Goal: Task Accomplishment & Management: Complete application form

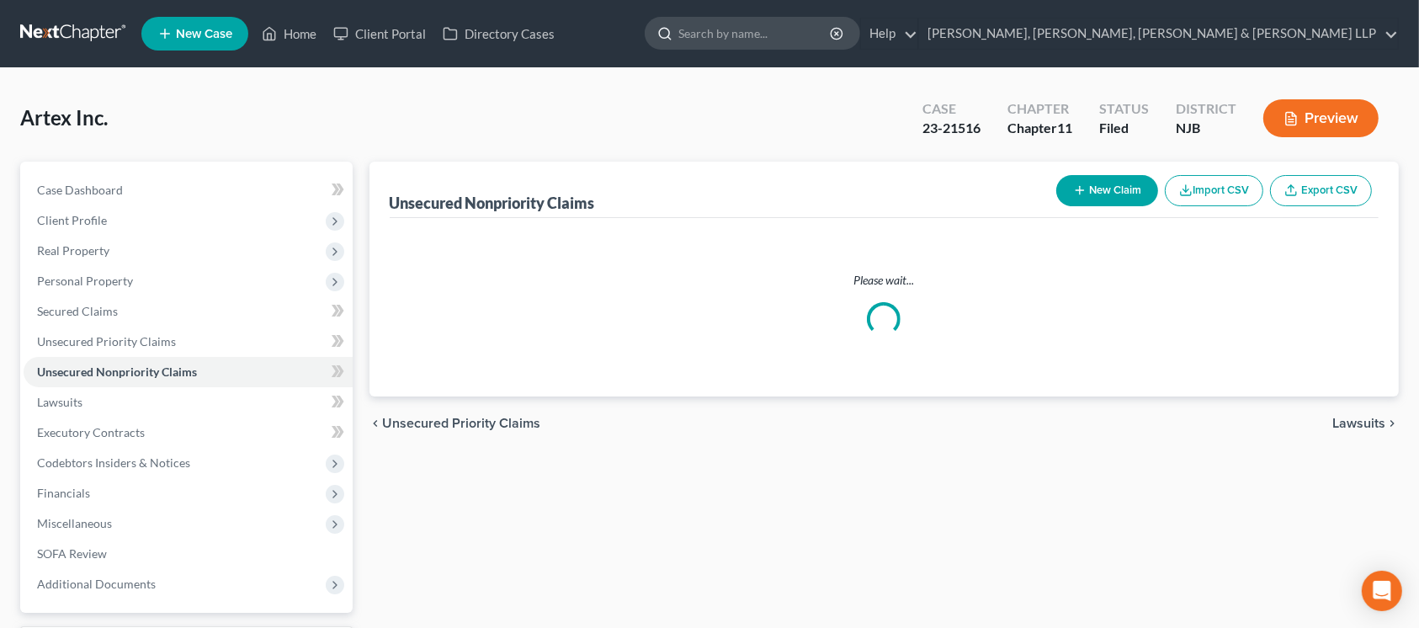
click at [833, 35] on input "search" at bounding box center [755, 33] width 154 height 31
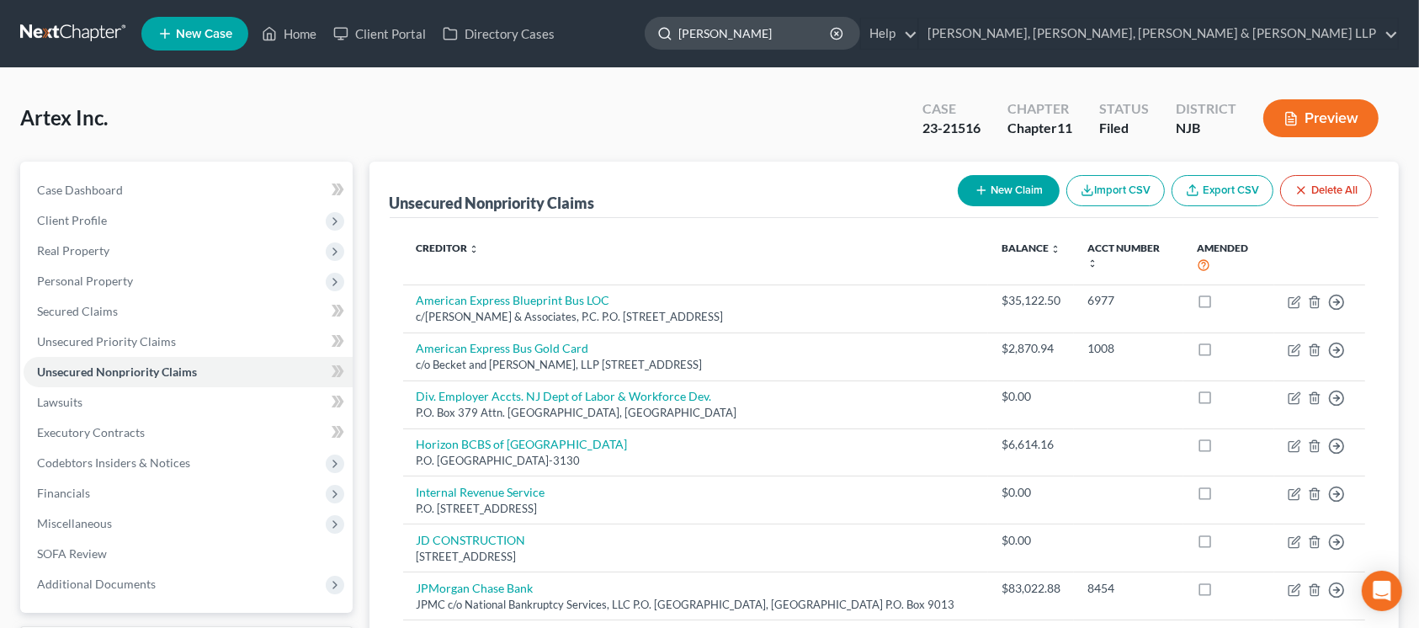
type input "orland"
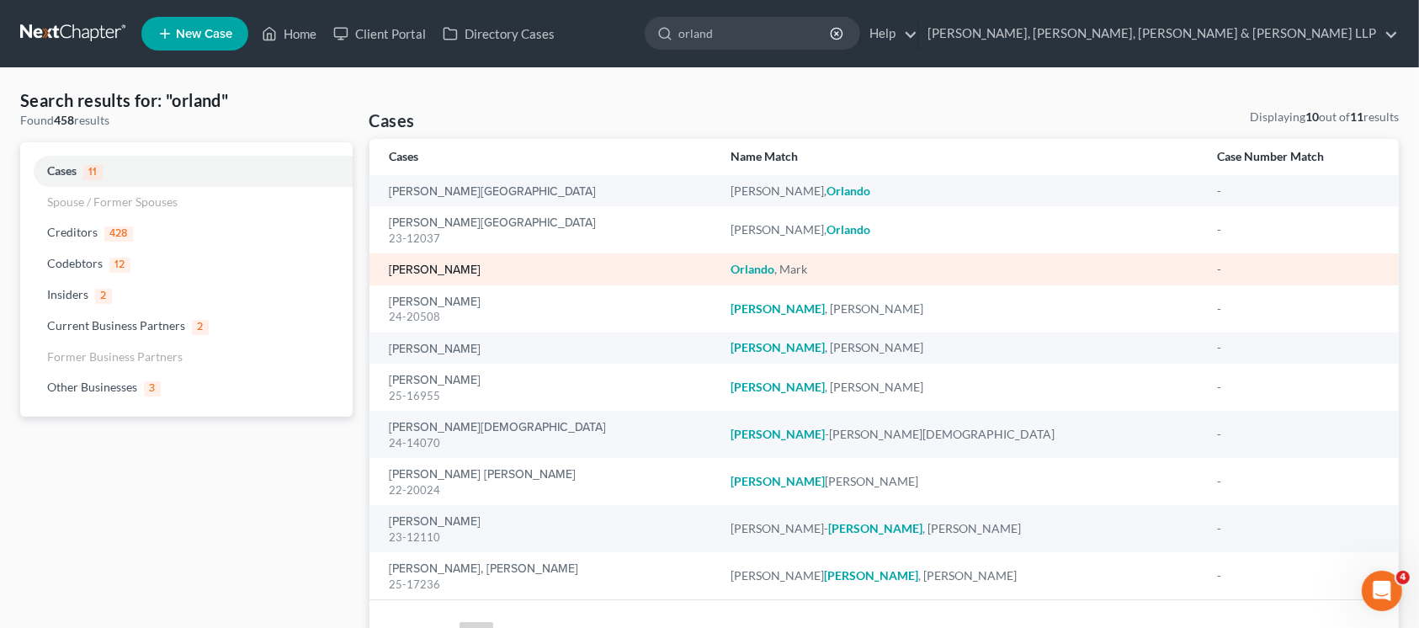
click at [451, 274] on link "[PERSON_NAME]" at bounding box center [436, 270] width 92 height 12
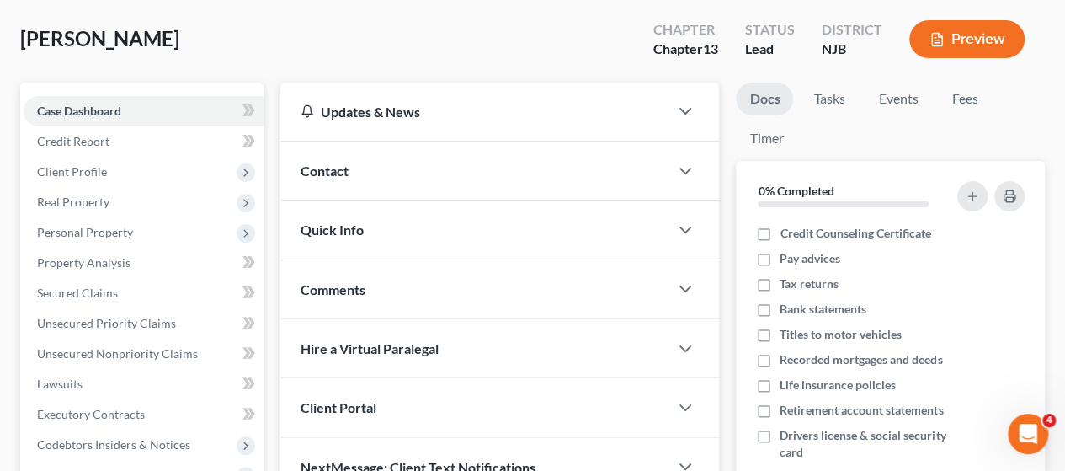
scroll to position [168, 0]
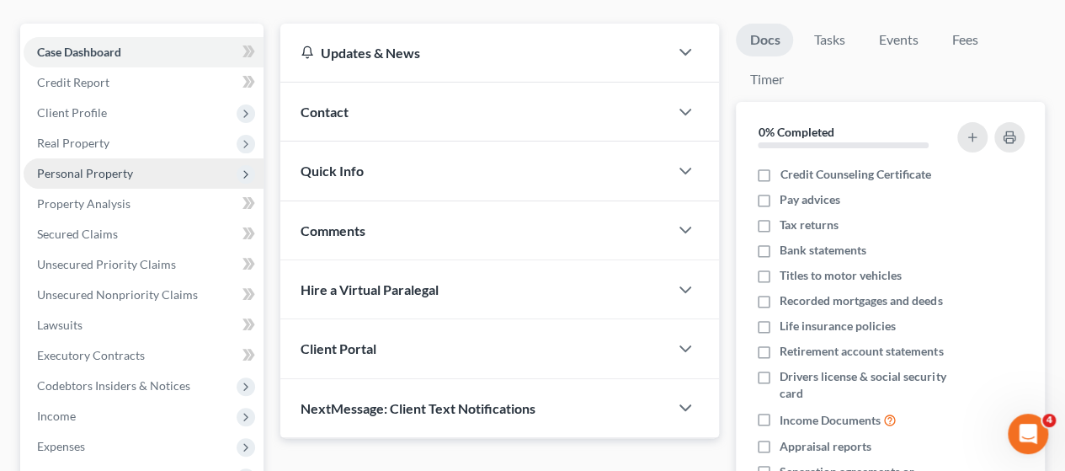
click at [114, 169] on span "Personal Property" at bounding box center [85, 173] width 96 height 14
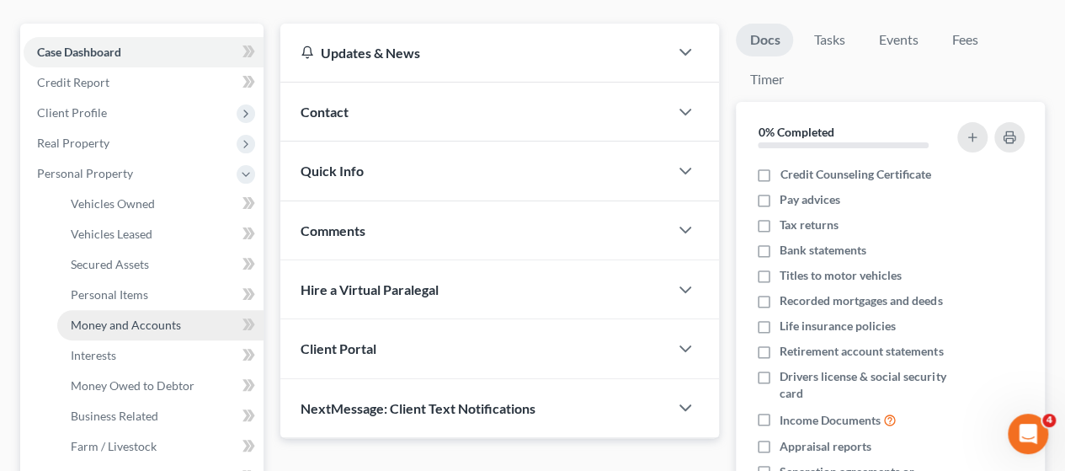
click at [114, 327] on span "Money and Accounts" at bounding box center [126, 324] width 110 height 14
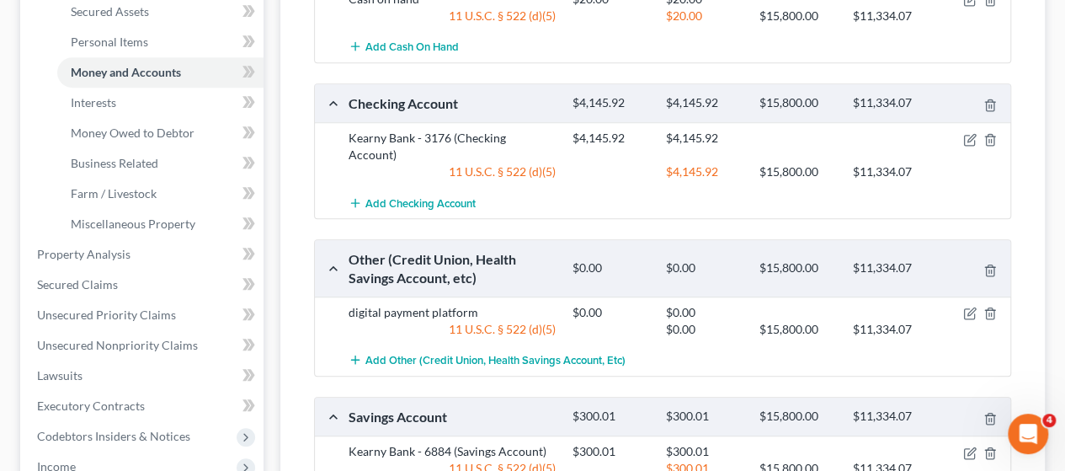
scroll to position [589, 0]
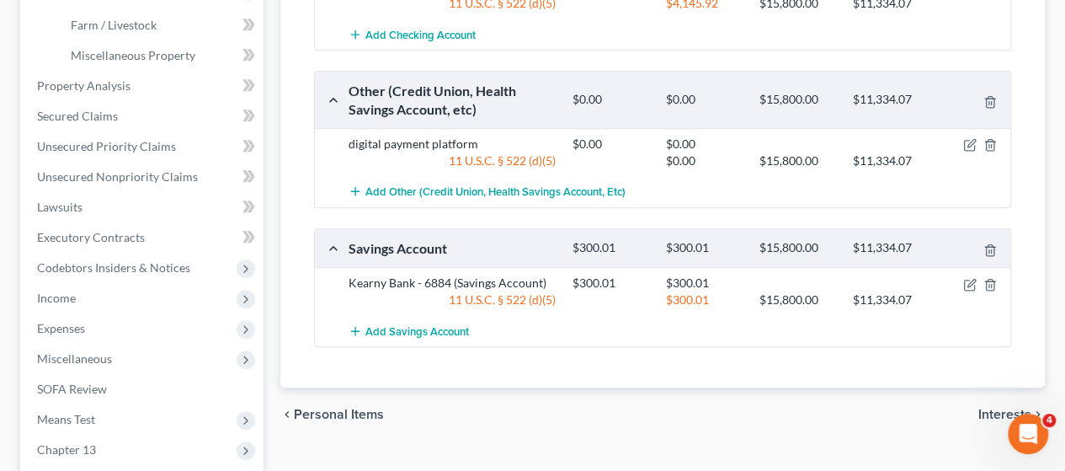
click at [603, 350] on div "Total Value Exempted Limit Remaining Cash on Hand $20.00 $20.00 $15,800.00 $11,…" at bounding box center [663, 64] width 724 height 648
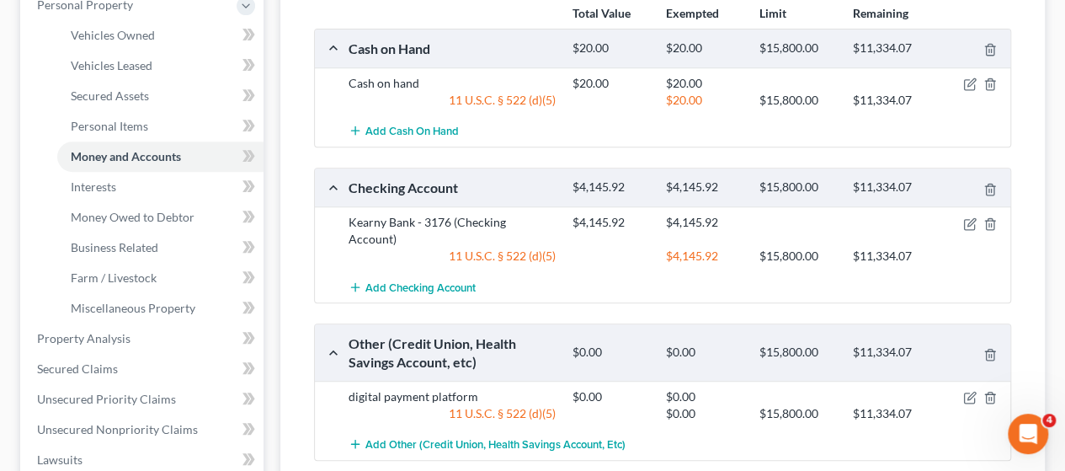
scroll to position [505, 0]
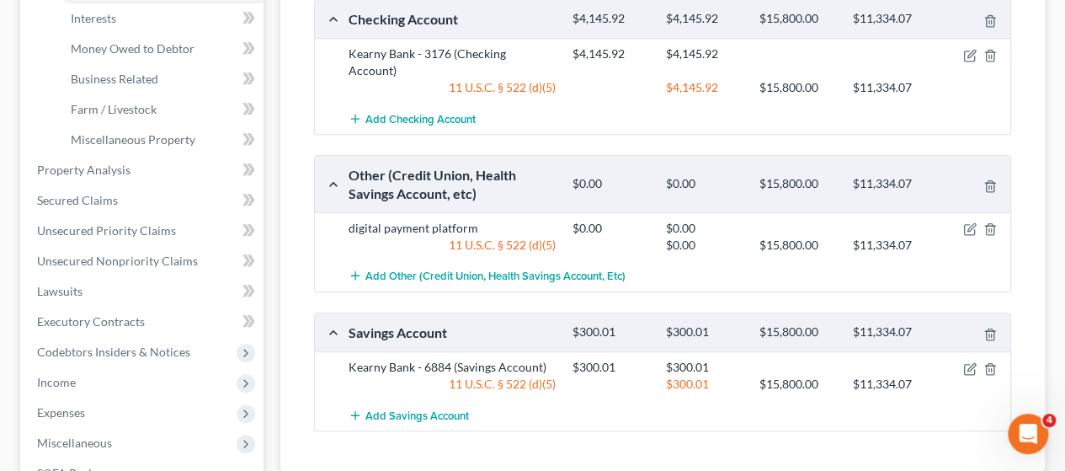
click at [640, 289] on div "Cash on Hand $20.00 $20.00 $15,800.00 $11,334.07 Cash on hand $20.00 $20.00 11 …" at bounding box center [662, 146] width 697 height 572
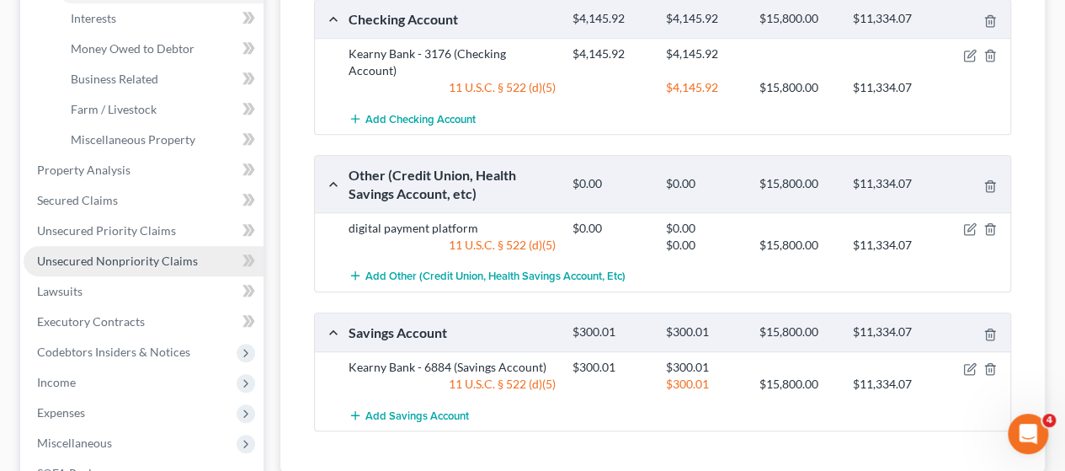
click at [136, 265] on span "Unsecured Nonpriority Claims" at bounding box center [117, 260] width 161 height 14
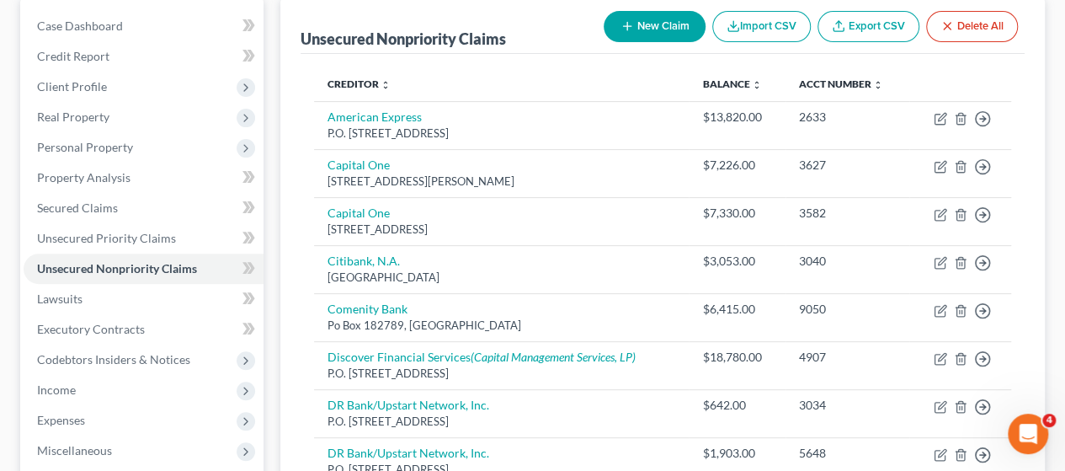
scroll to position [168, 0]
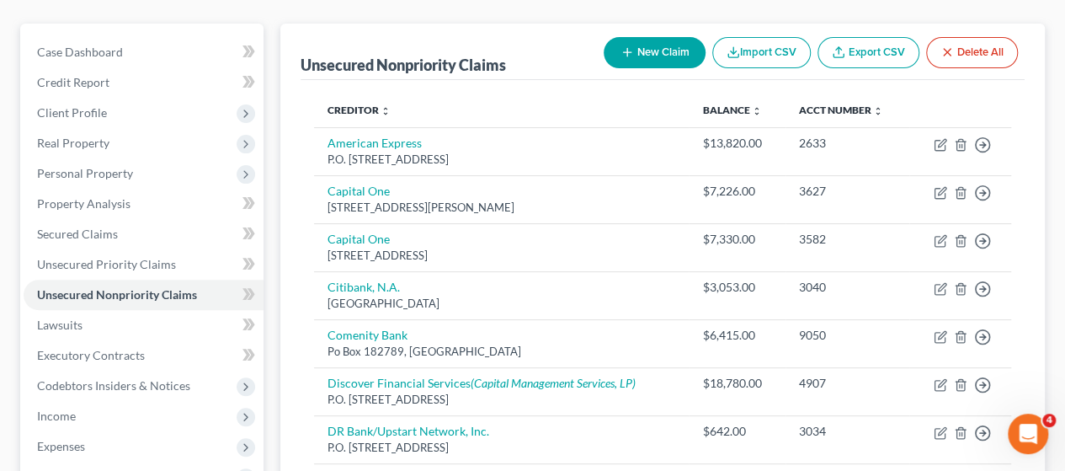
click at [559, 98] on th "Creditor expand_more expand_less unfold_more" at bounding box center [501, 110] width 375 height 34
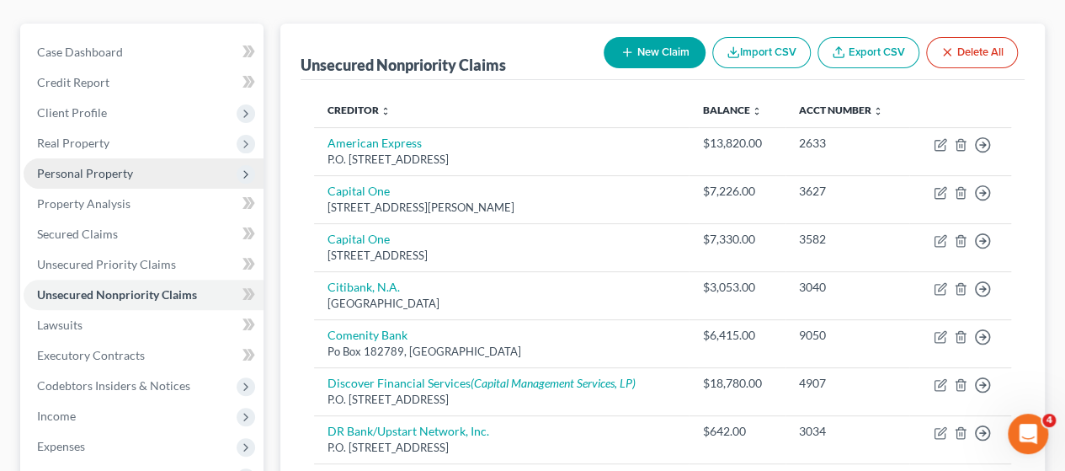
click at [125, 176] on span "Personal Property" at bounding box center [85, 173] width 96 height 14
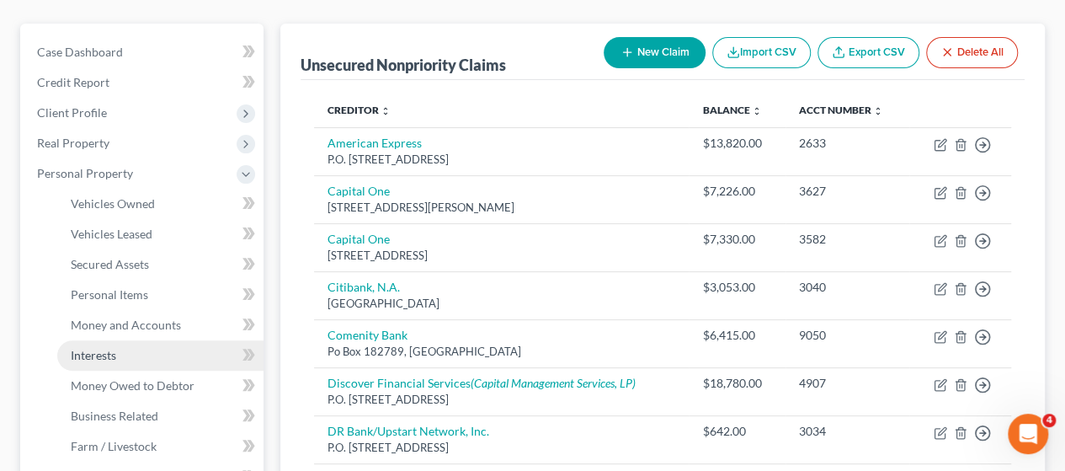
click at [135, 353] on link "Interests" at bounding box center [160, 355] width 206 height 30
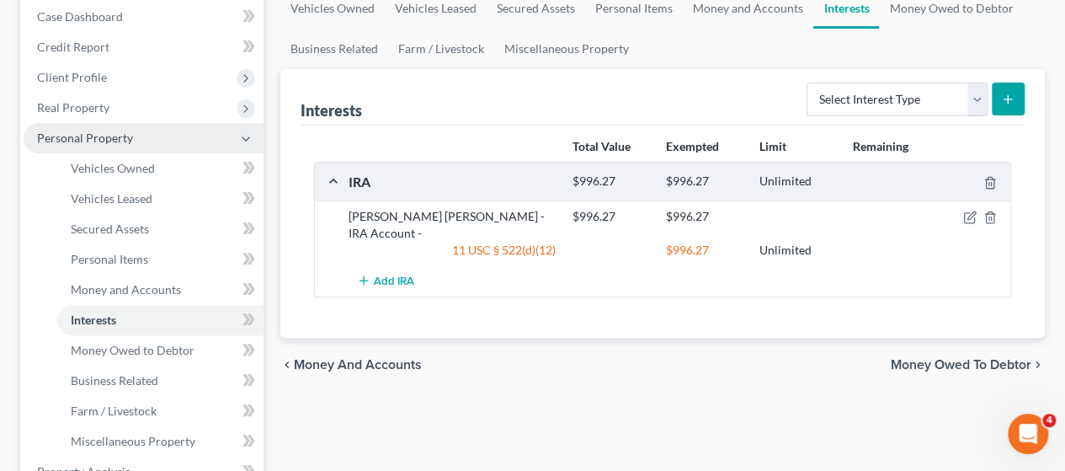
scroll to position [253, 0]
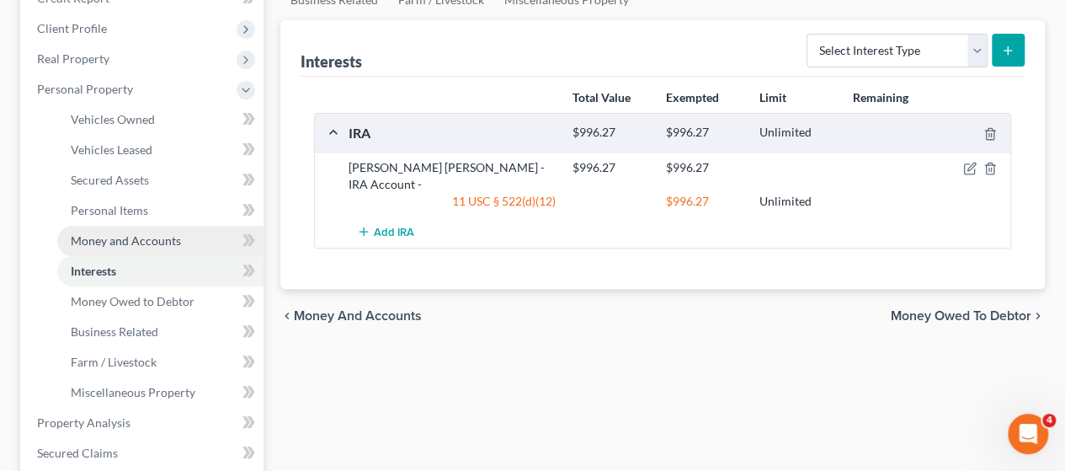
click at [118, 238] on span "Money and Accounts" at bounding box center [126, 240] width 110 height 14
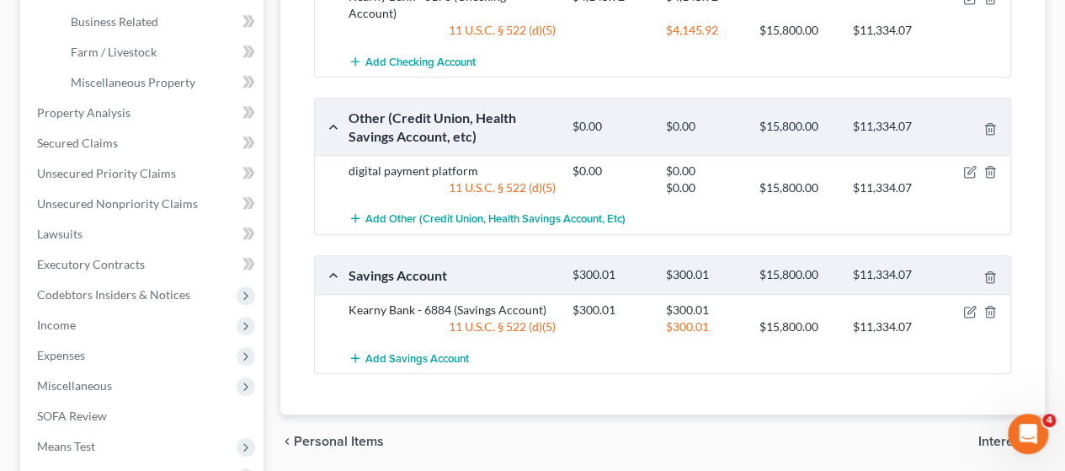
scroll to position [589, 0]
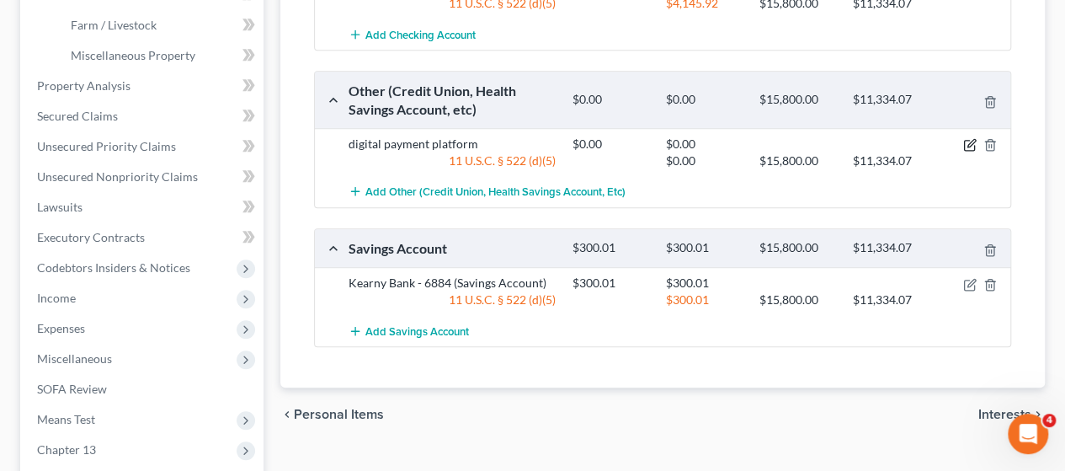
click at [965, 138] on icon "button" at bounding box center [969, 144] width 13 height 13
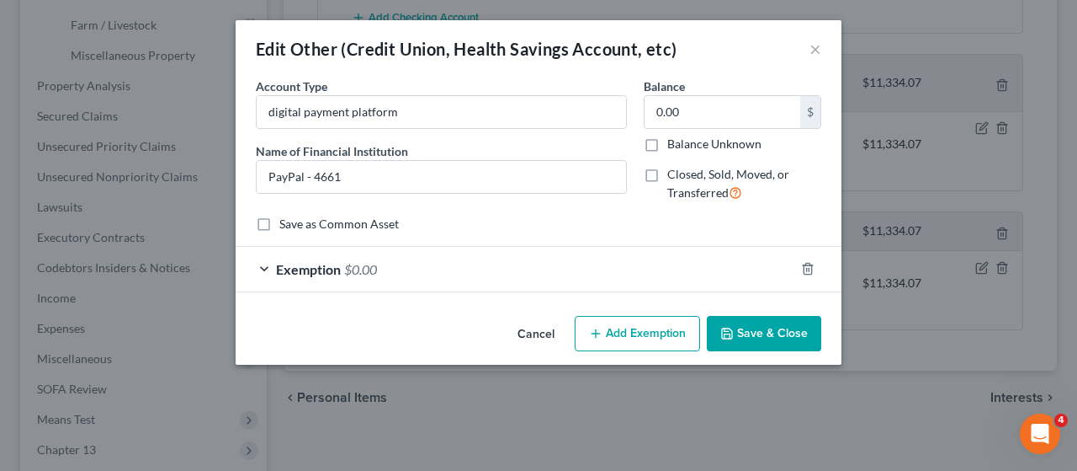
click at [534, 334] on button "Cancel" at bounding box center [536, 334] width 64 height 34
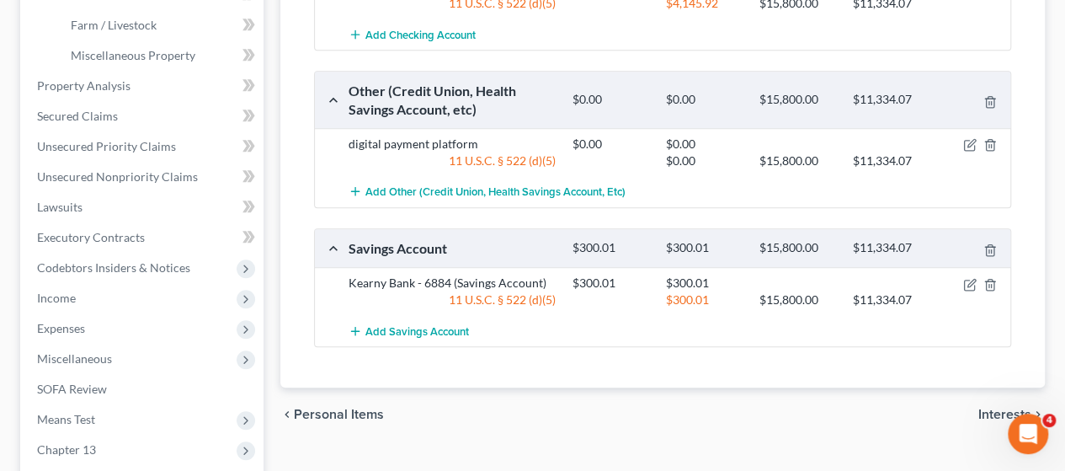
click at [739, 387] on div "chevron_left Personal Items Interests chevron_right" at bounding box center [662, 414] width 764 height 54
click at [152, 262] on span "Codebtors Insiders & Notices" at bounding box center [113, 267] width 153 height 14
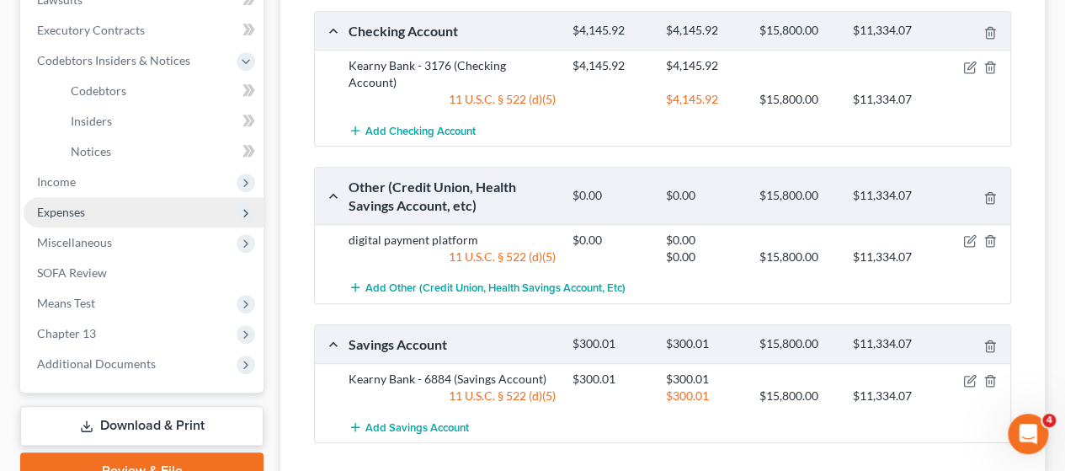
scroll to position [337, 0]
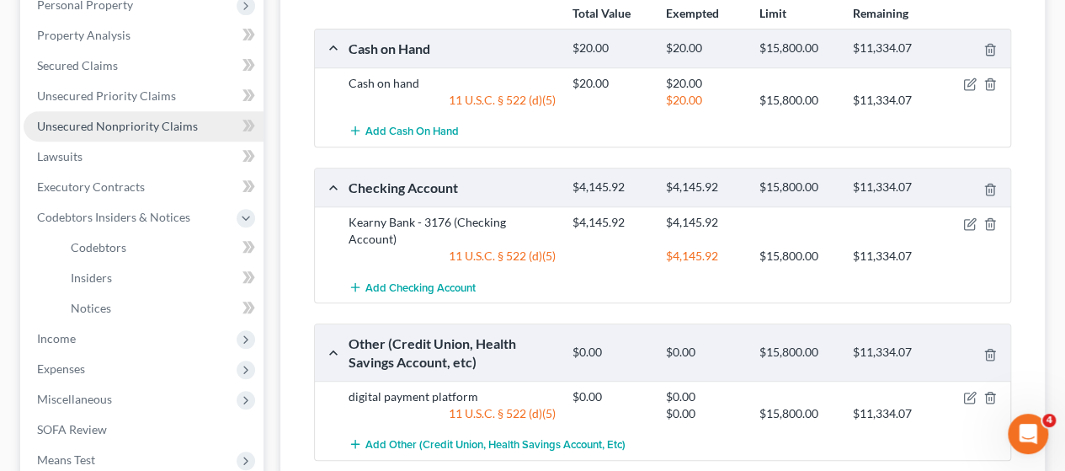
click at [129, 119] on span "Unsecured Nonpriority Claims" at bounding box center [117, 126] width 161 height 14
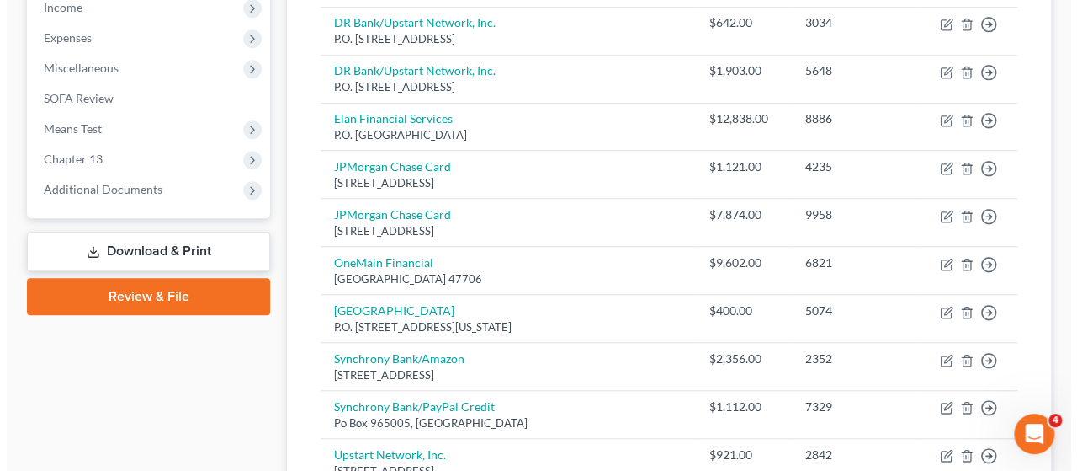
scroll to position [589, 0]
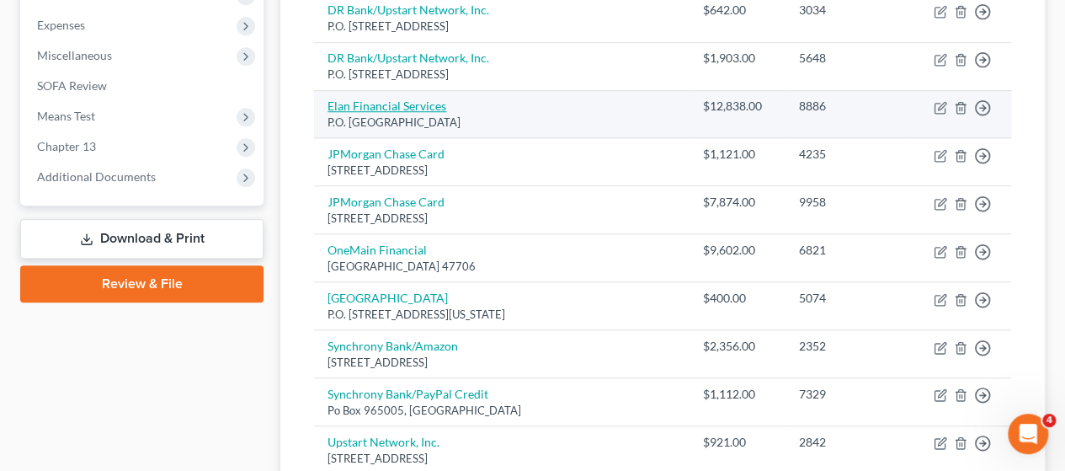
click at [423, 105] on link "Elan Financial Services" at bounding box center [386, 105] width 119 height 14
select select "26"
select select "2"
select select "0"
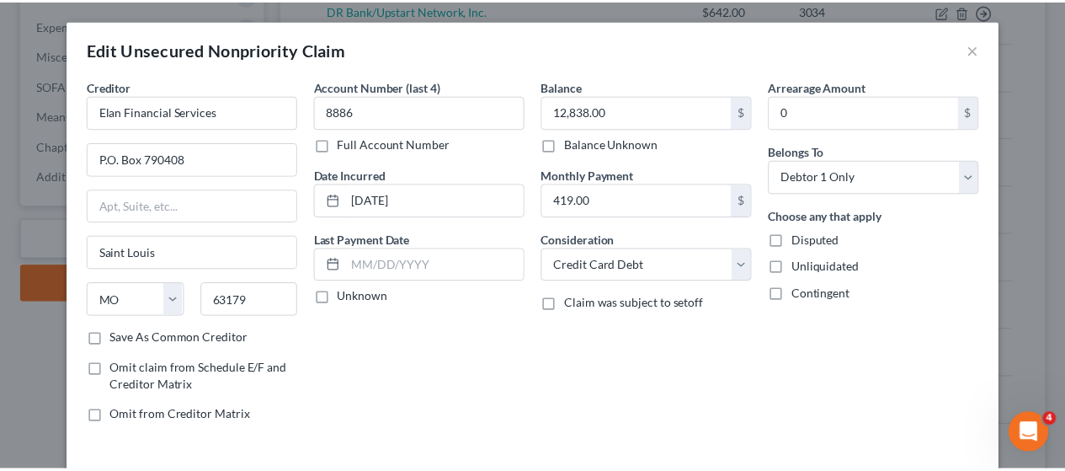
scroll to position [118, 0]
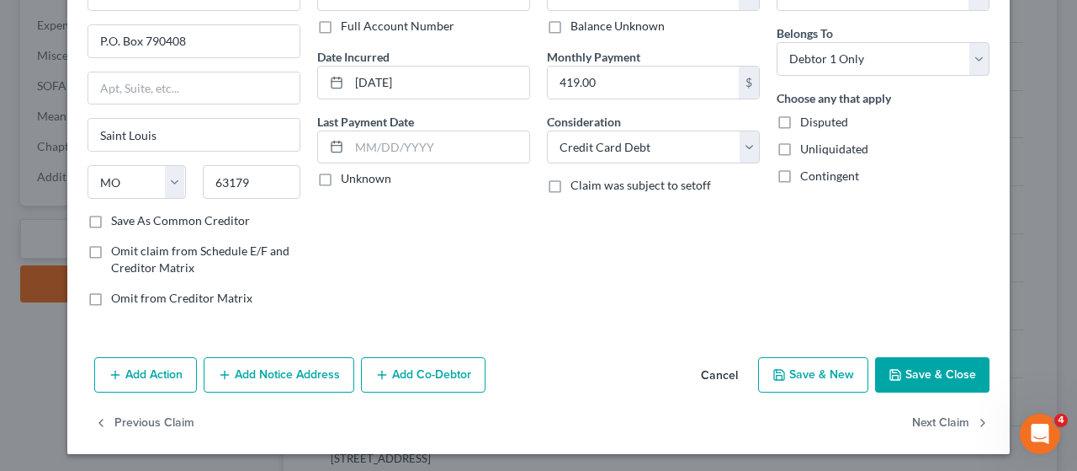
click at [721, 370] on button "Cancel" at bounding box center [720, 376] width 64 height 34
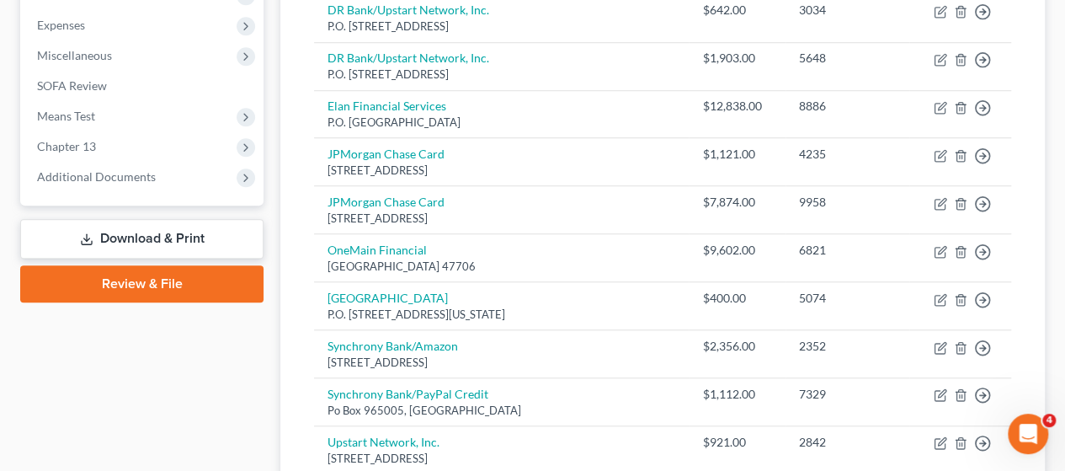
click at [1035, 146] on div "Unsecured Nonpriority Claims New Claim Import CSV Export CSV Delete All Credito…" at bounding box center [662, 70] width 764 height 935
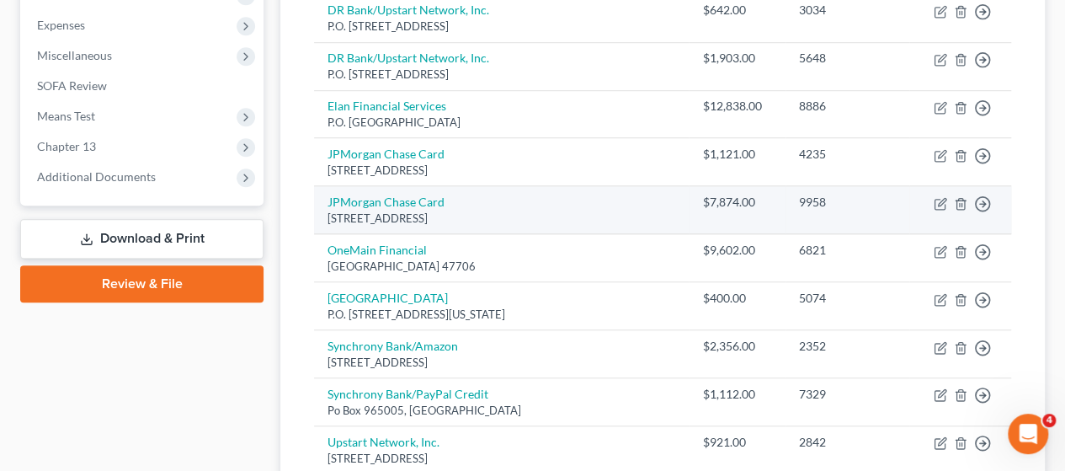
scroll to position [673, 0]
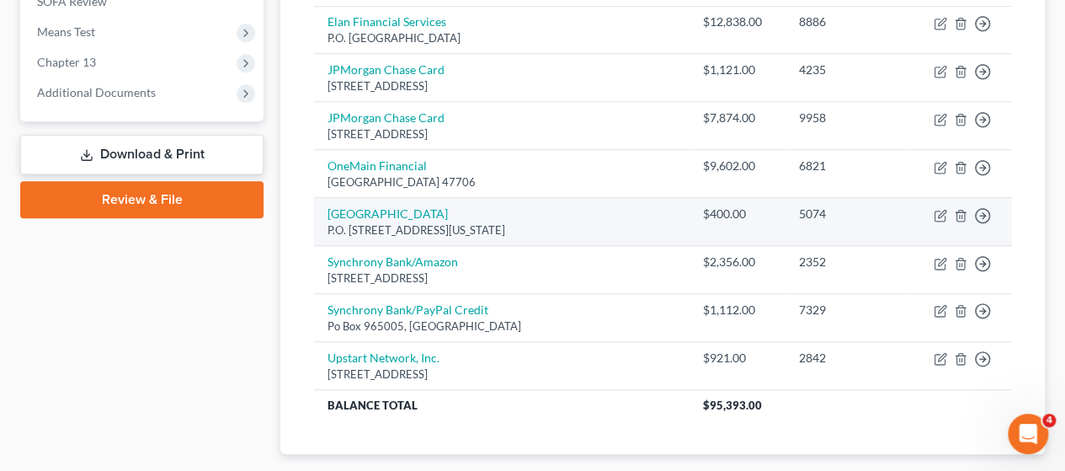
click at [652, 200] on td "[GEOGRAPHIC_DATA] P.O. [STREET_ADDRESS][US_STATE]" at bounding box center [501, 222] width 375 height 48
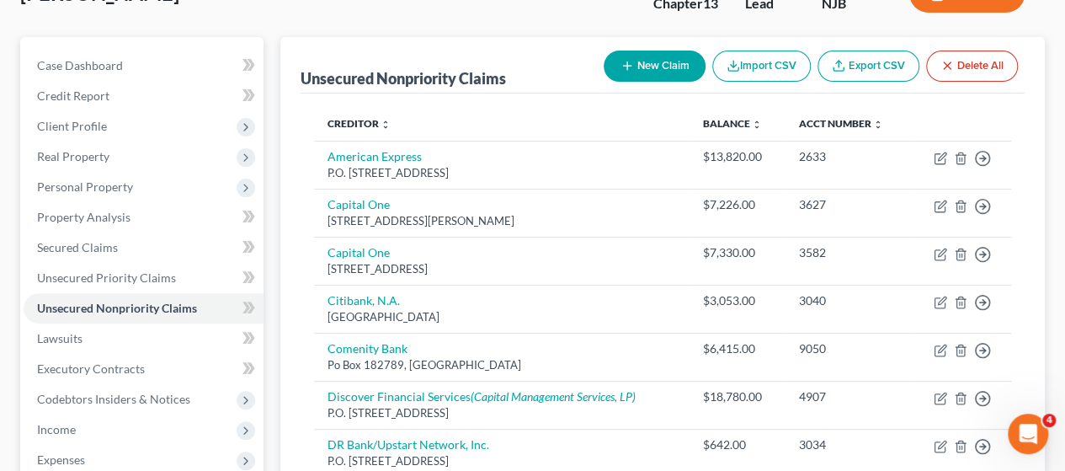
scroll to position [253, 0]
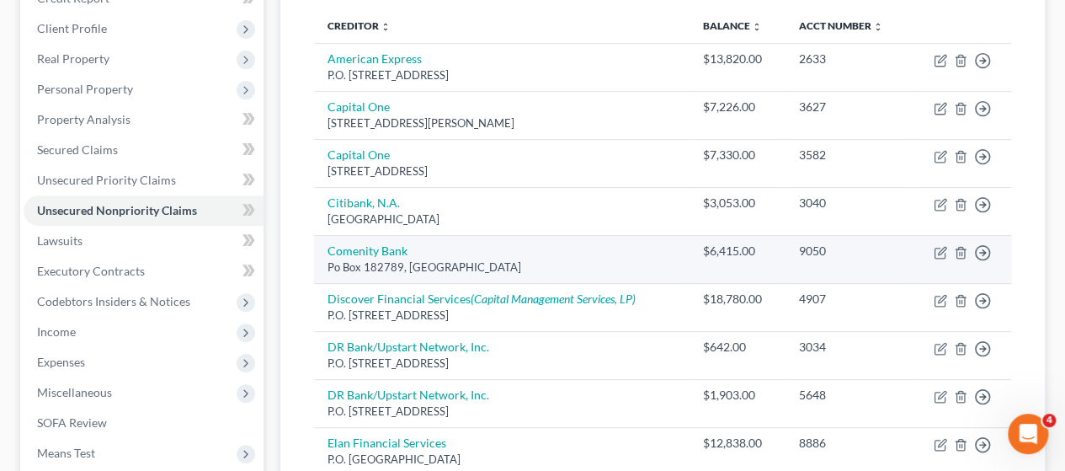
click at [588, 247] on td "Comenity Bank Po Box 182789, [GEOGRAPHIC_DATA]" at bounding box center [501, 259] width 375 height 48
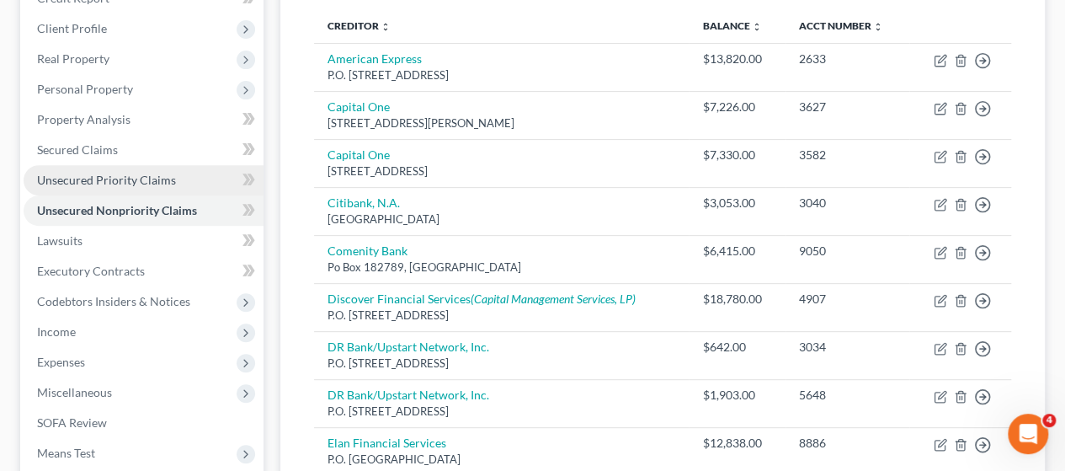
click at [136, 166] on link "Unsecured Priority Claims" at bounding box center [144, 180] width 240 height 30
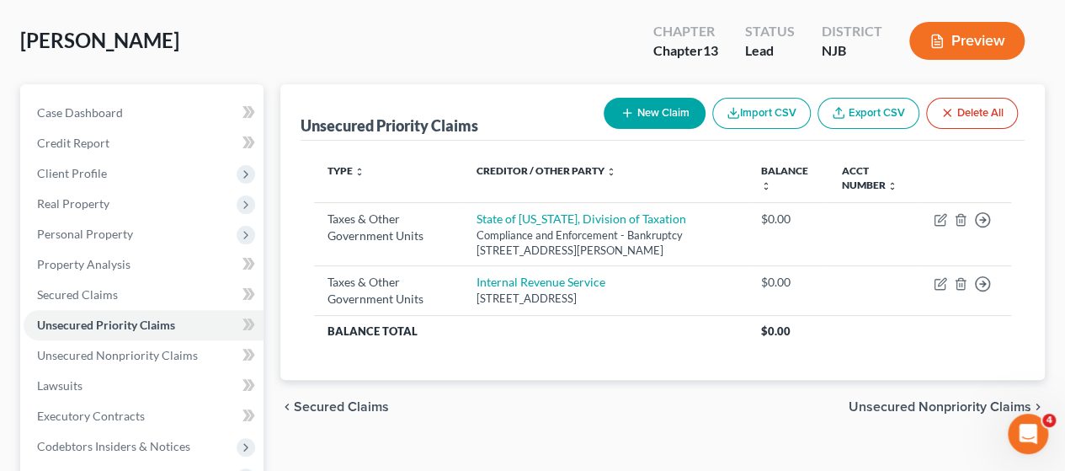
scroll to position [168, 0]
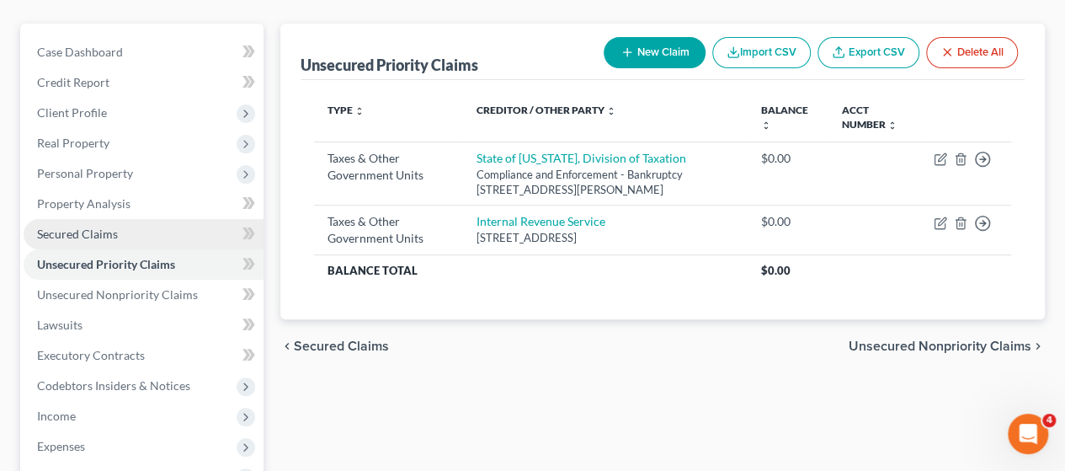
click at [129, 231] on link "Secured Claims" at bounding box center [144, 234] width 240 height 30
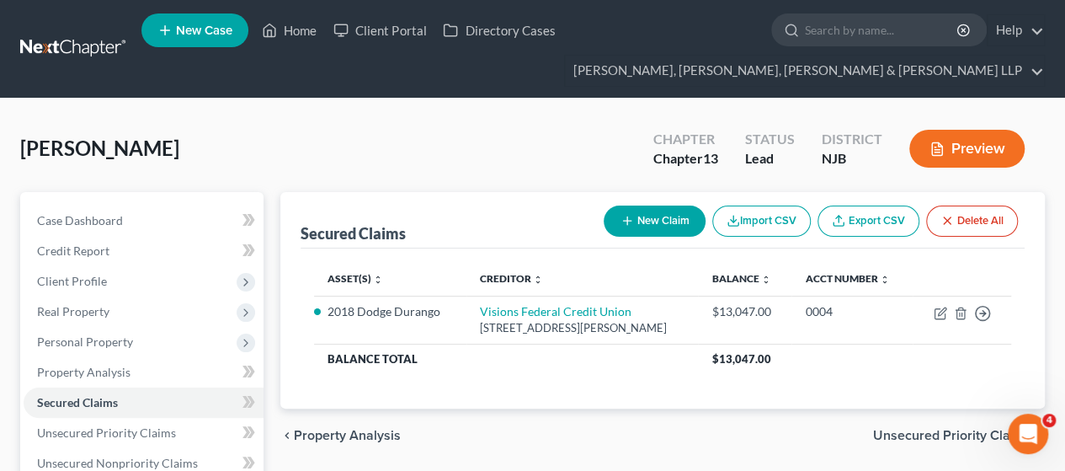
click at [604, 126] on div "[GEOGRAPHIC_DATA][PERSON_NAME] Upgraded Chapter Chapter 13 Status Lead District…" at bounding box center [532, 155] width 1024 height 73
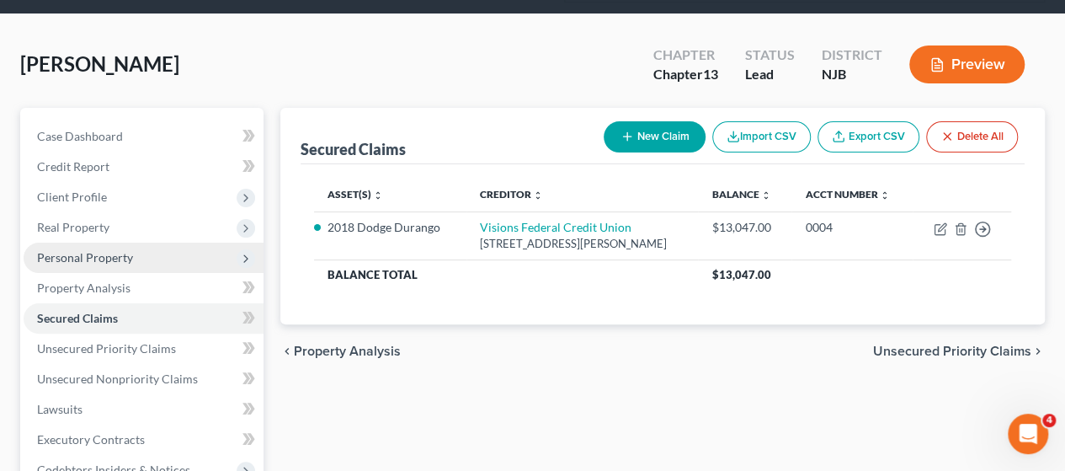
click at [113, 269] on span "Personal Property" at bounding box center [144, 257] width 240 height 30
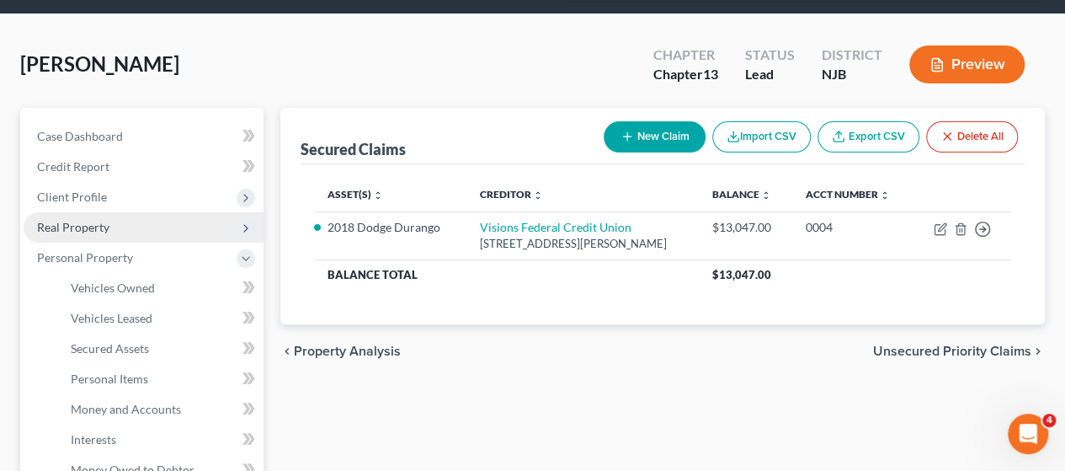
click at [112, 223] on span "Real Property" at bounding box center [144, 227] width 240 height 30
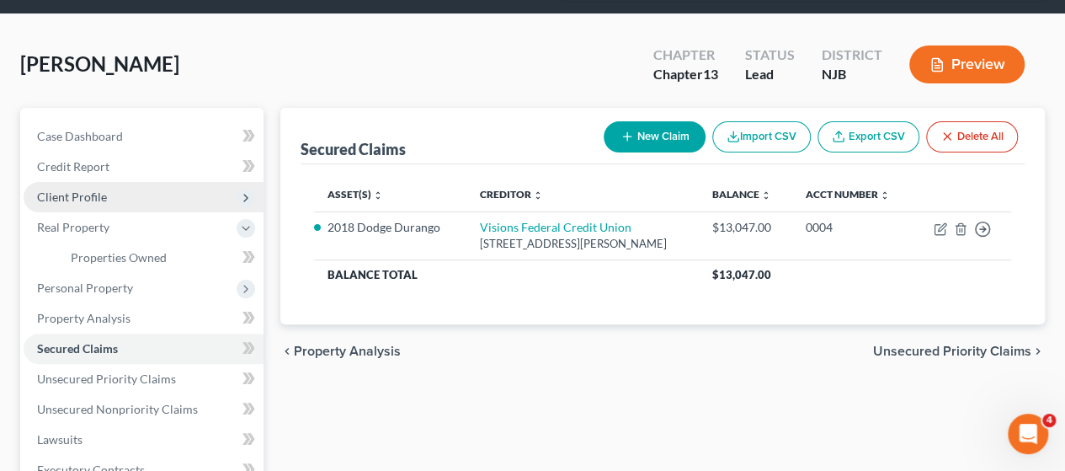
click at [122, 196] on span "Client Profile" at bounding box center [144, 197] width 240 height 30
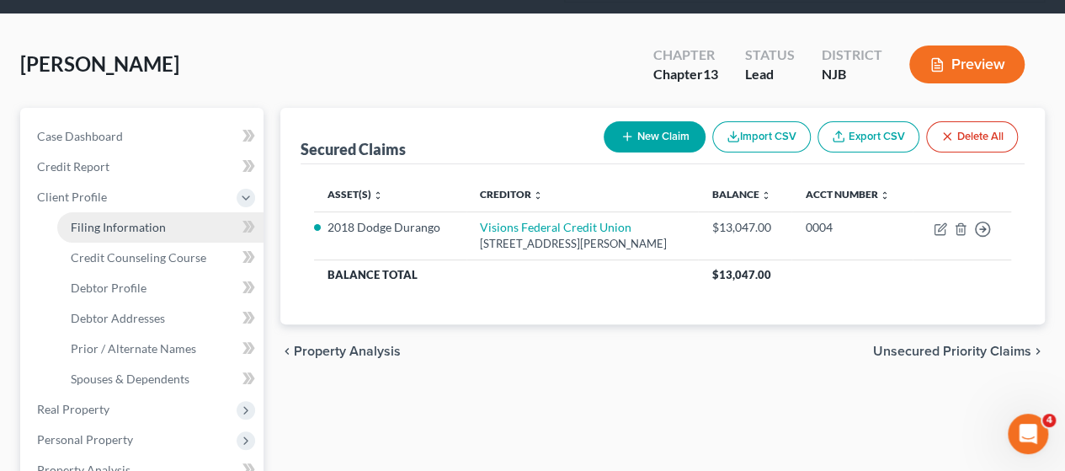
click at [172, 236] on link "Filing Information" at bounding box center [160, 227] width 206 height 30
select select "1"
select select "0"
select select "3"
select select "0"
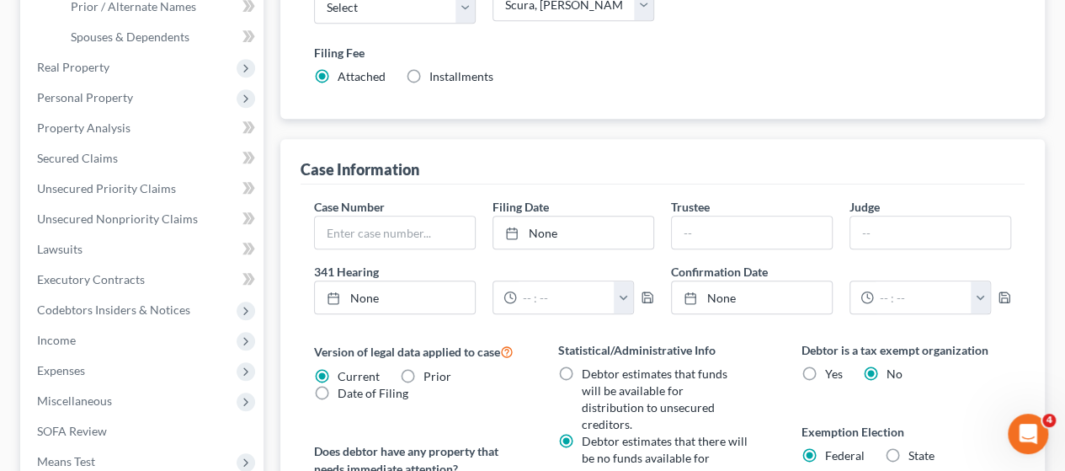
scroll to position [421, 0]
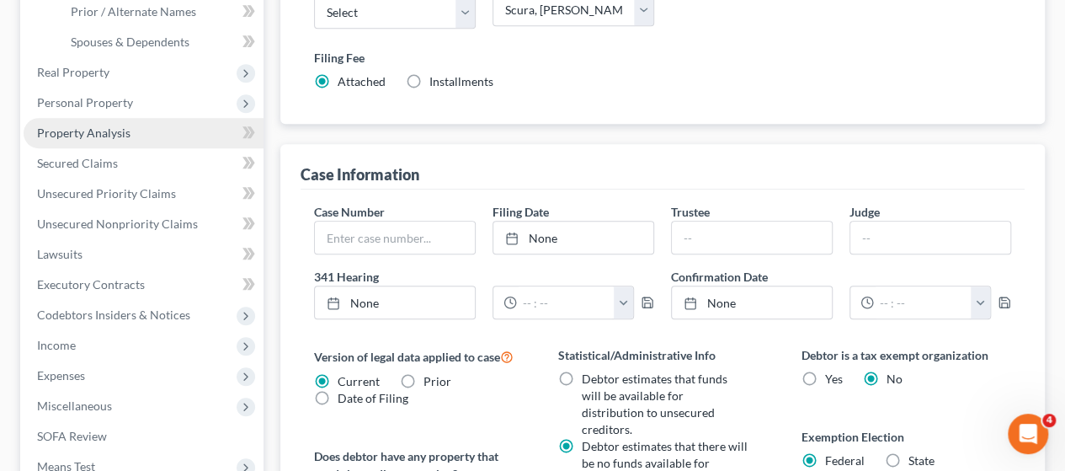
click at [84, 136] on span "Property Analysis" at bounding box center [83, 132] width 93 height 14
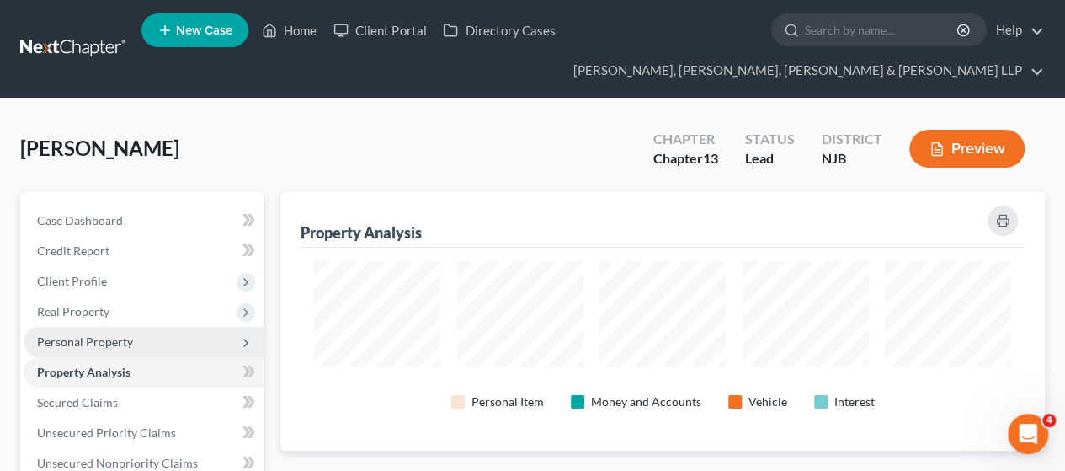
click at [108, 349] on span "Personal Property" at bounding box center [144, 342] width 240 height 30
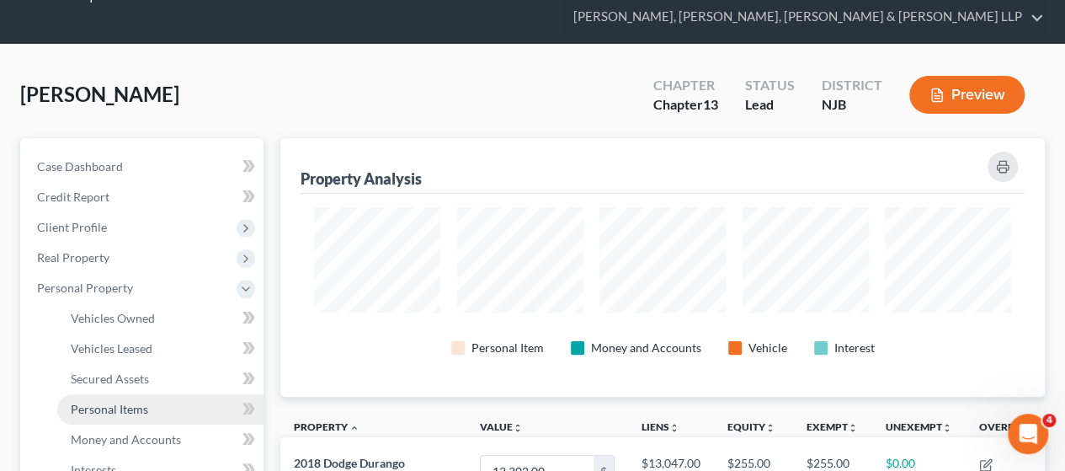
scroll to position [168, 0]
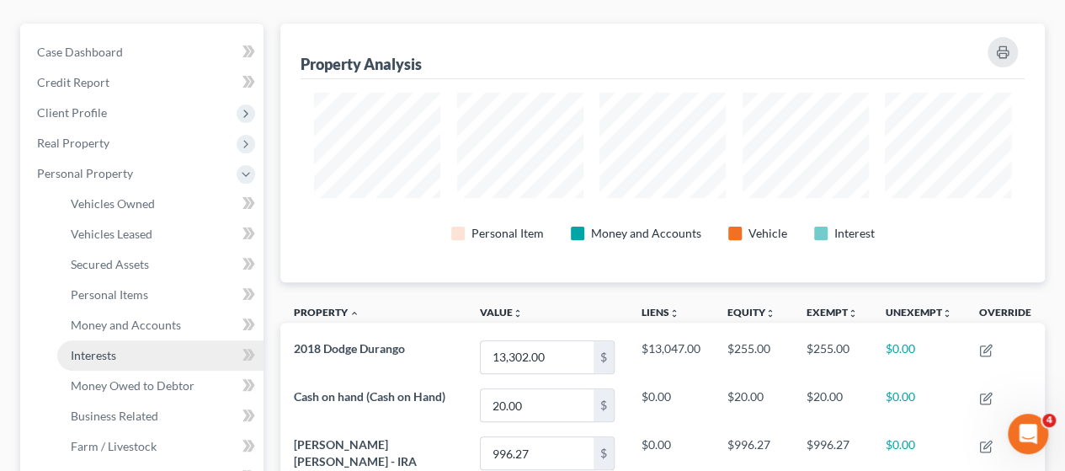
click at [114, 359] on span "Interests" at bounding box center [93, 355] width 45 height 14
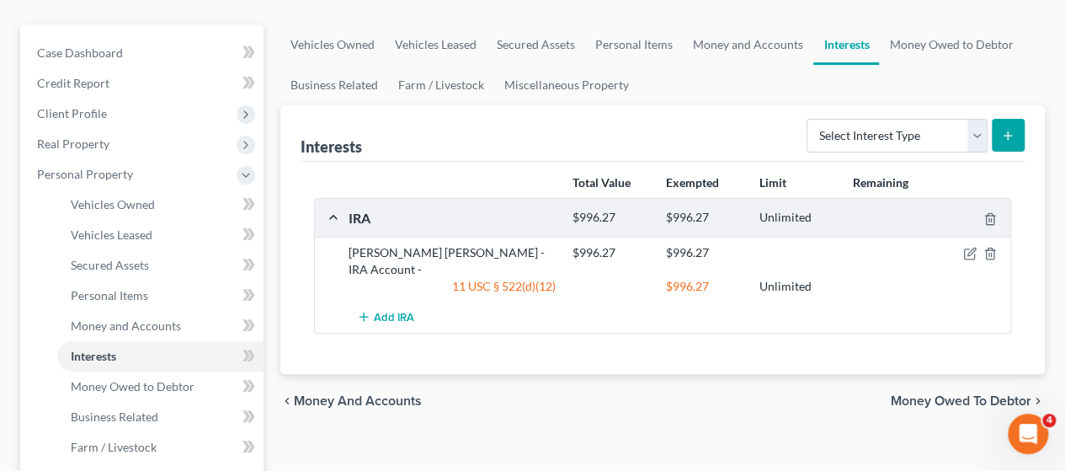
scroll to position [168, 0]
click at [135, 320] on span "Money and Accounts" at bounding box center [126, 324] width 110 height 14
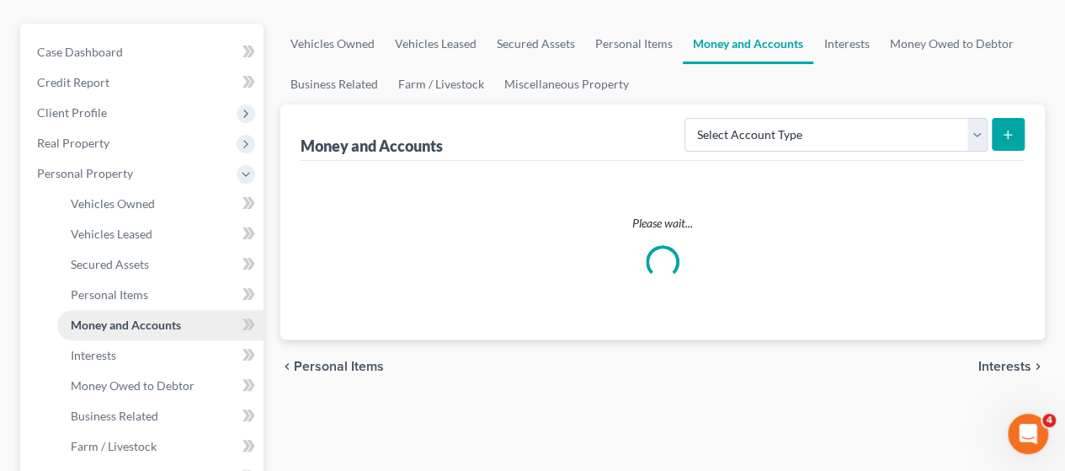
scroll to position [111, 0]
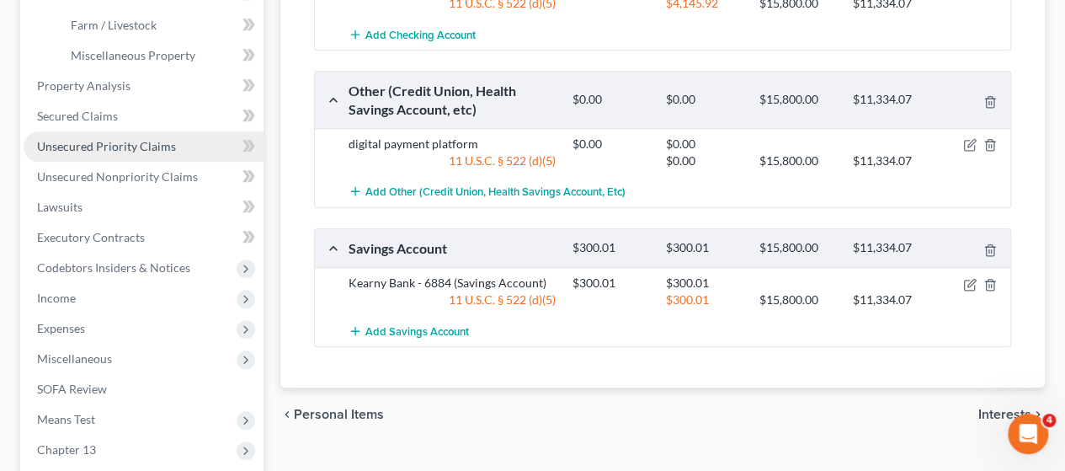
click at [112, 136] on link "Unsecured Priority Claims" at bounding box center [144, 146] width 240 height 30
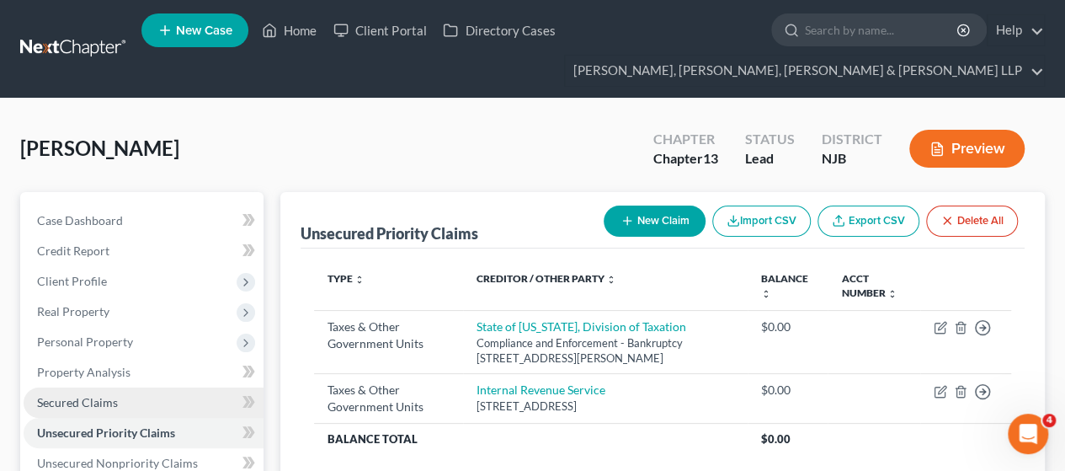
click at [75, 401] on span "Secured Claims" at bounding box center [77, 402] width 81 height 14
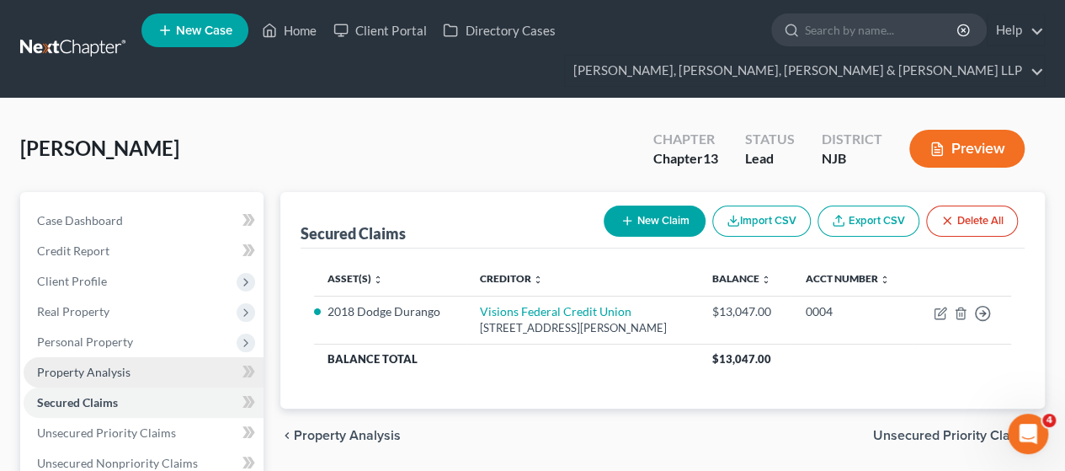
click at [86, 365] on span "Property Analysis" at bounding box center [83, 371] width 93 height 14
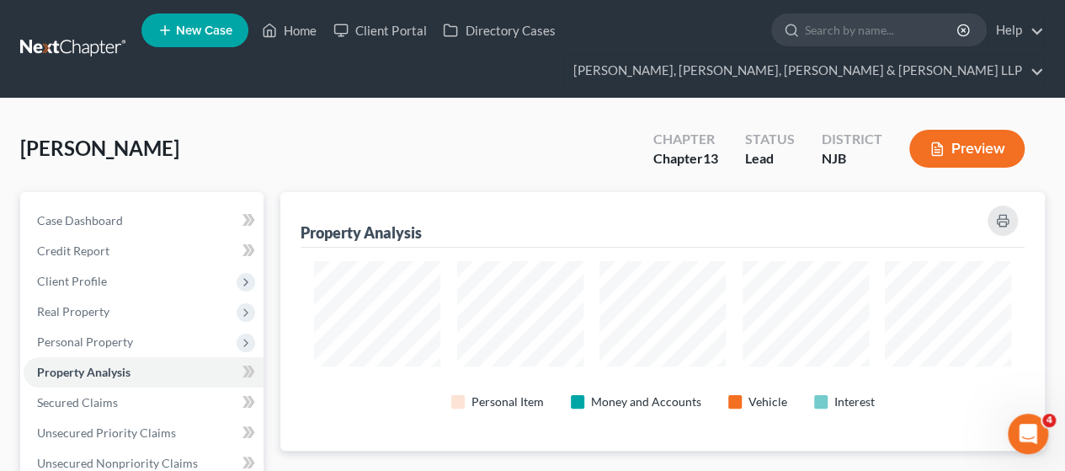
scroll to position [841530, 841025]
click at [175, 277] on span "Client Profile" at bounding box center [144, 281] width 240 height 30
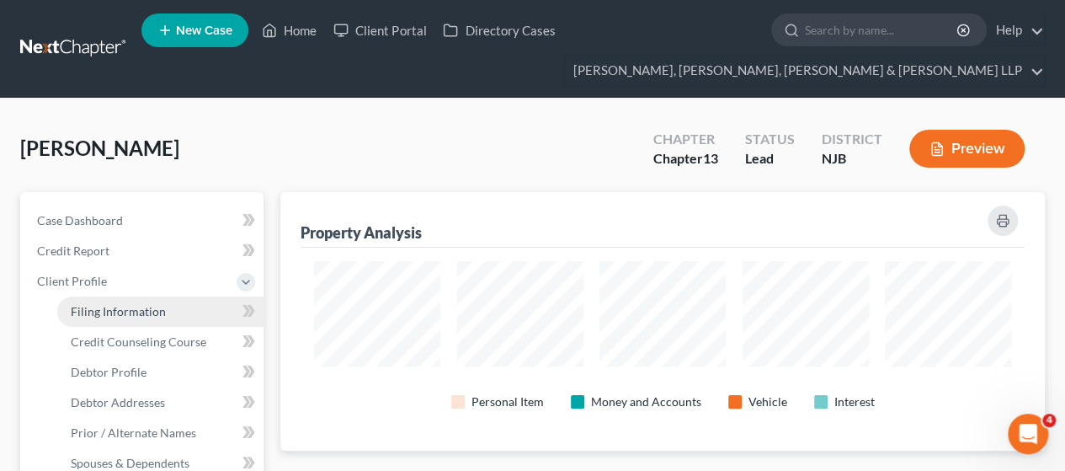
click at [169, 313] on link "Filing Information" at bounding box center [160, 311] width 206 height 30
select select "1"
select select "0"
select select "3"
select select "51"
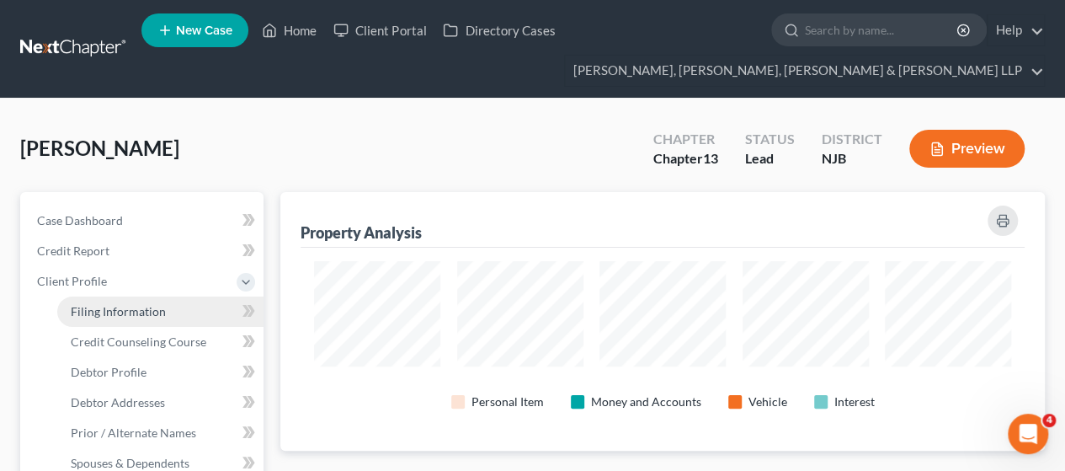
select select "0"
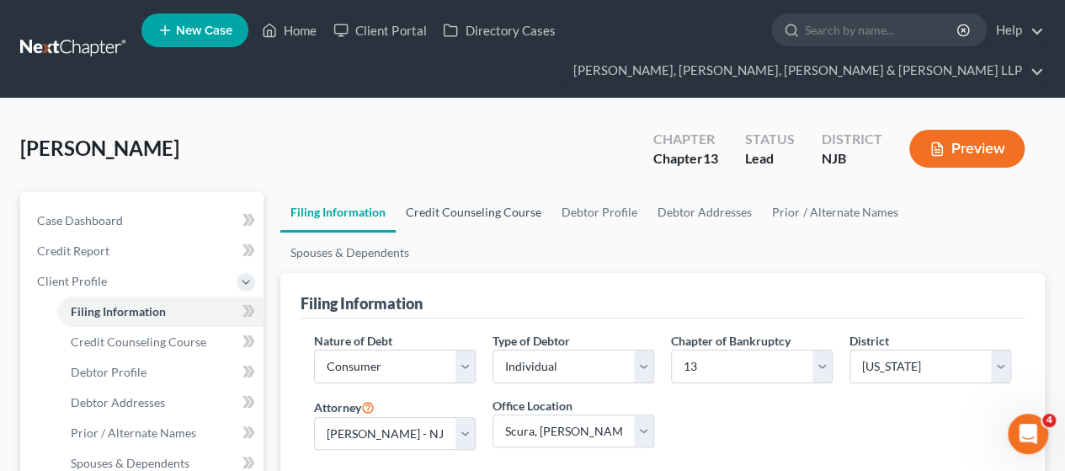
click at [454, 210] on link "Credit Counseling Course" at bounding box center [474, 212] width 156 height 40
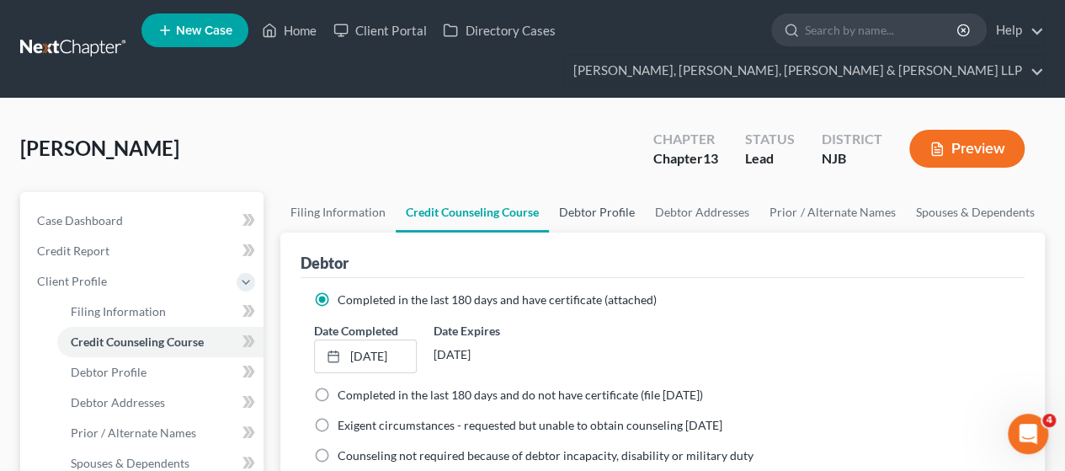
click at [616, 205] on link "Debtor Profile" at bounding box center [597, 212] width 96 height 40
select select "0"
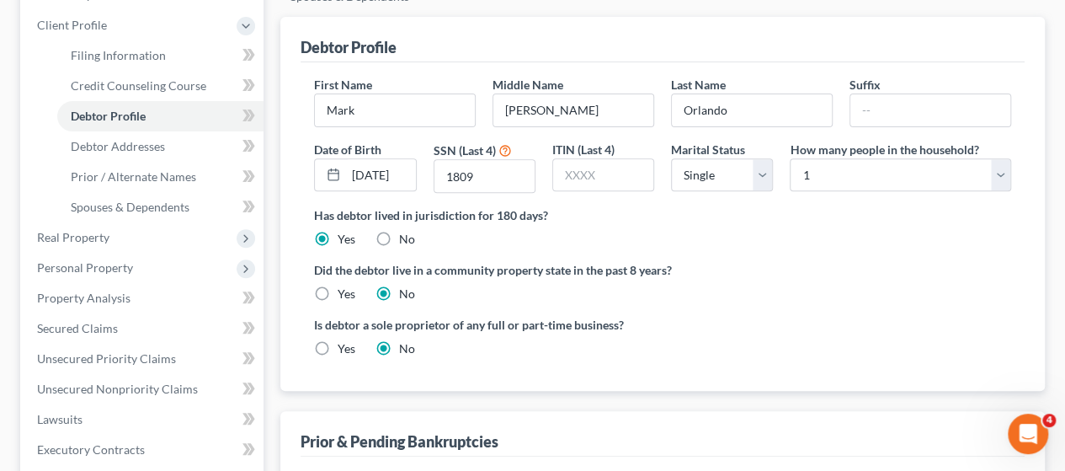
scroll to position [84, 0]
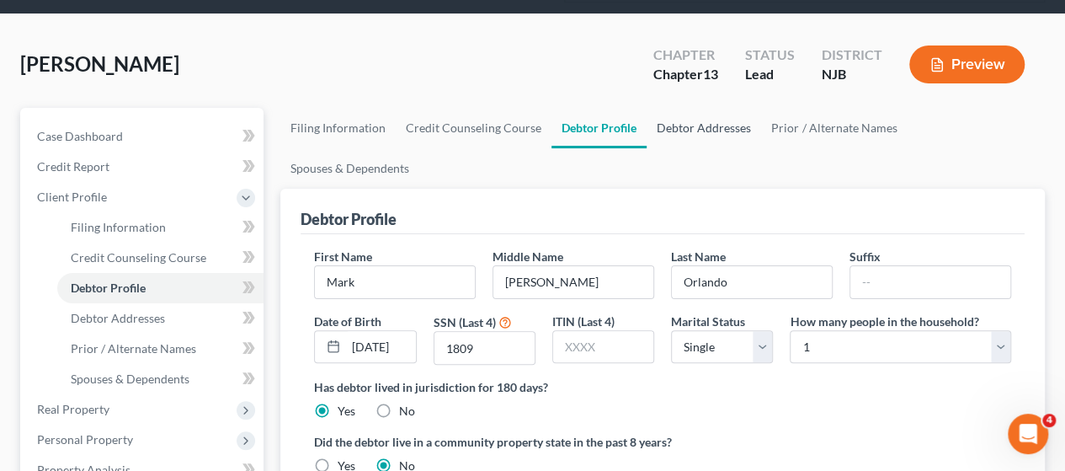
click at [679, 125] on link "Debtor Addresses" at bounding box center [703, 128] width 114 height 40
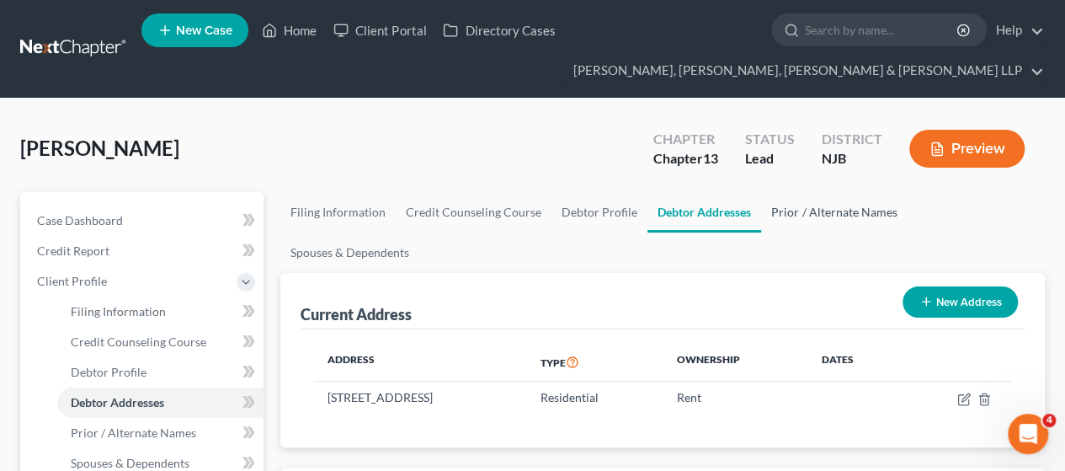
click at [832, 215] on link "Prior / Alternate Names" at bounding box center [834, 212] width 146 height 40
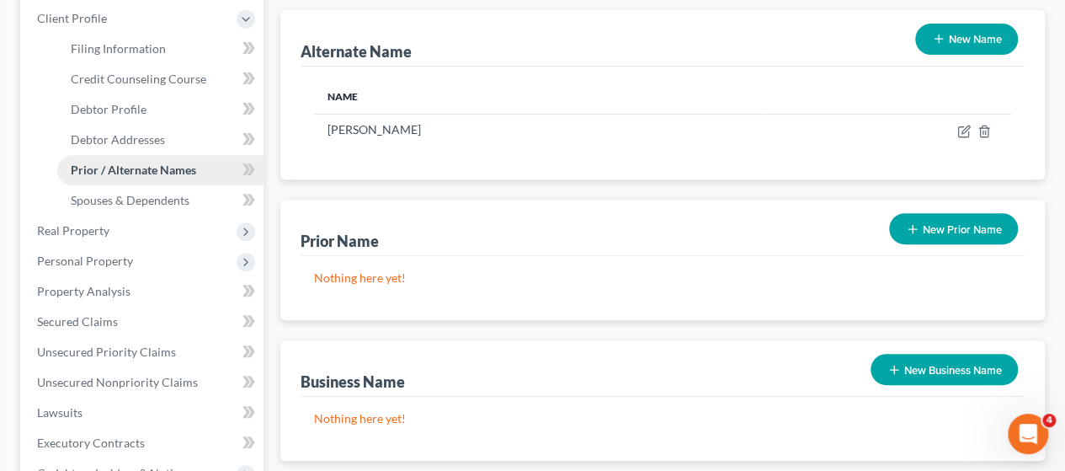
scroll to position [327, 0]
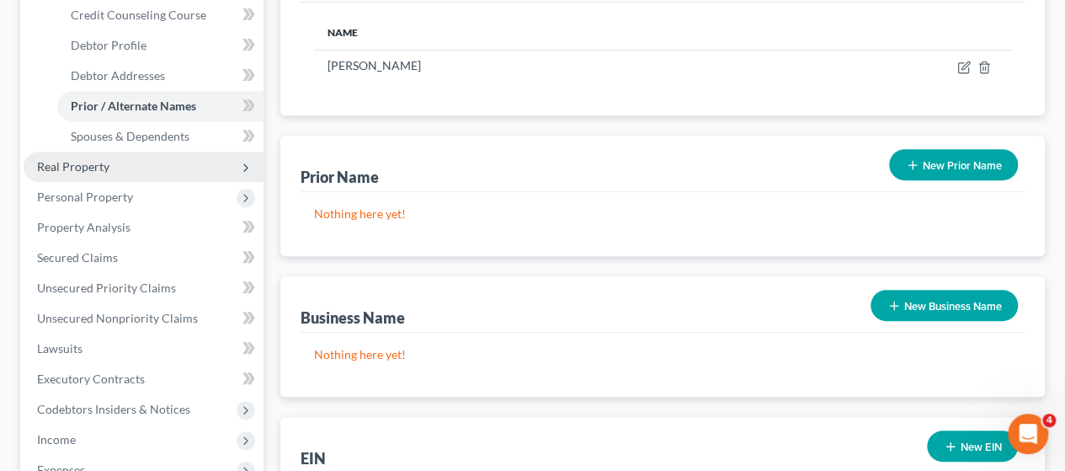
click at [114, 165] on span "Real Property" at bounding box center [144, 167] width 240 height 30
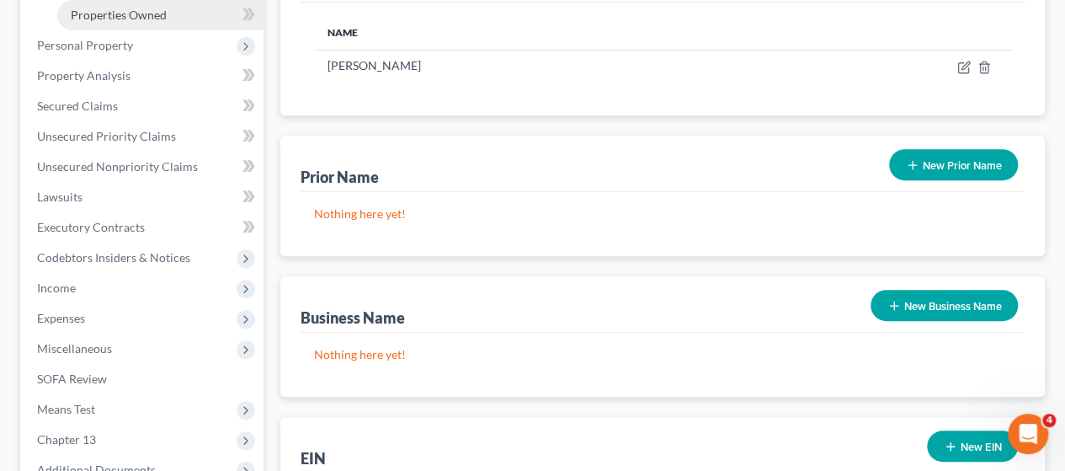
click at [141, 23] on link "Properties Owned" at bounding box center [160, 15] width 206 height 30
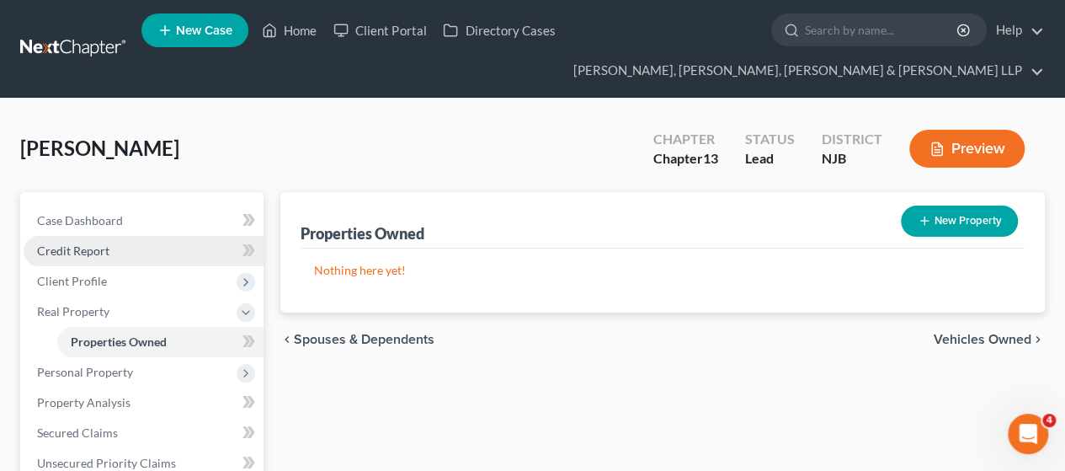
scroll to position [168, 0]
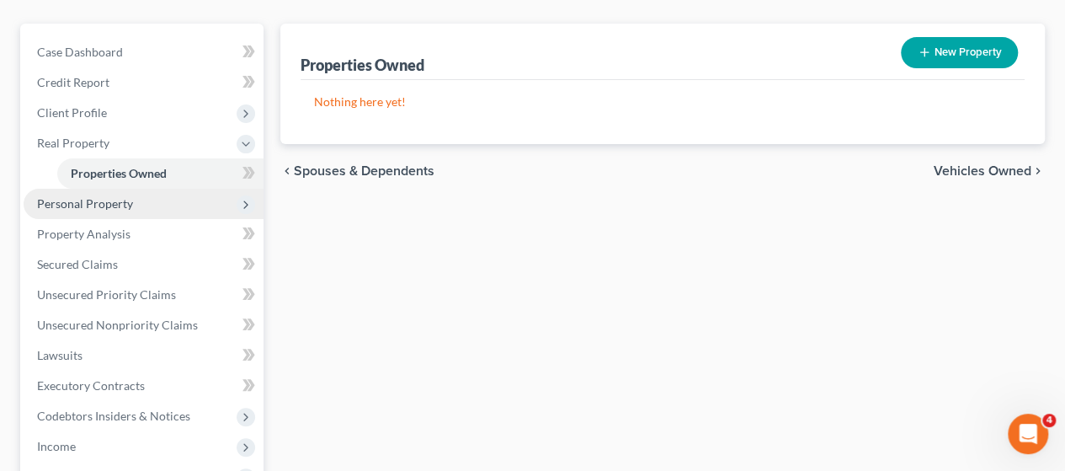
click at [138, 199] on span "Personal Property" at bounding box center [144, 204] width 240 height 30
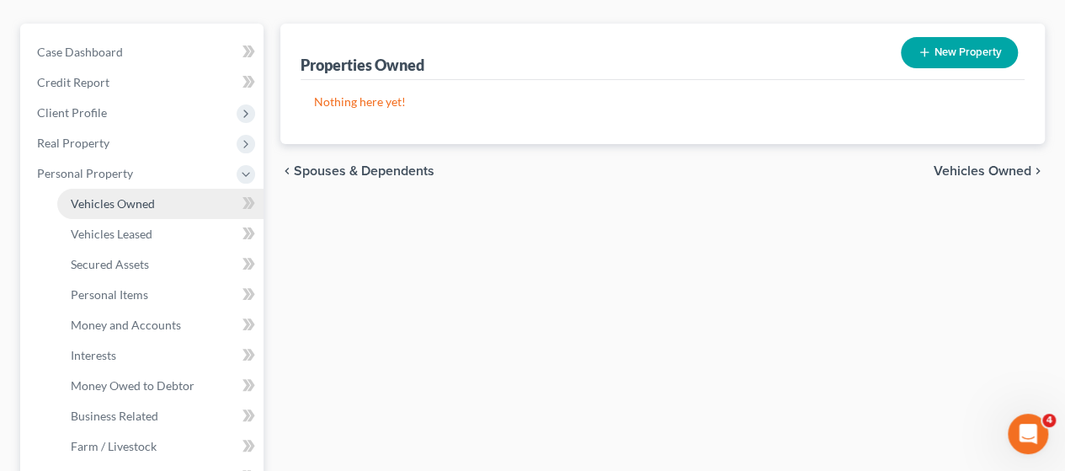
click at [155, 210] on link "Vehicles Owned" at bounding box center [160, 204] width 206 height 30
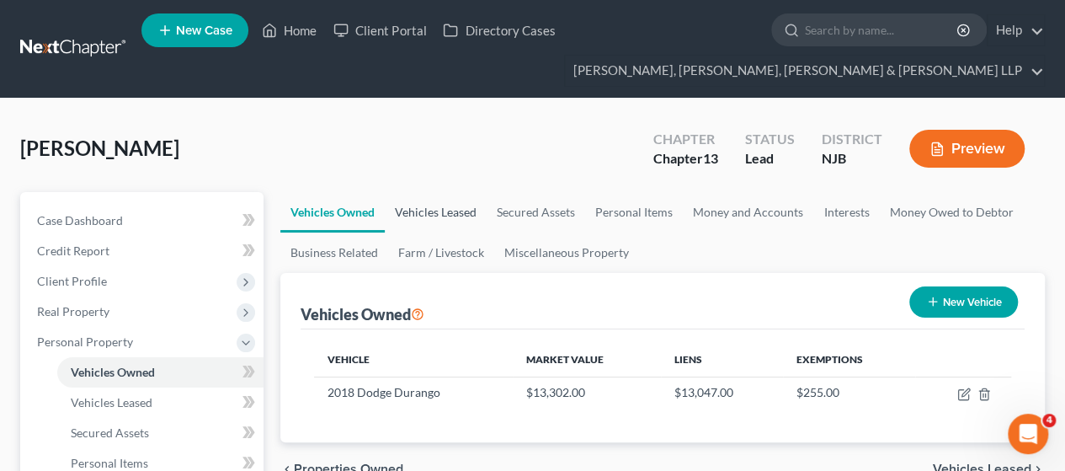
click at [420, 214] on link "Vehicles Leased" at bounding box center [436, 212] width 102 height 40
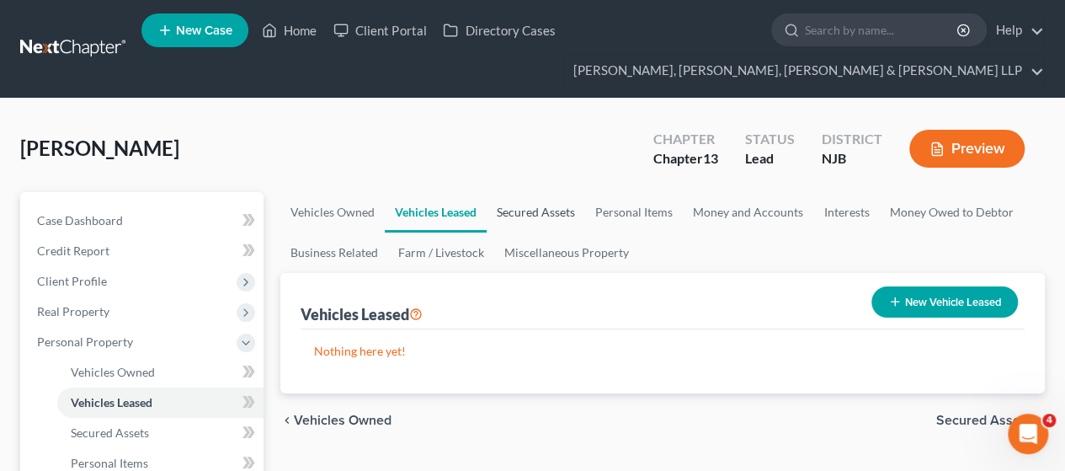
click at [547, 205] on link "Secured Assets" at bounding box center [536, 212] width 98 height 40
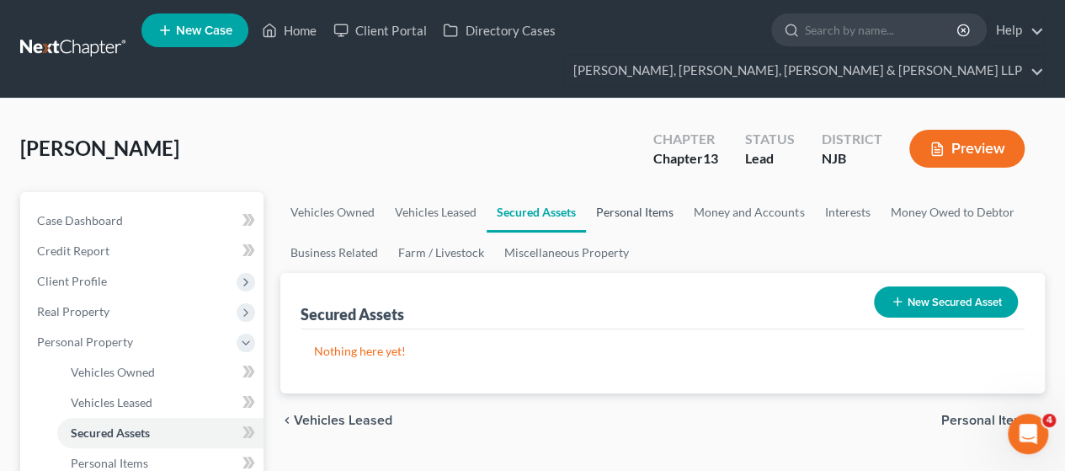
click at [635, 203] on link "Personal Items" at bounding box center [635, 212] width 98 height 40
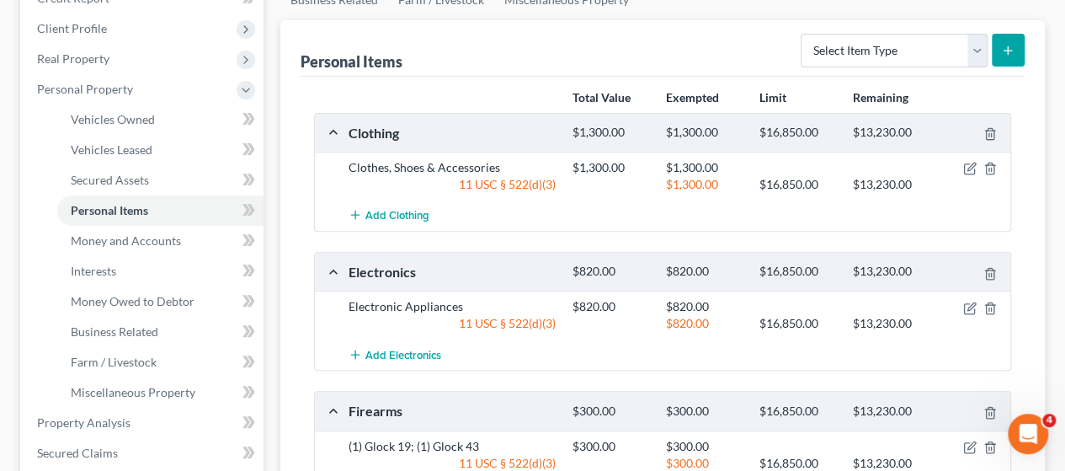
scroll to position [421, 0]
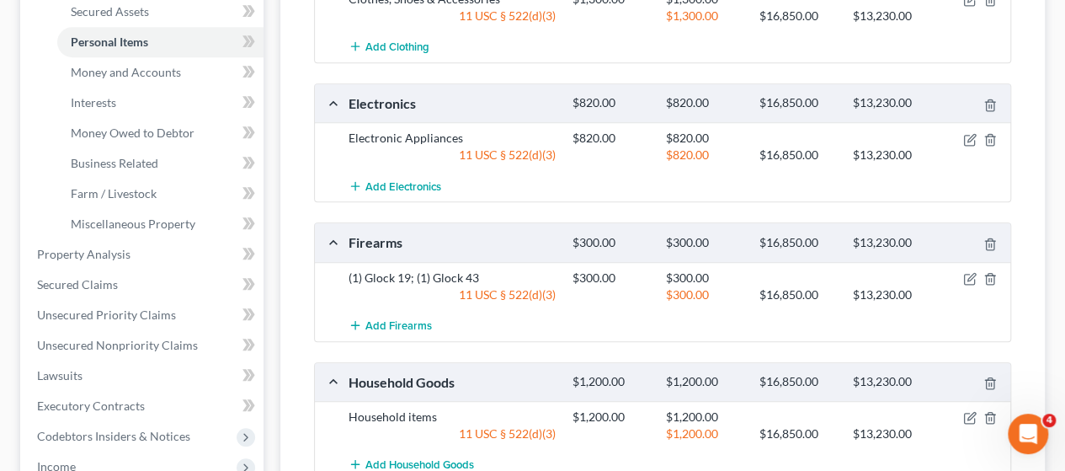
click at [687, 67] on div "Clothing $1,300.00 $1,300.00 $16,850.00 $13,230.00 Clothes, Shoes & Accessories…" at bounding box center [662, 282] width 697 height 676
click at [113, 104] on span "Interests" at bounding box center [93, 102] width 45 height 14
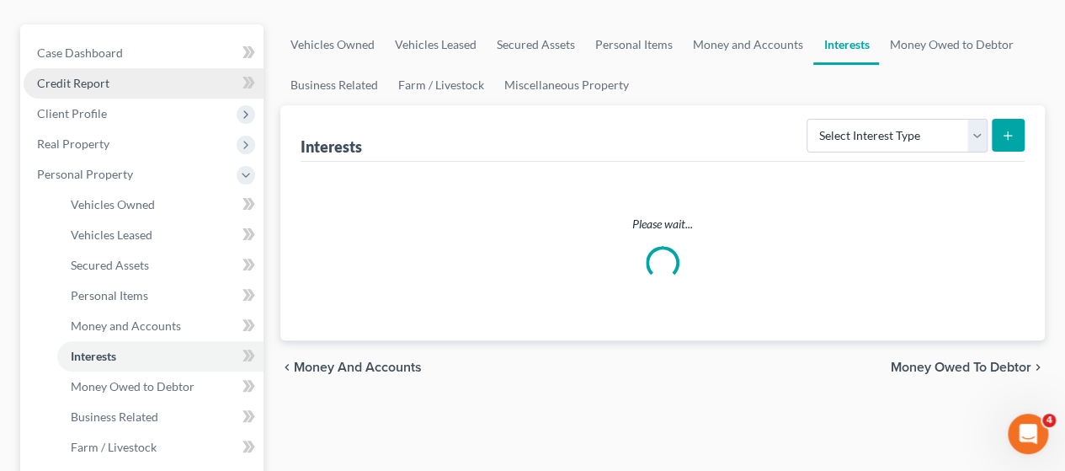
scroll to position [337, 0]
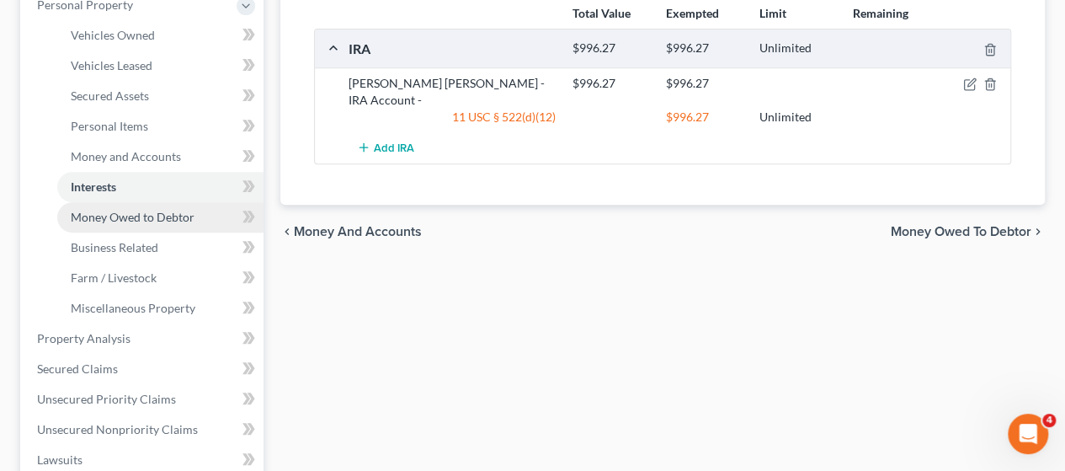
click at [143, 225] on link "Money Owed to Debtor" at bounding box center [160, 217] width 206 height 30
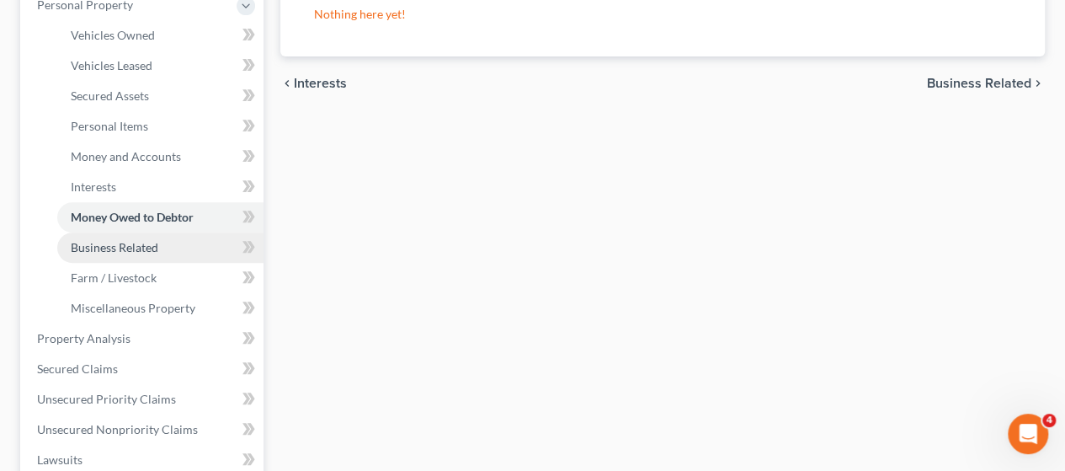
click at [160, 239] on link "Business Related" at bounding box center [160, 247] width 206 height 30
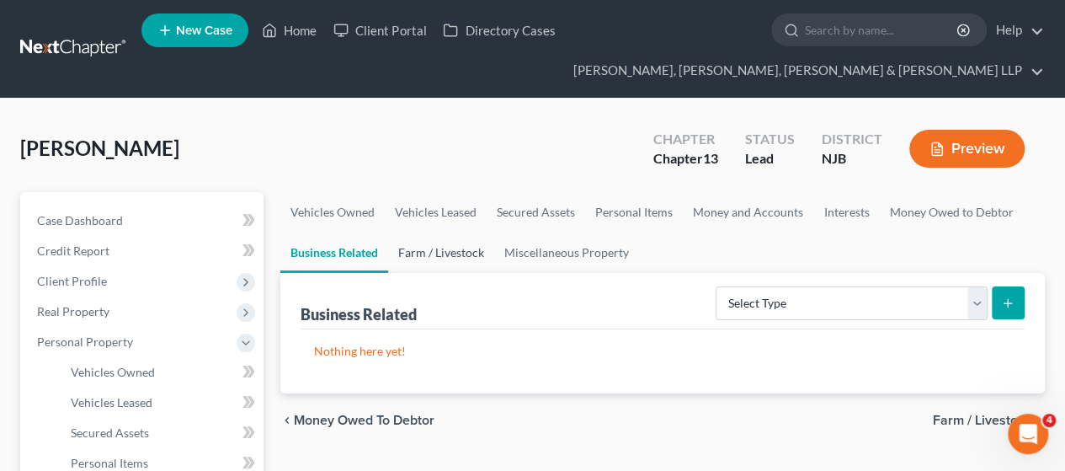
scroll to position [253, 0]
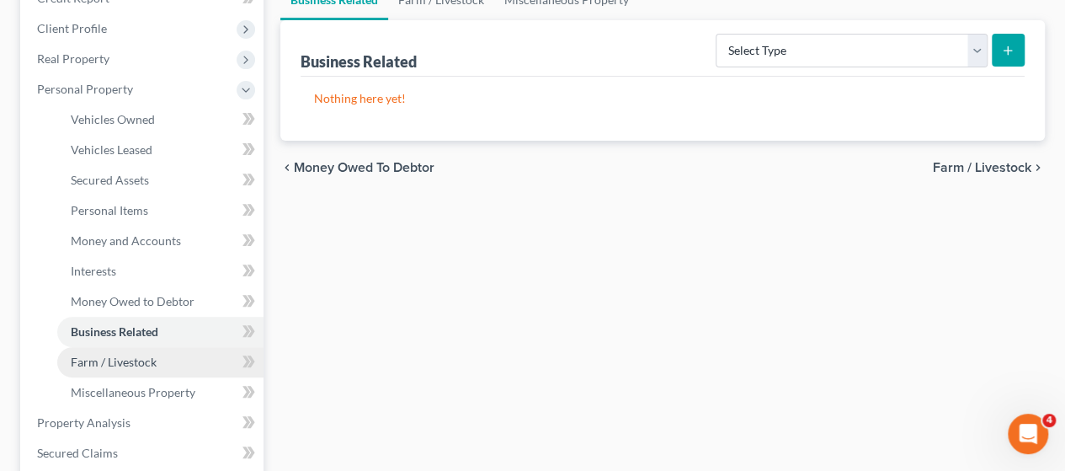
click at [103, 350] on link "Farm / Livestock" at bounding box center [160, 362] width 206 height 30
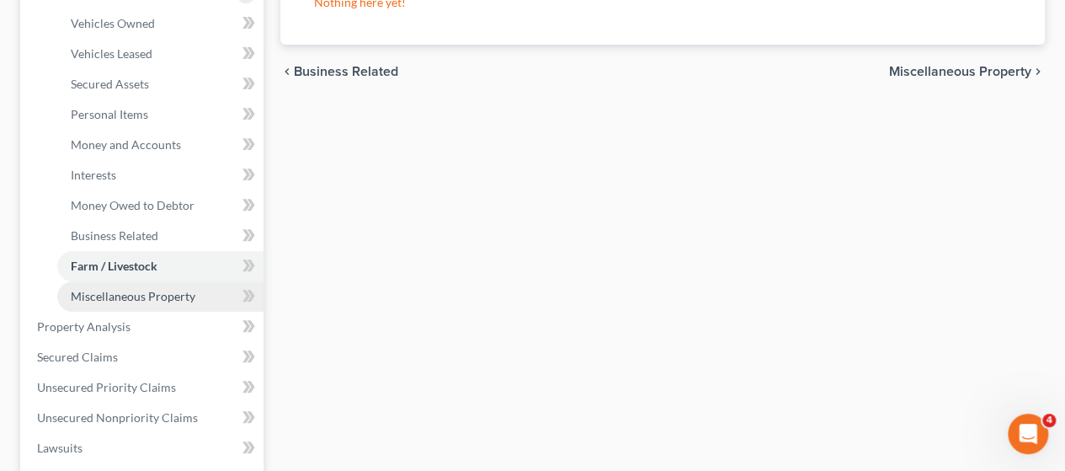
click at [136, 301] on span "Miscellaneous Property" at bounding box center [133, 296] width 125 height 14
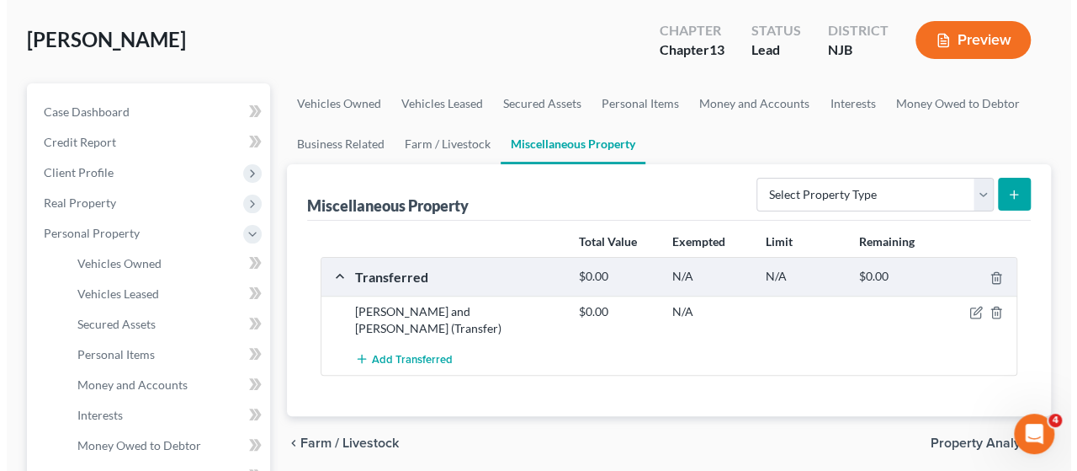
scroll to position [168, 0]
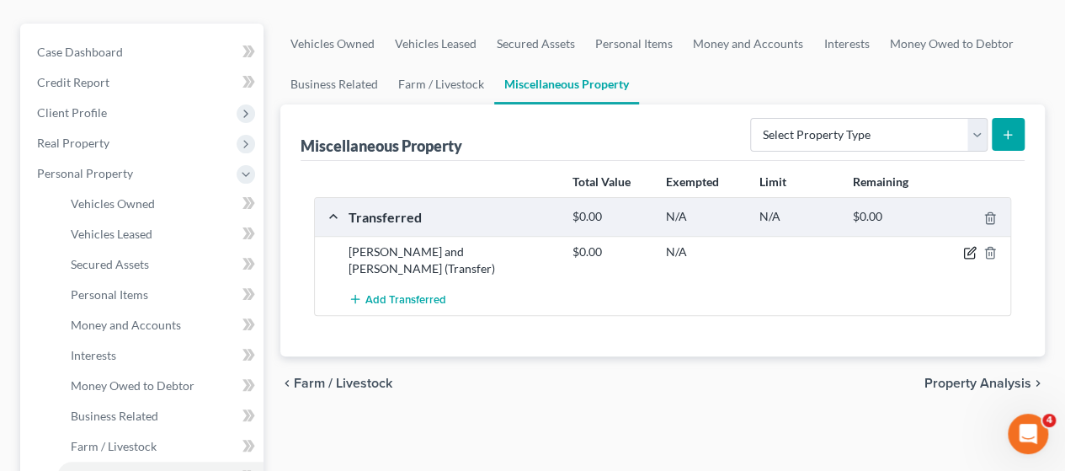
click at [970, 255] on icon "button" at bounding box center [969, 252] width 13 height 13
select select "Ordinary ([DATE])"
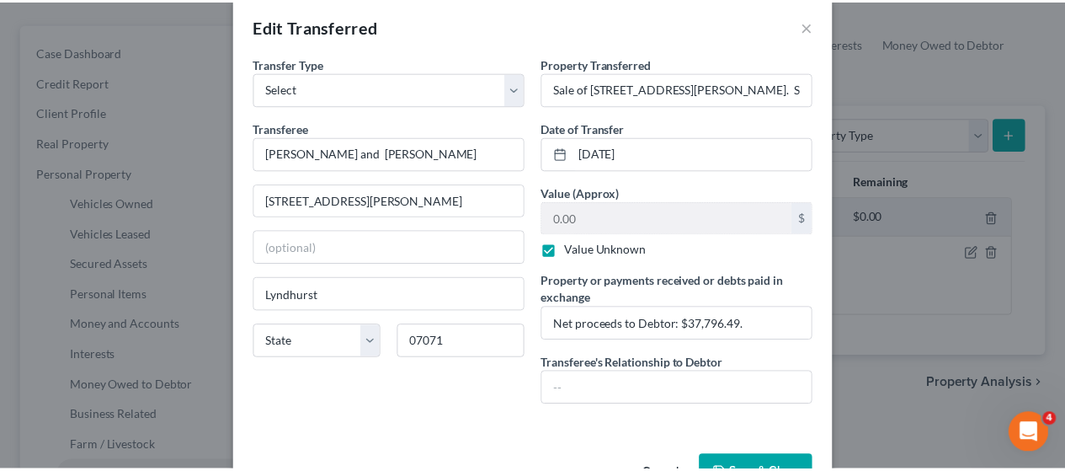
scroll to position [0, 0]
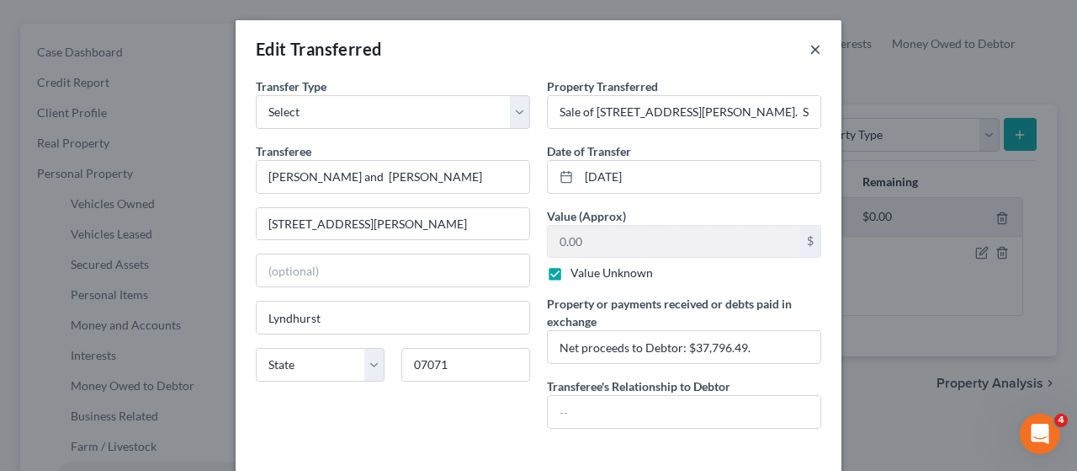
click at [811, 55] on button "×" at bounding box center [816, 49] width 12 height 20
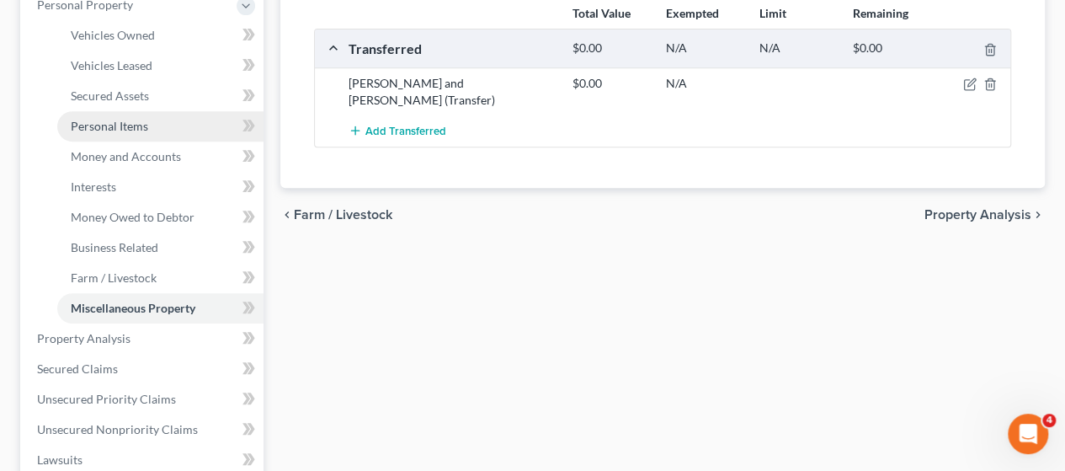
scroll to position [505, 0]
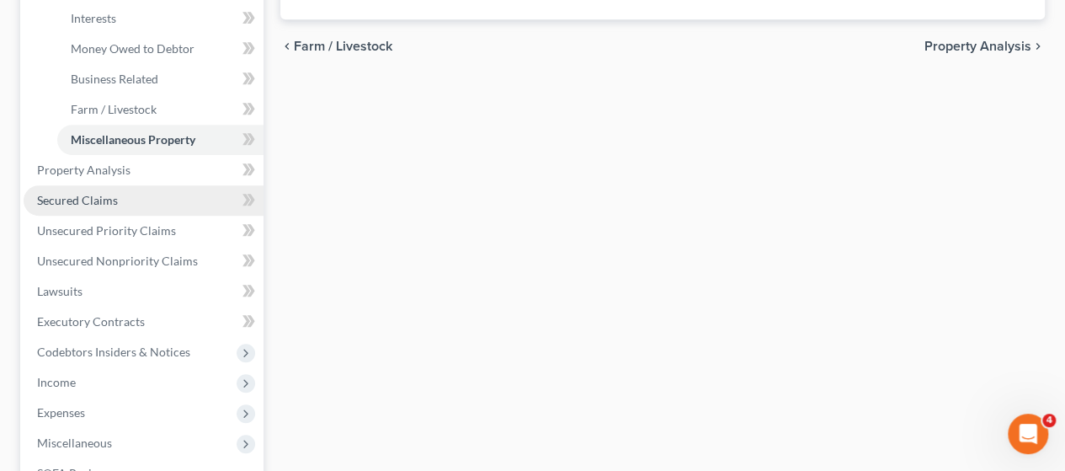
click at [104, 207] on link "Secured Claims" at bounding box center [144, 200] width 240 height 30
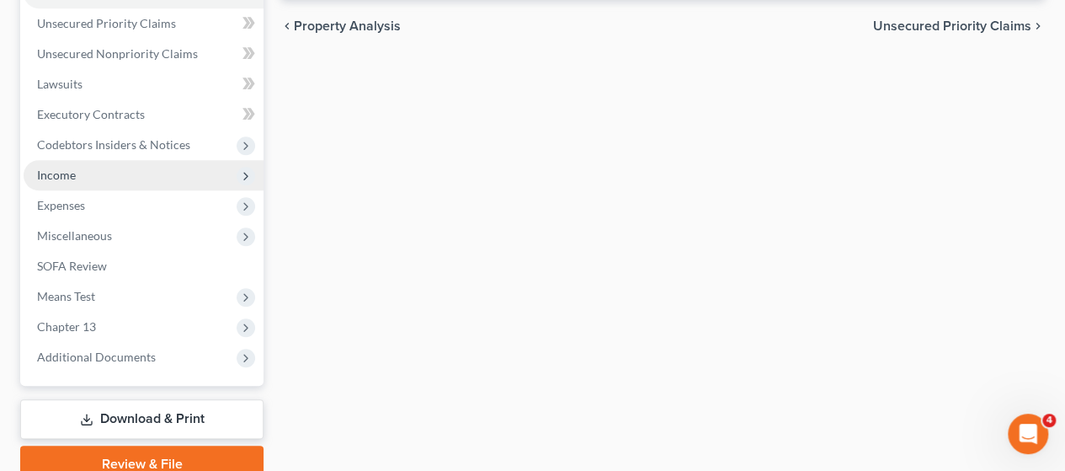
scroll to position [482, 0]
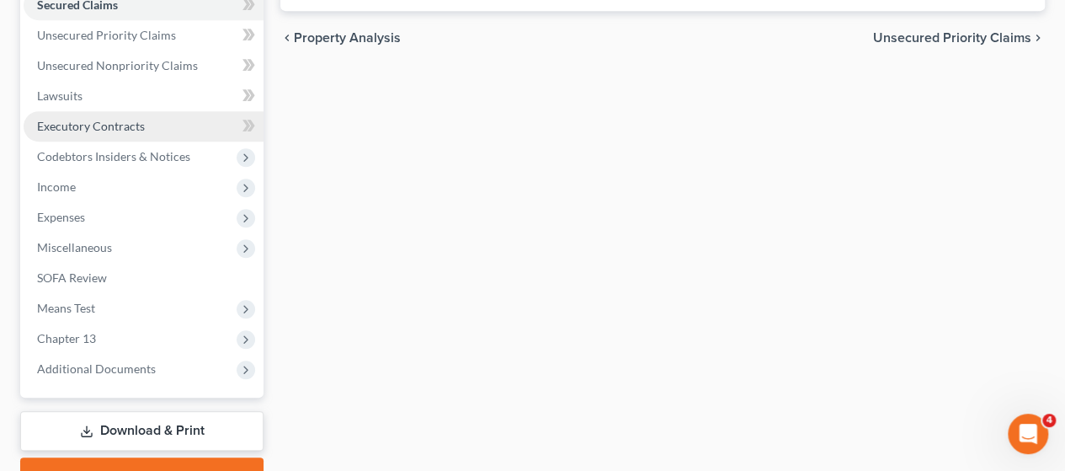
click at [72, 125] on span "Executory Contracts" at bounding box center [91, 126] width 108 height 14
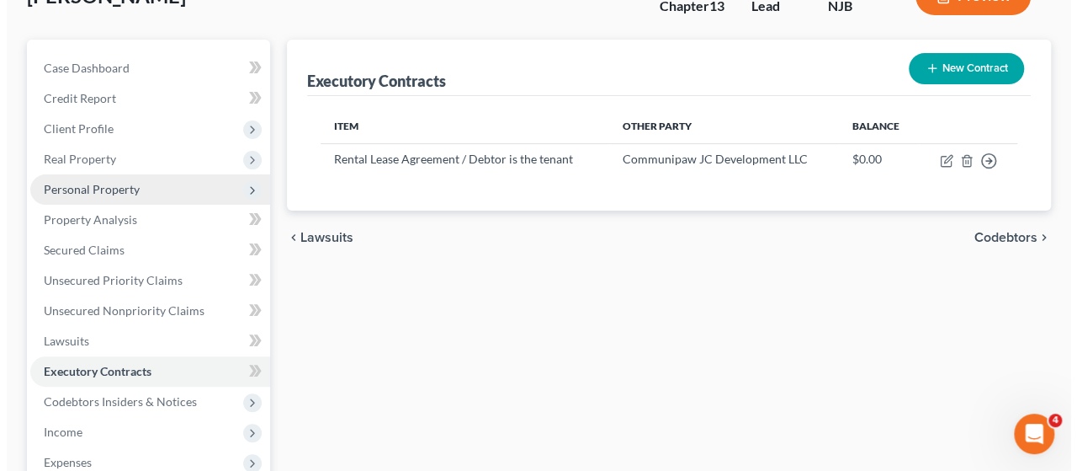
scroll to position [168, 0]
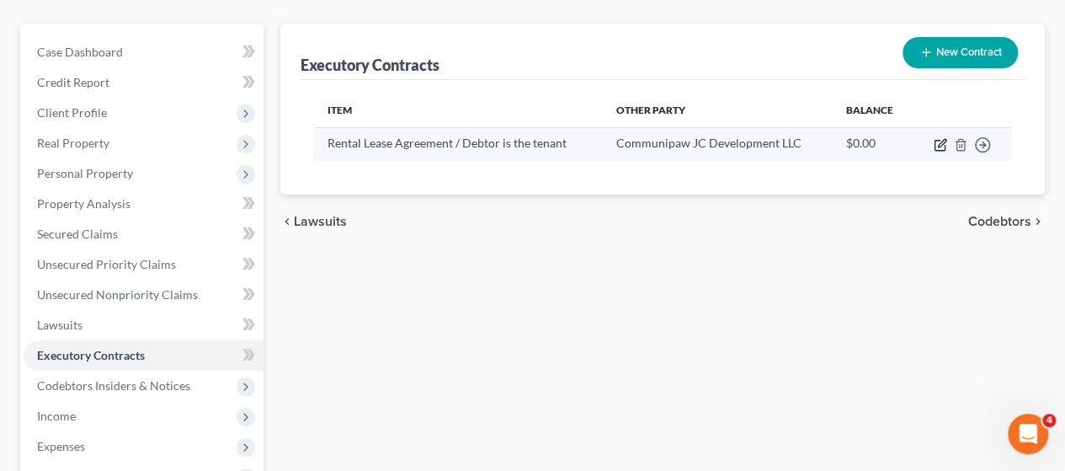
click at [938, 142] on icon "button" at bounding box center [942, 143] width 8 height 8
select select "33"
select select "3"
select select "0"
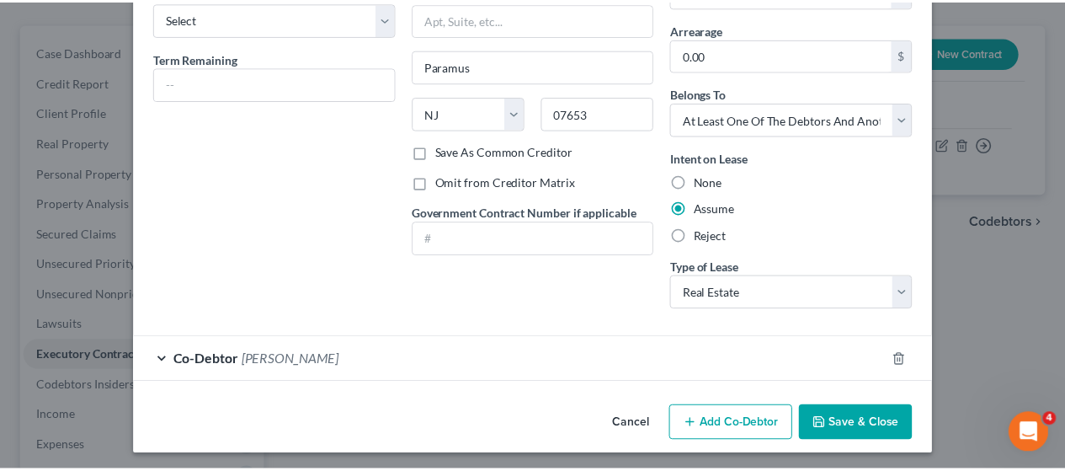
scroll to position [187, 0]
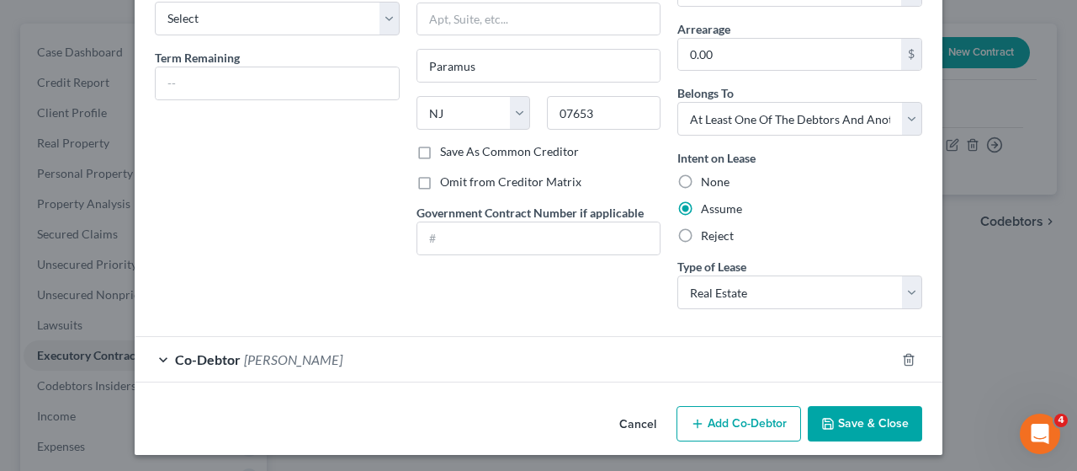
click at [623, 428] on button "Cancel" at bounding box center [638, 424] width 64 height 34
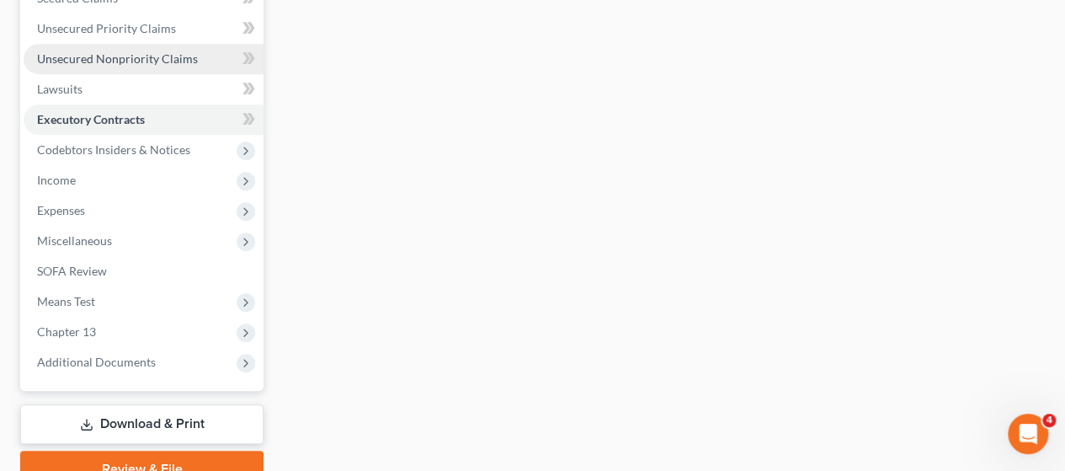
scroll to position [421, 0]
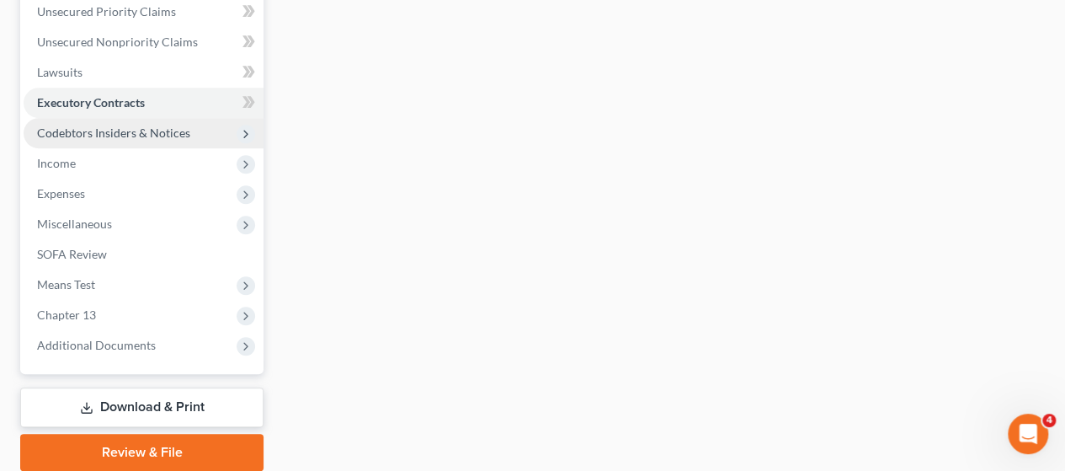
click at [167, 140] on span "Codebtors Insiders & Notices" at bounding box center [144, 133] width 240 height 30
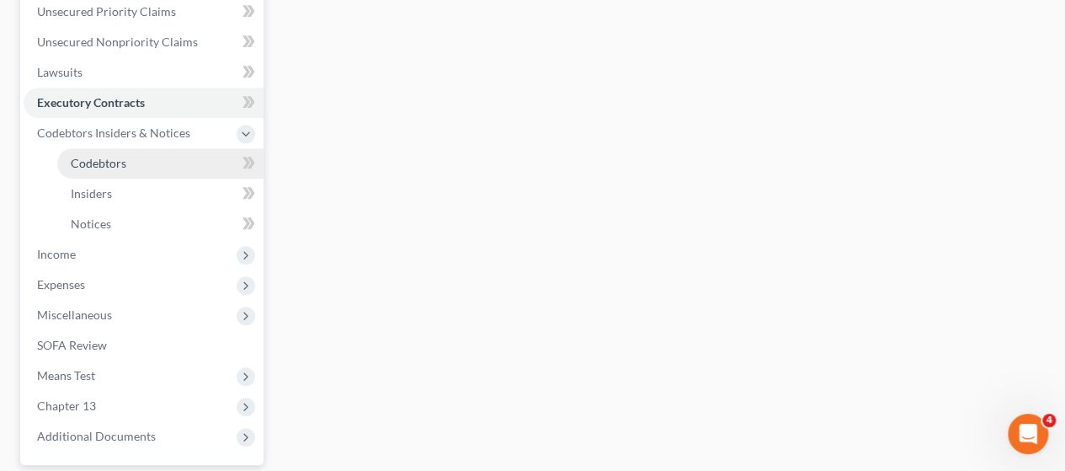
click at [141, 167] on link "Codebtors" at bounding box center [160, 163] width 206 height 30
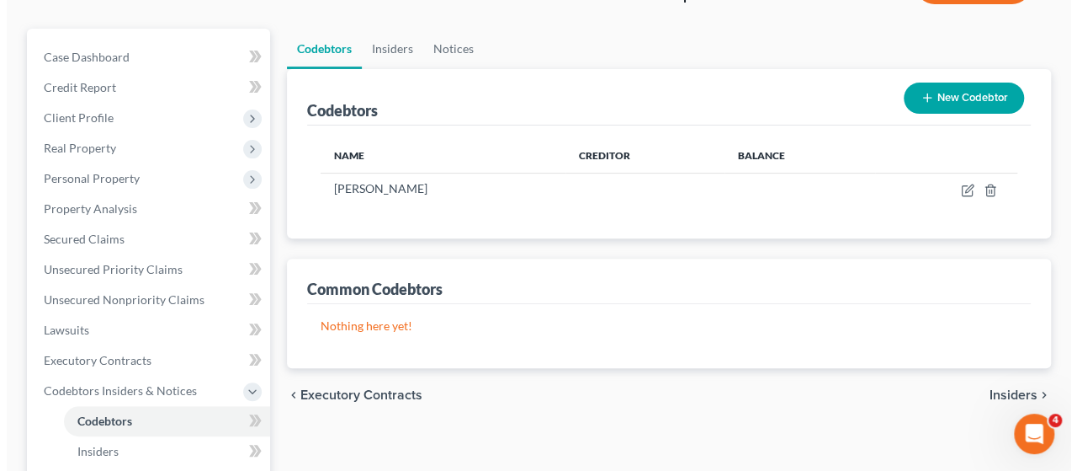
scroll to position [168, 0]
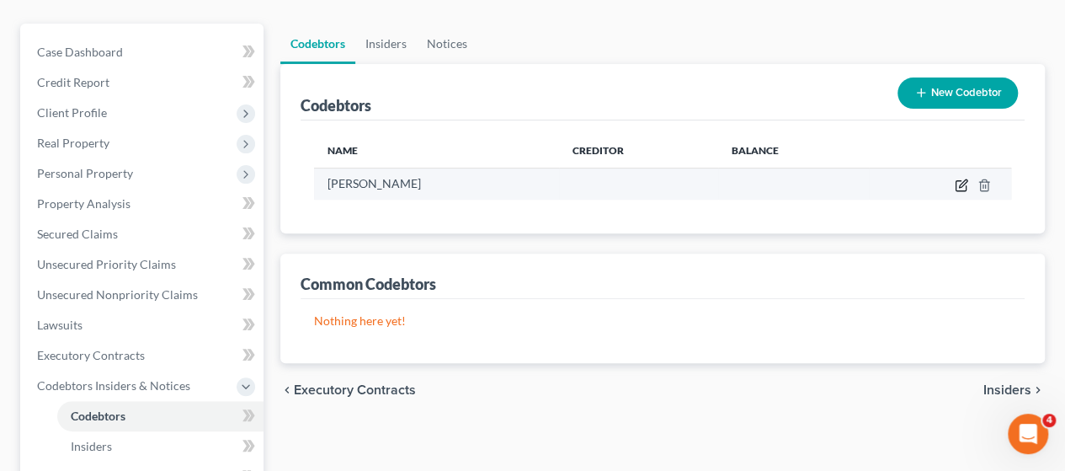
click at [956, 183] on icon "button" at bounding box center [961, 184] width 13 height 13
select select "33"
select select "20"
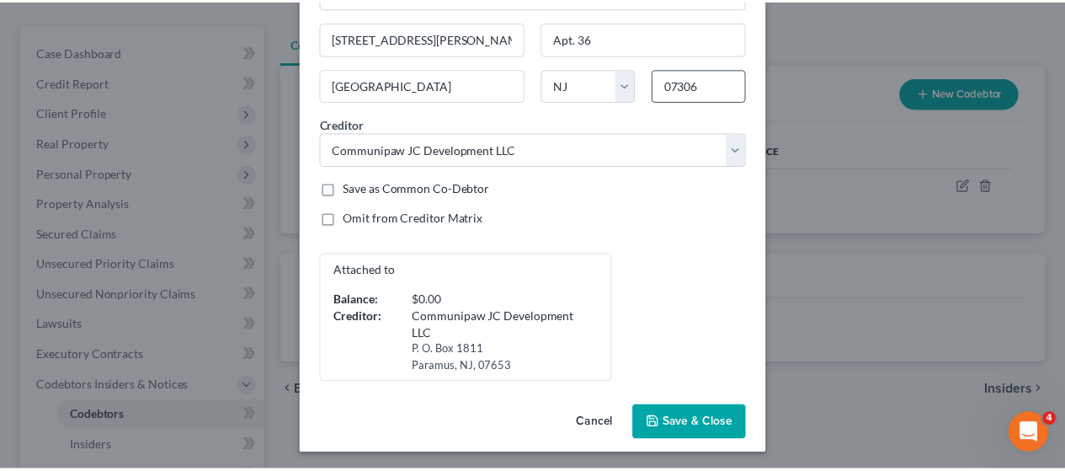
scroll to position [121, 0]
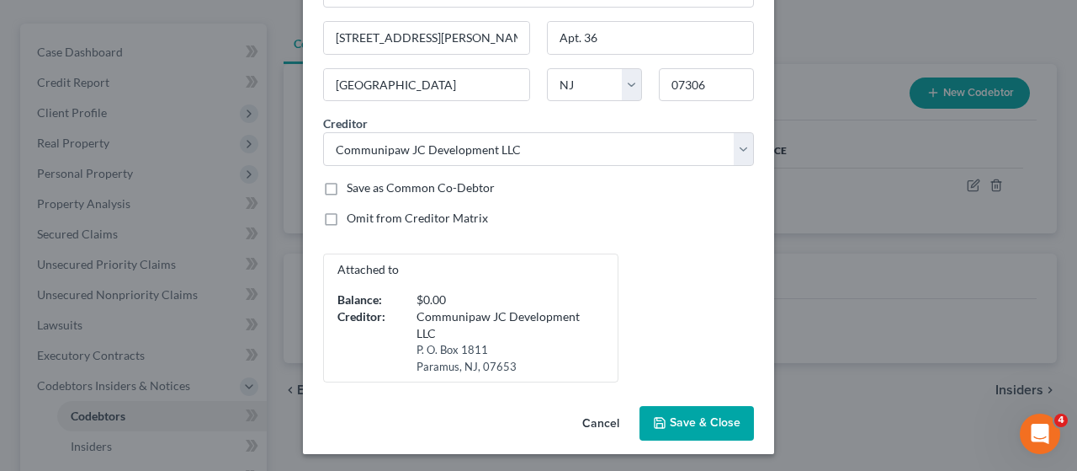
click at [598, 427] on button "Cancel" at bounding box center [601, 424] width 64 height 34
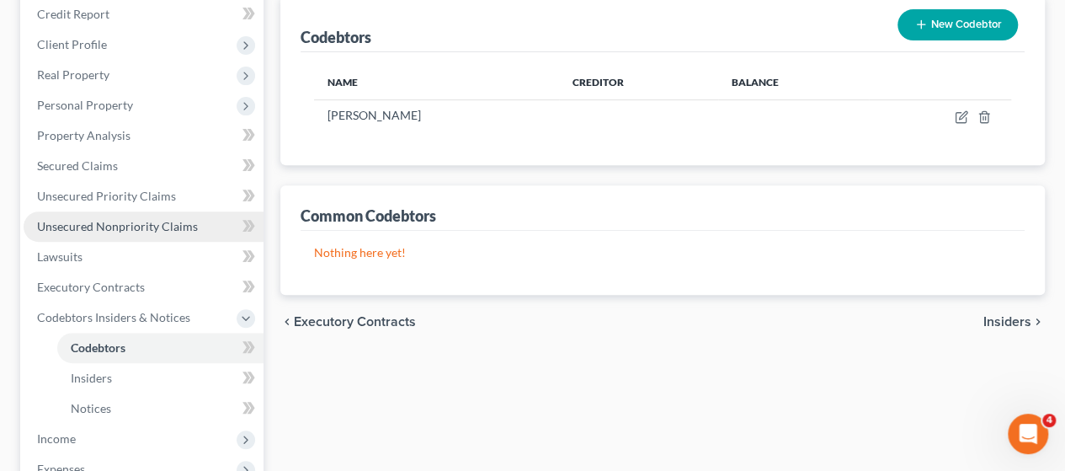
scroll to position [253, 0]
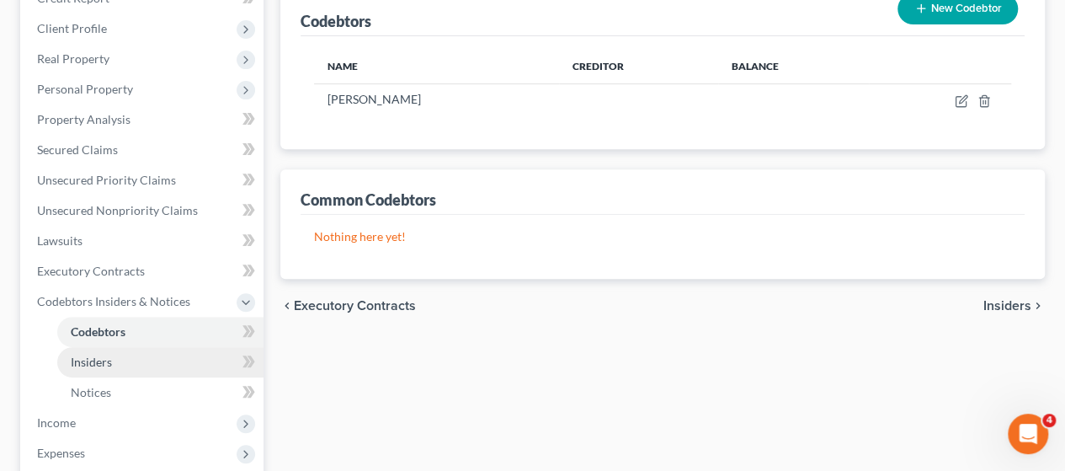
click at [104, 371] on link "Insiders" at bounding box center [160, 362] width 206 height 30
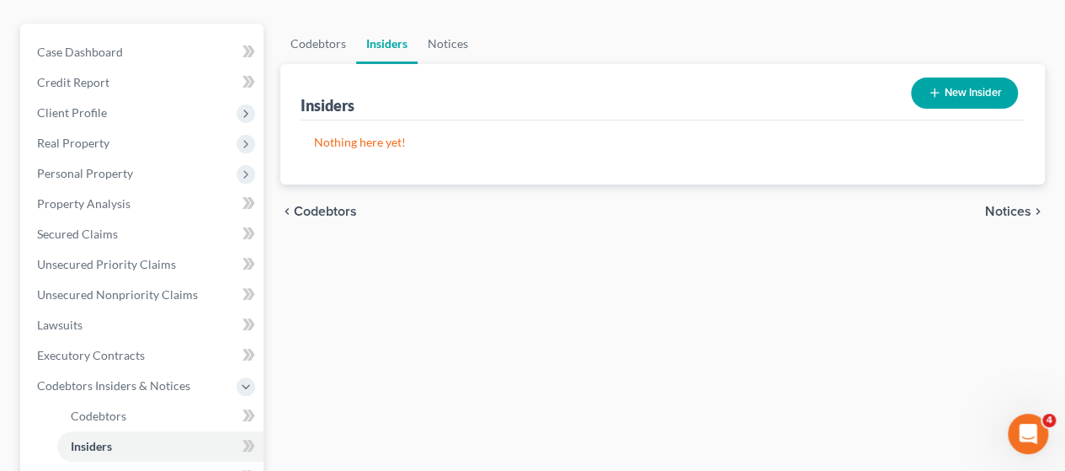
scroll to position [337, 0]
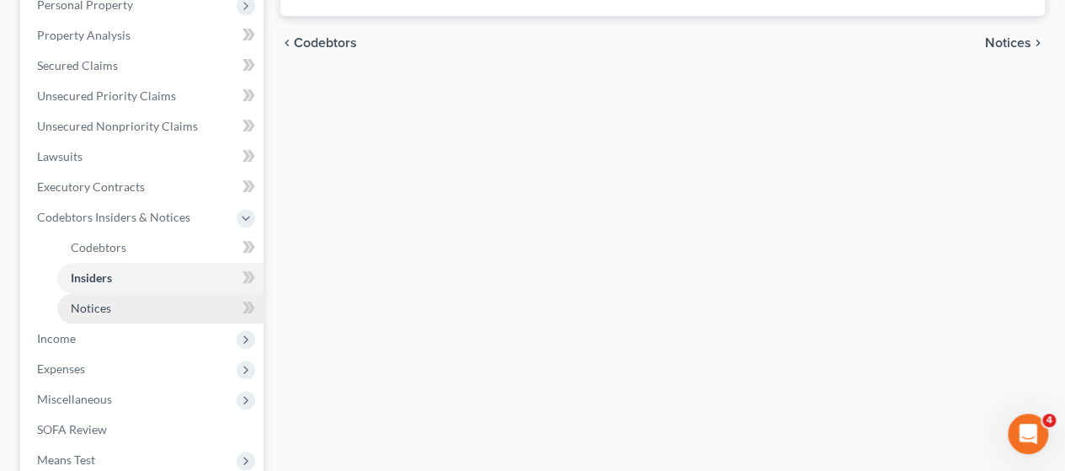
click at [105, 309] on span "Notices" at bounding box center [91, 308] width 40 height 14
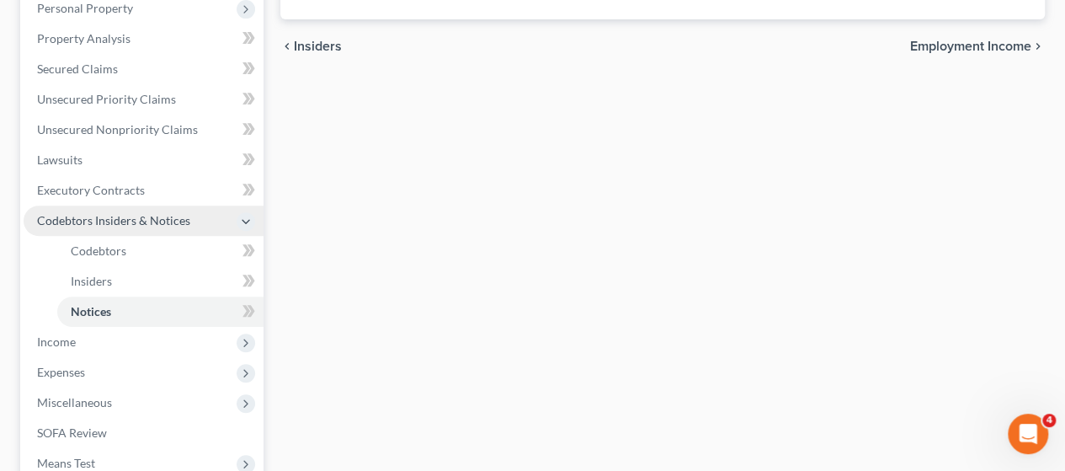
scroll to position [421, 0]
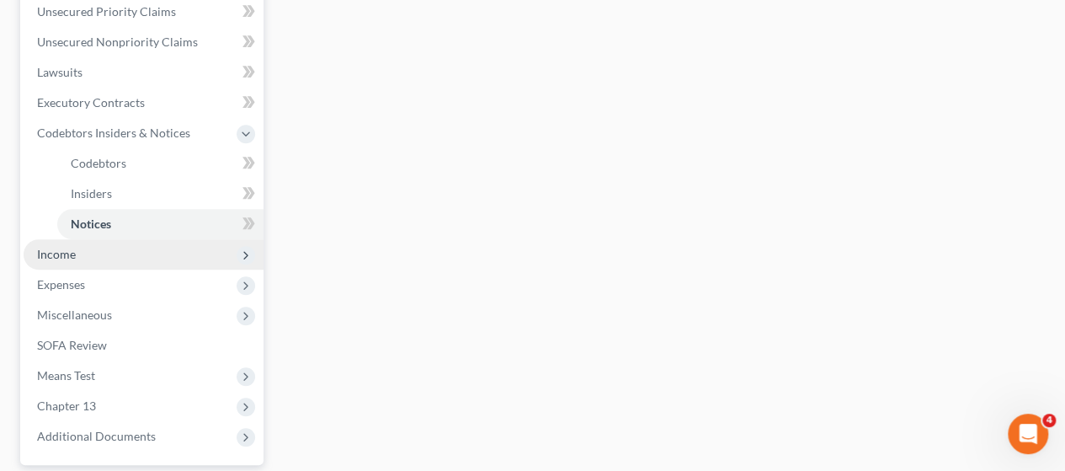
click at [88, 250] on span "Income" at bounding box center [144, 254] width 240 height 30
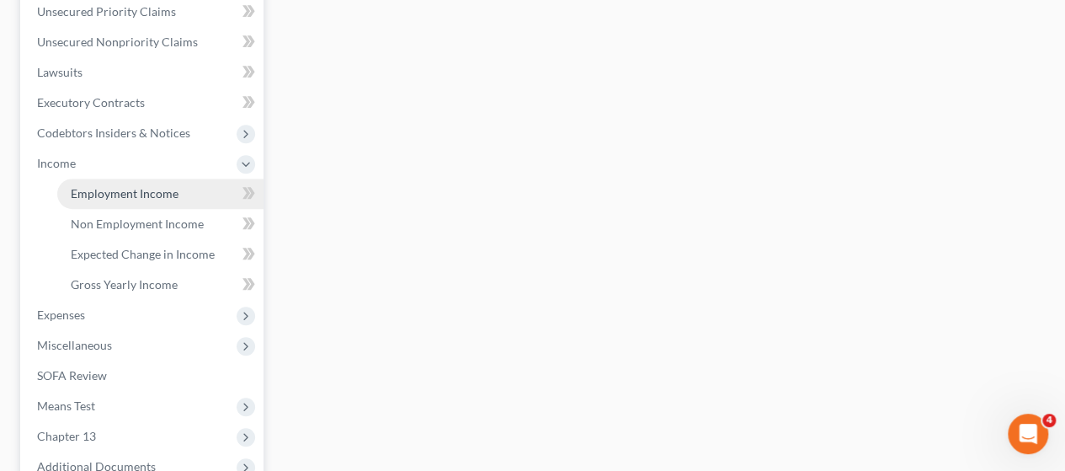
click at [123, 199] on span "Employment Income" at bounding box center [125, 193] width 108 height 14
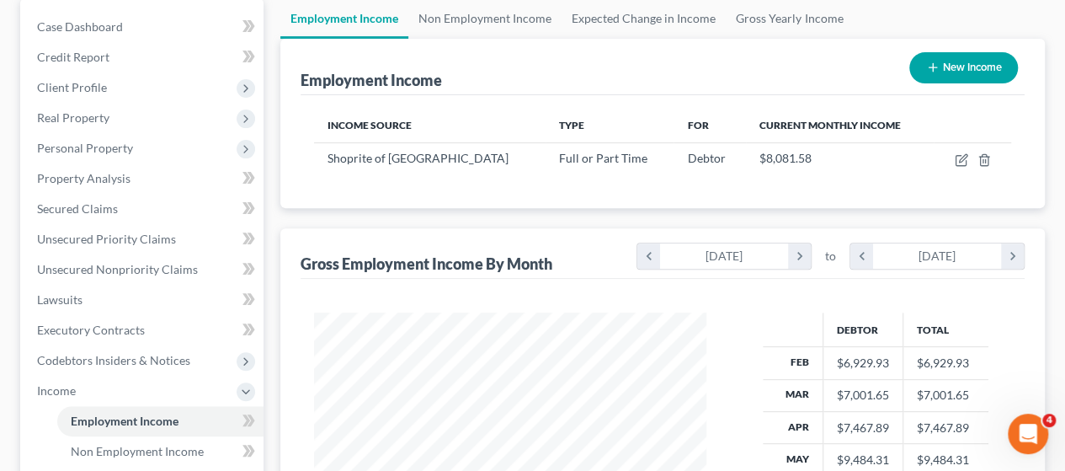
scroll to position [168, 0]
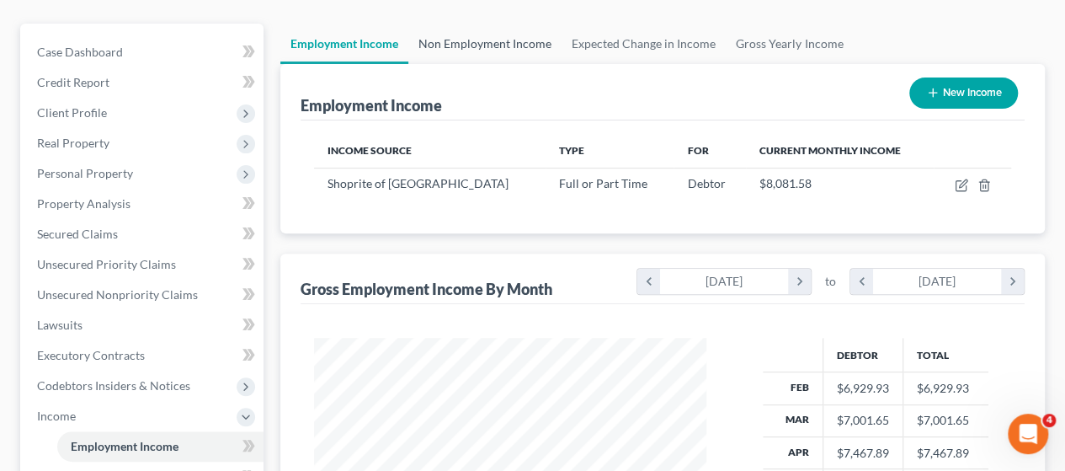
click at [500, 55] on link "Non Employment Income" at bounding box center [484, 44] width 153 height 40
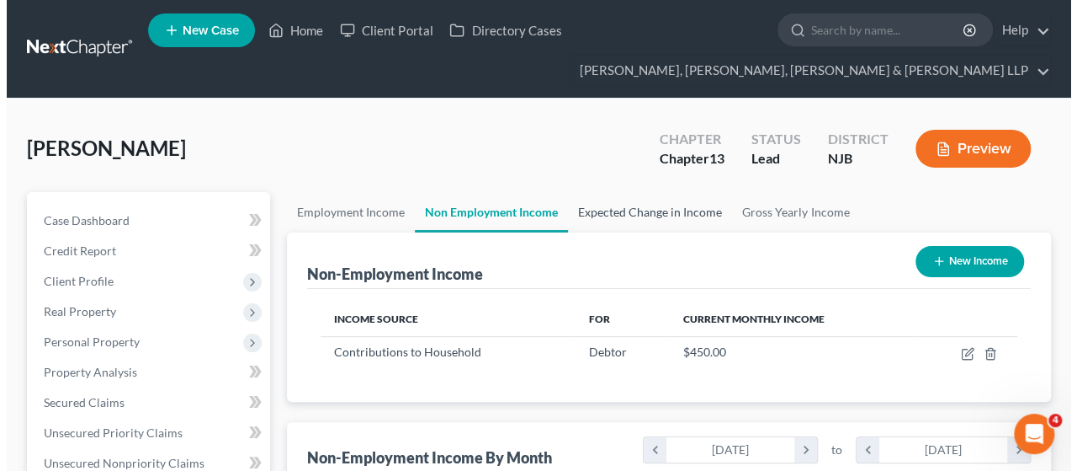
scroll to position [300, 426]
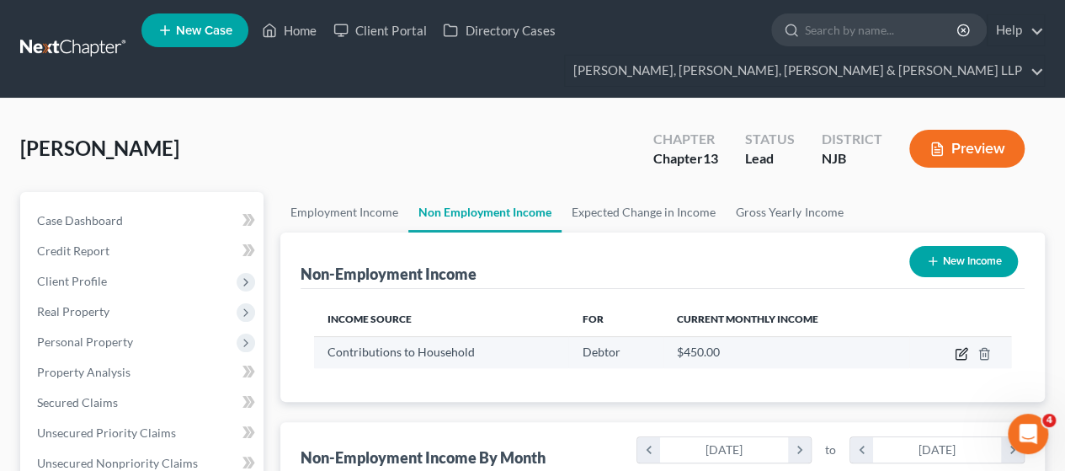
click at [965, 354] on icon "button" at bounding box center [961, 353] width 13 height 13
select select "8"
select select "0"
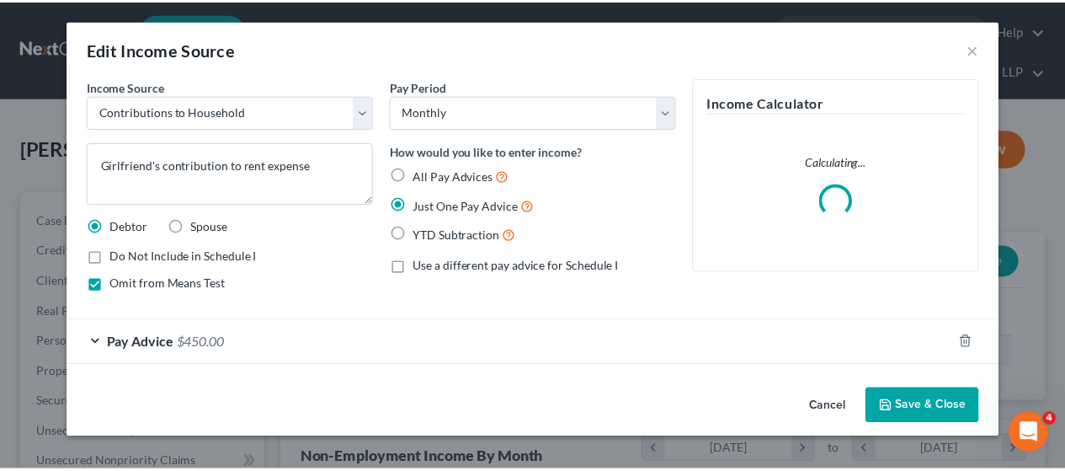
scroll to position [300, 431]
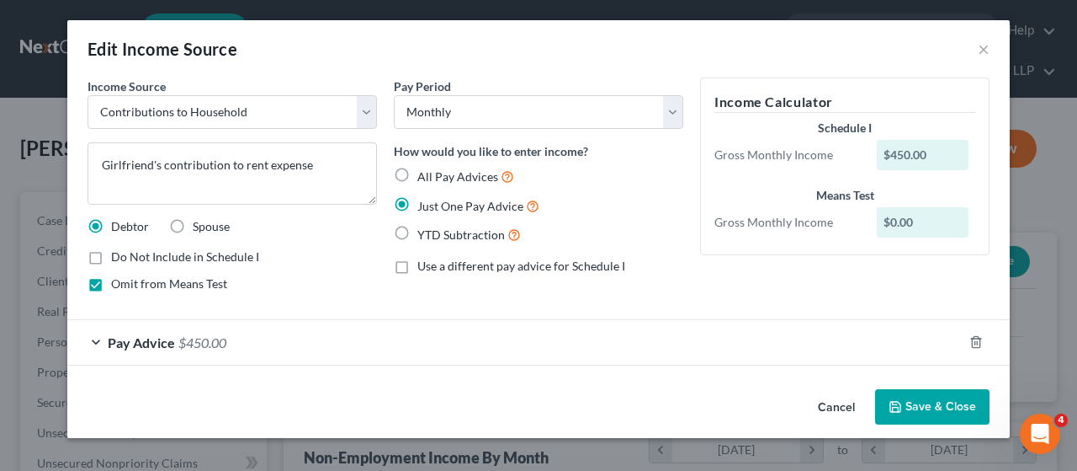
click at [838, 407] on button "Cancel" at bounding box center [837, 408] width 64 height 34
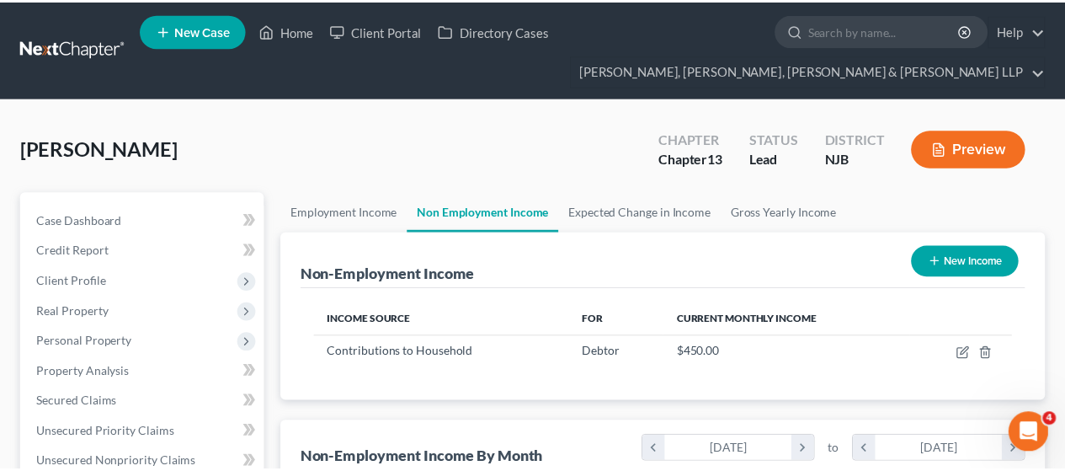
scroll to position [841489, 841363]
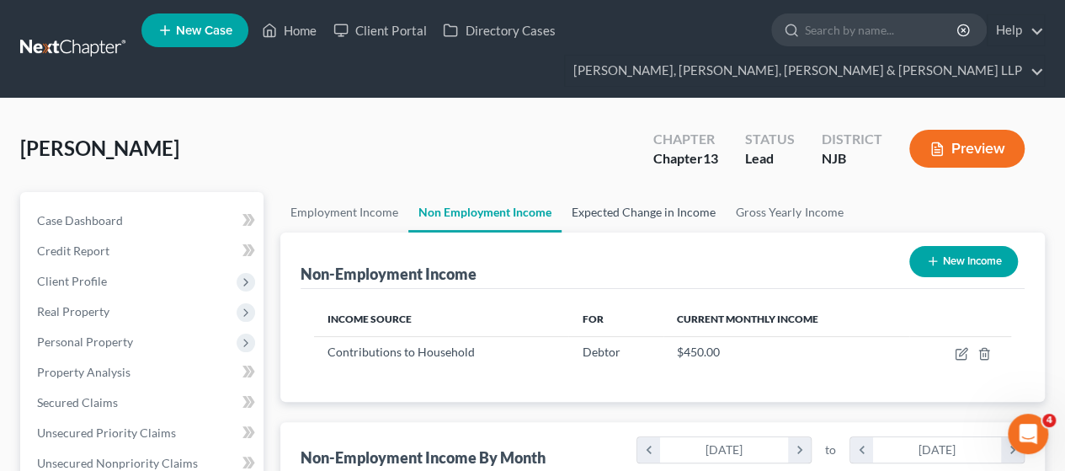
click at [648, 218] on link "Expected Change in Income" at bounding box center [643, 212] width 164 height 40
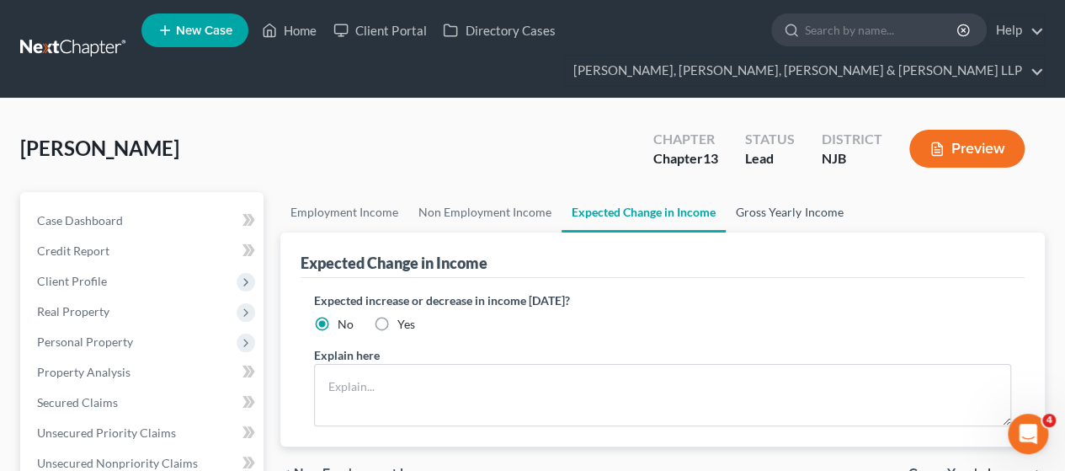
click at [802, 215] on link "Gross Yearly Income" at bounding box center [789, 212] width 127 height 40
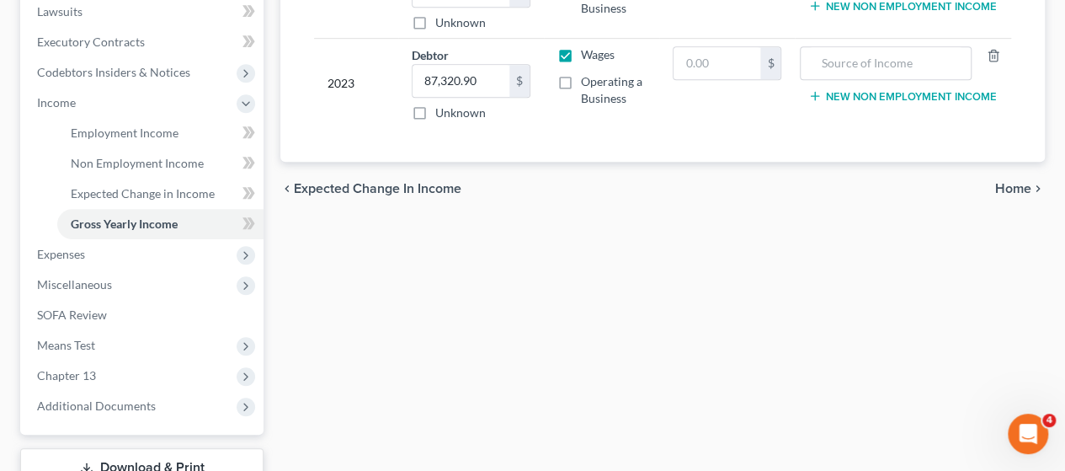
scroll to position [505, 0]
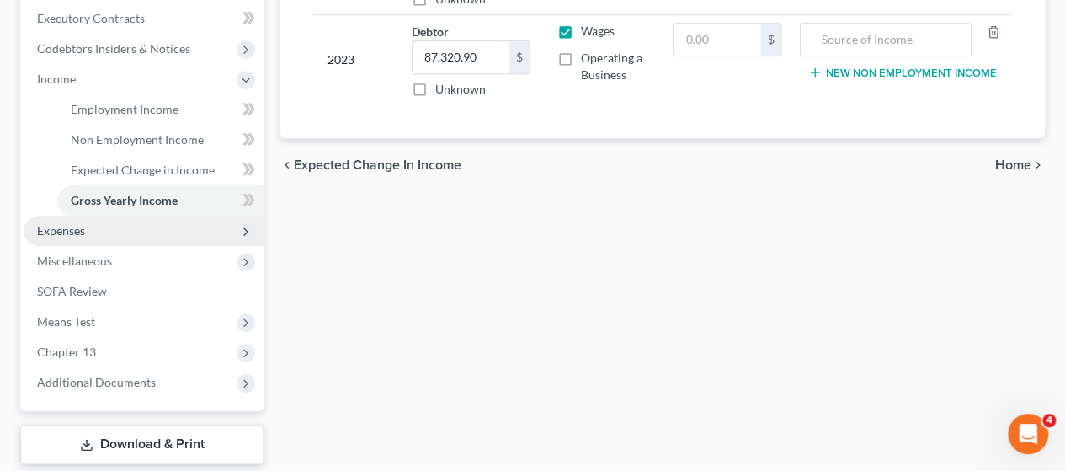
click at [141, 230] on span "Expenses" at bounding box center [144, 230] width 240 height 30
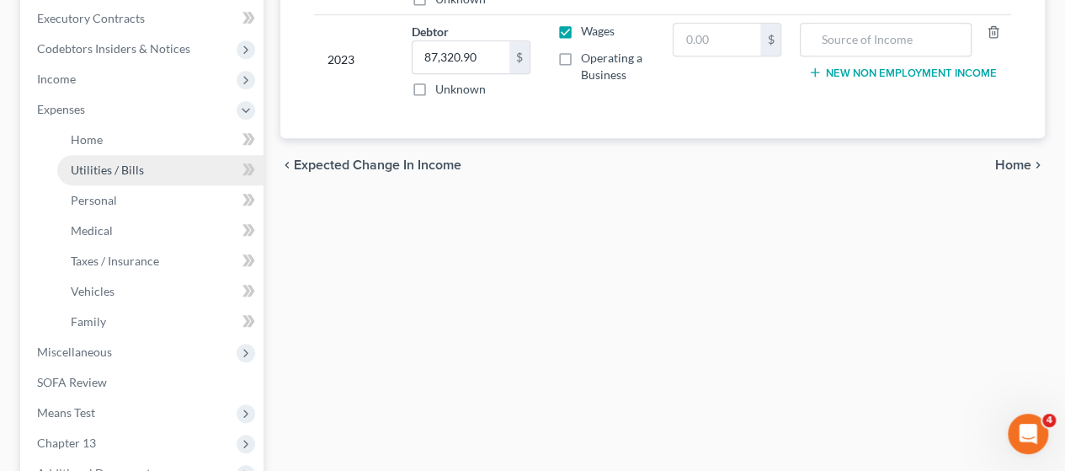
click at [113, 155] on link "Utilities / Bills" at bounding box center [160, 170] width 206 height 30
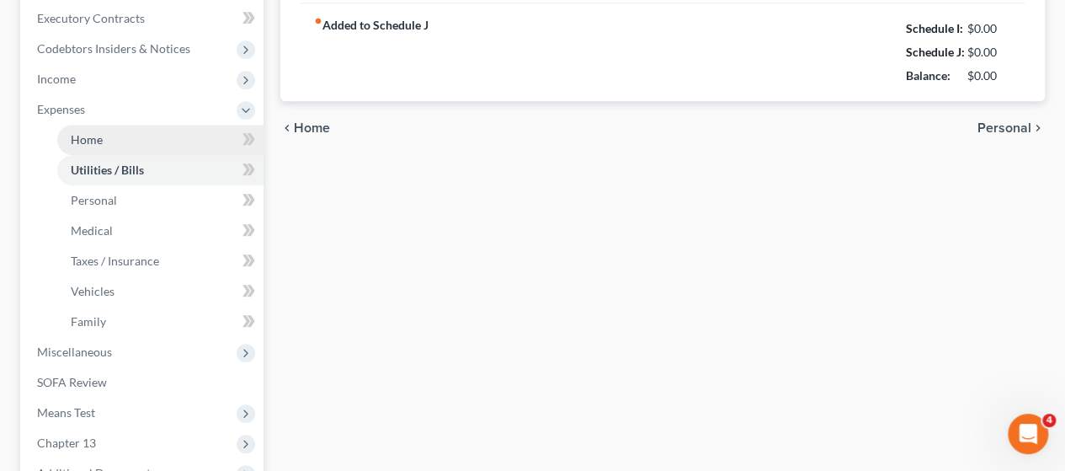
type input "150.00"
type input "70.00"
type input "0.00"
type input "101.42"
type input "150.00"
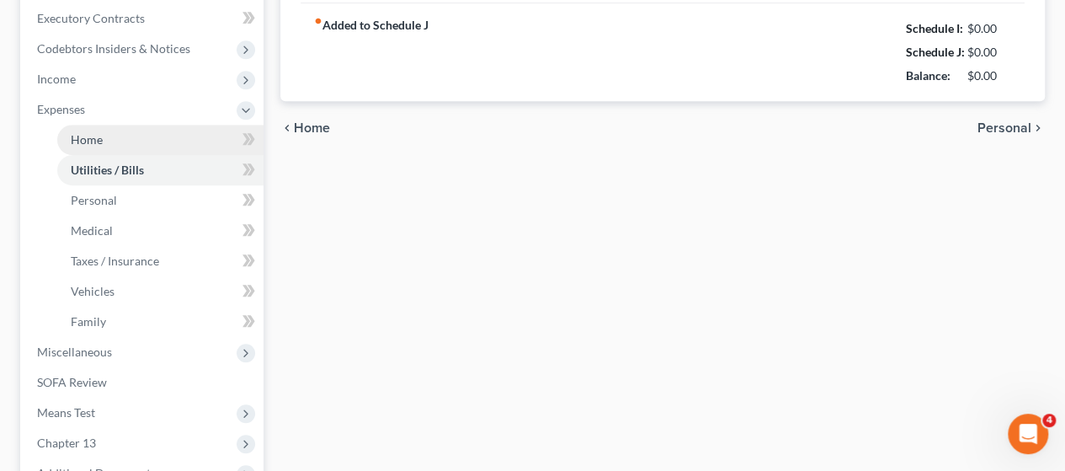
type input "0.00"
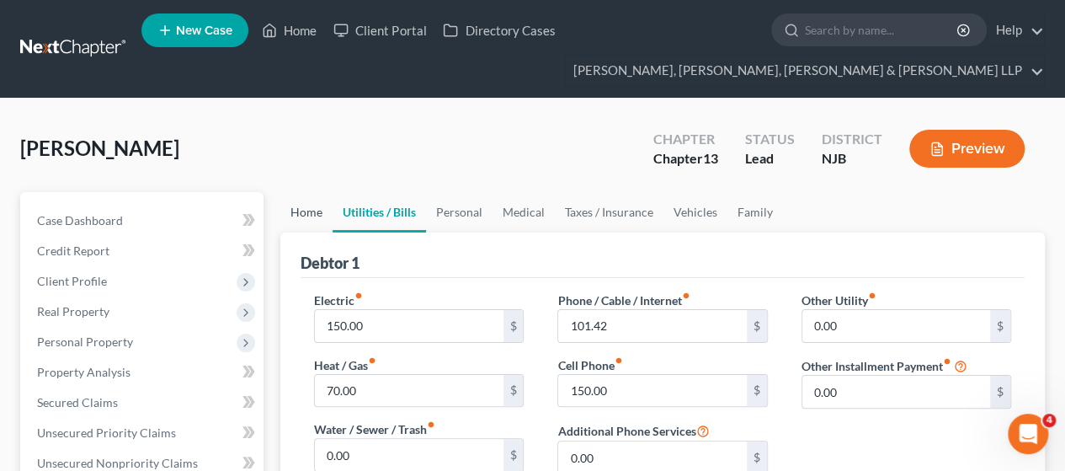
click at [326, 221] on link "Home" at bounding box center [306, 212] width 52 height 40
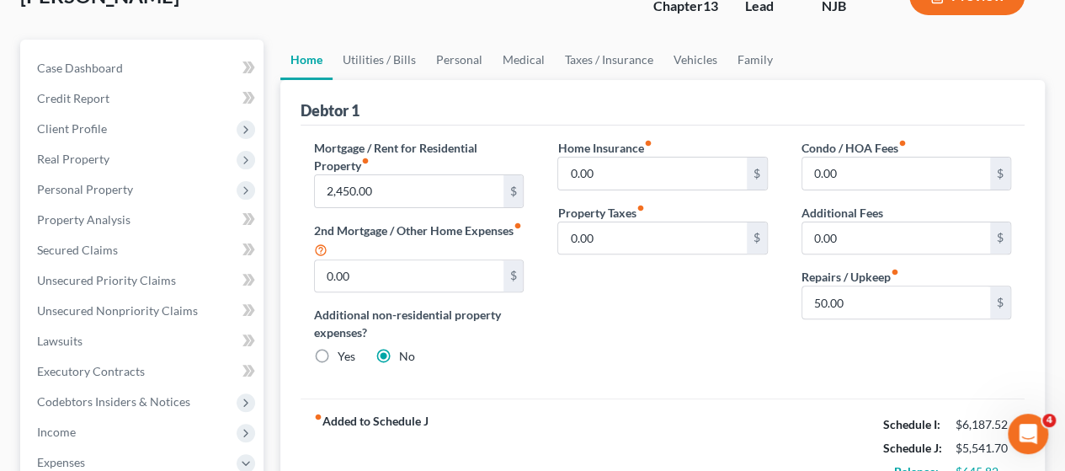
scroll to position [168, 0]
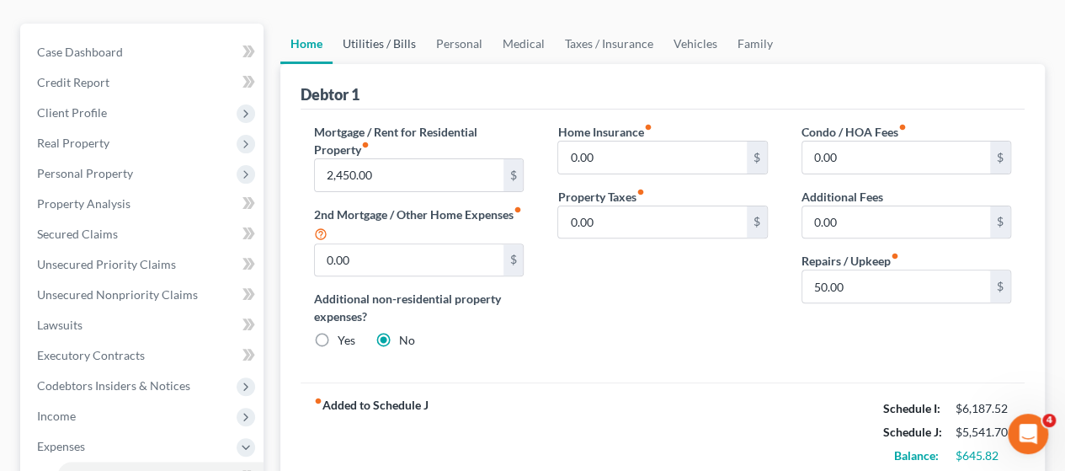
click at [372, 35] on link "Utilities / Bills" at bounding box center [379, 44] width 93 height 40
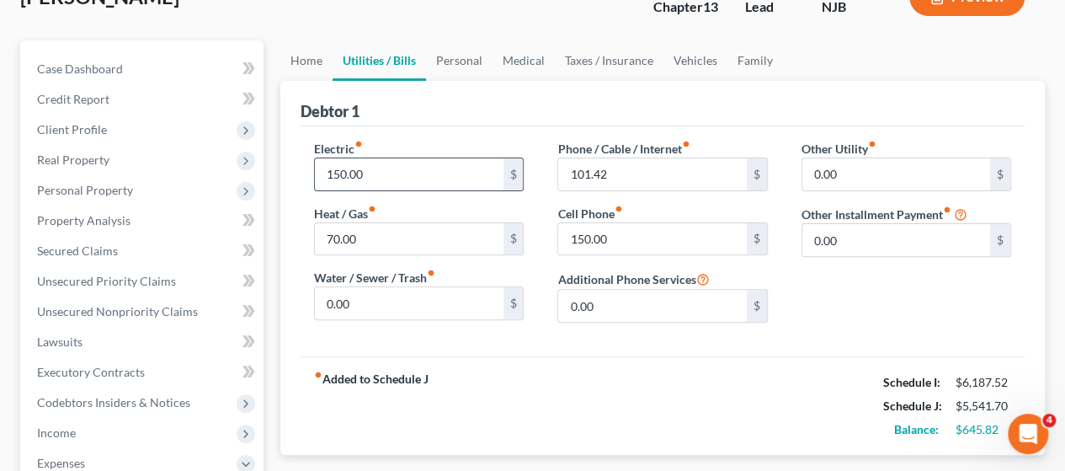
scroll to position [168, 0]
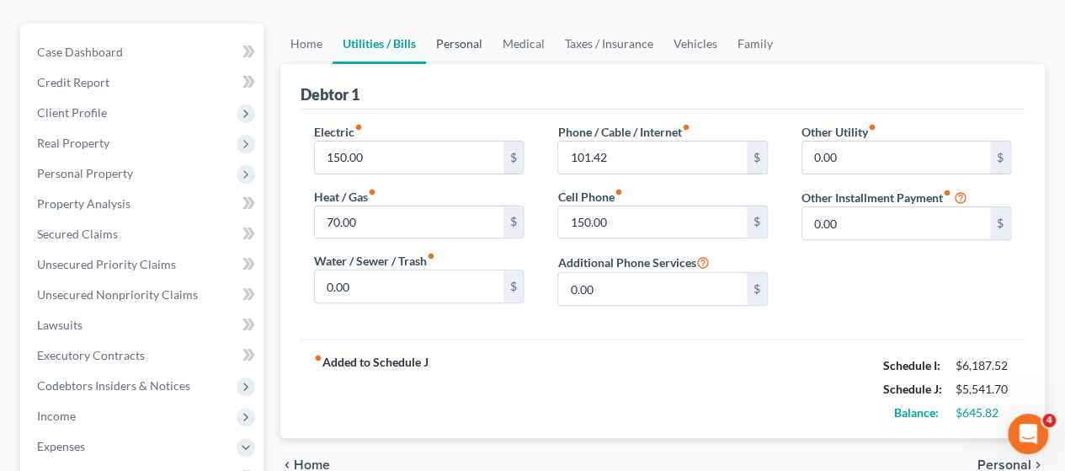
click at [444, 47] on link "Personal" at bounding box center [459, 44] width 67 height 40
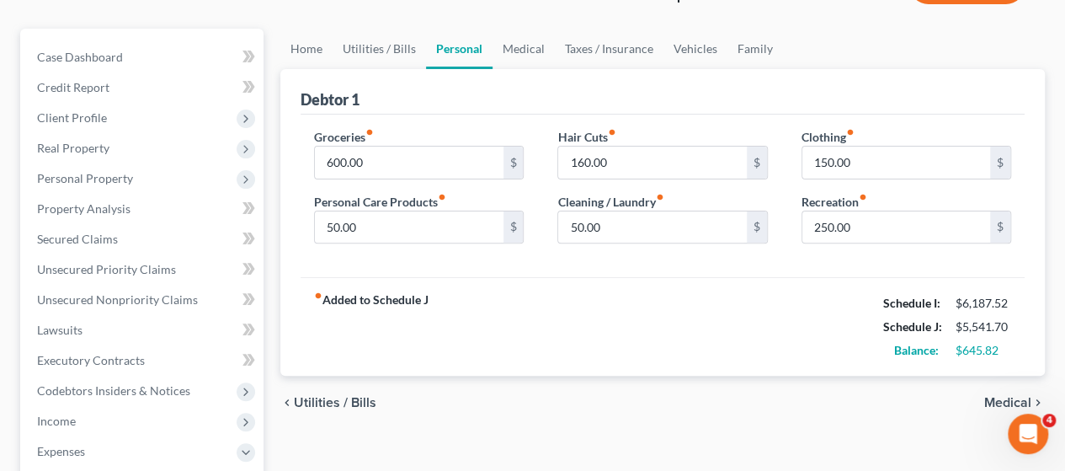
scroll to position [168, 0]
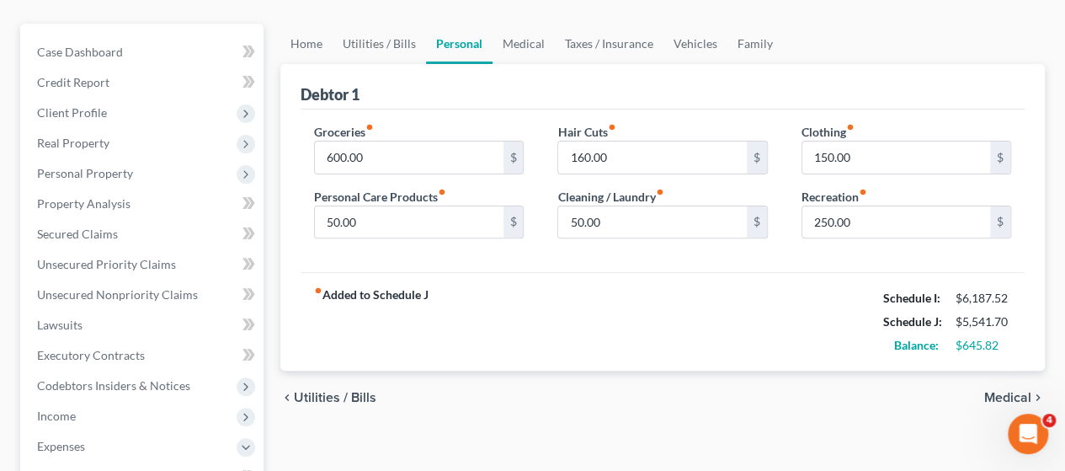
click at [643, 289] on div "fiber_manual_record Added to Schedule J Schedule I: $6,187.52 Schedule J: $5,54…" at bounding box center [663, 321] width 724 height 98
click at [523, 87] on div "Debtor 1" at bounding box center [663, 86] width 724 height 45
click at [528, 36] on link "Medical" at bounding box center [523, 44] width 62 height 40
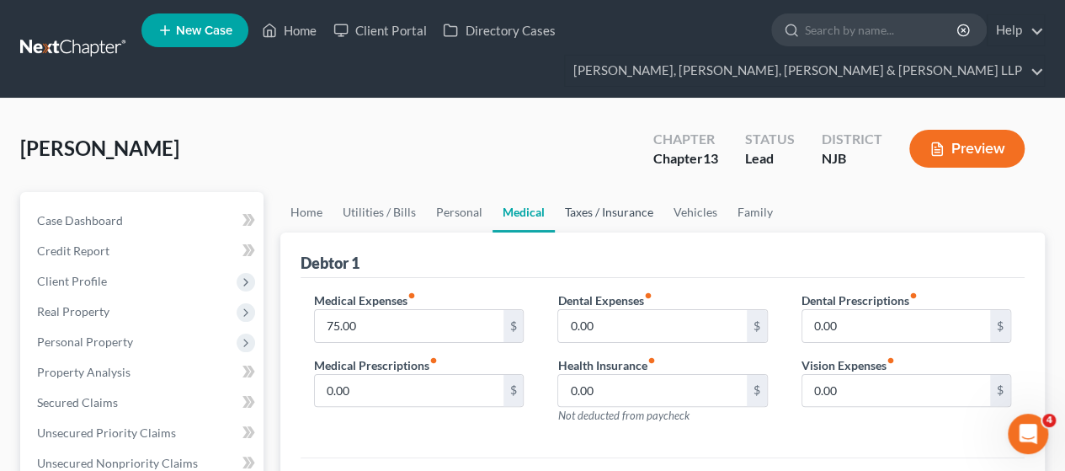
click at [618, 216] on link "Taxes / Insurance" at bounding box center [609, 212] width 109 height 40
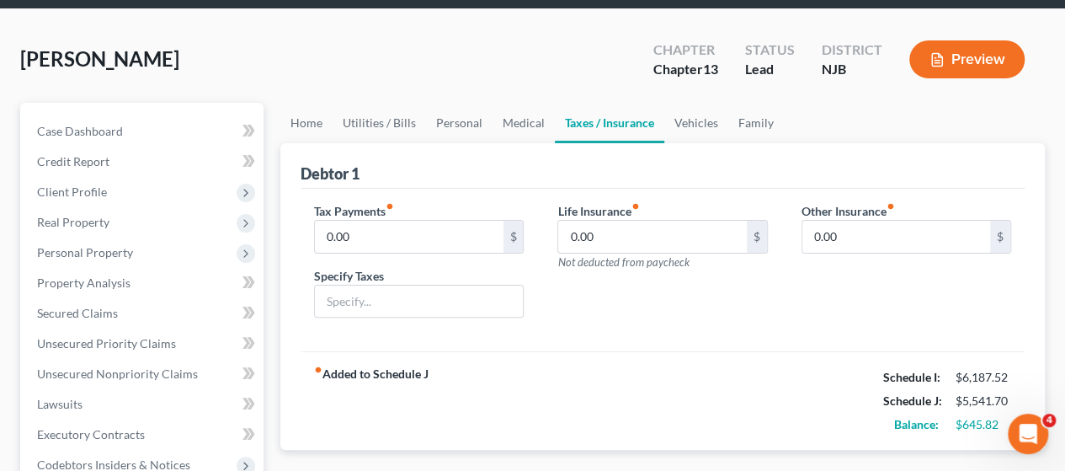
scroll to position [168, 0]
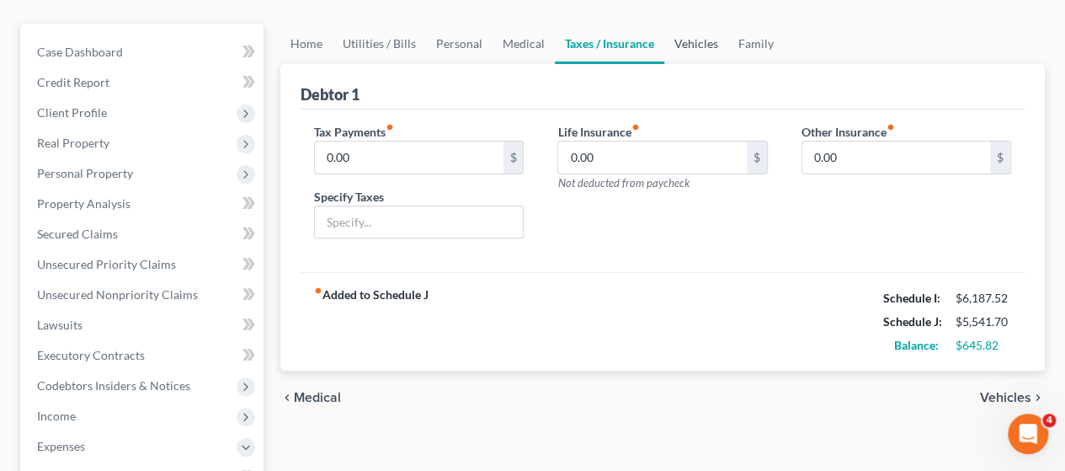
click at [677, 45] on link "Vehicles" at bounding box center [696, 44] width 64 height 40
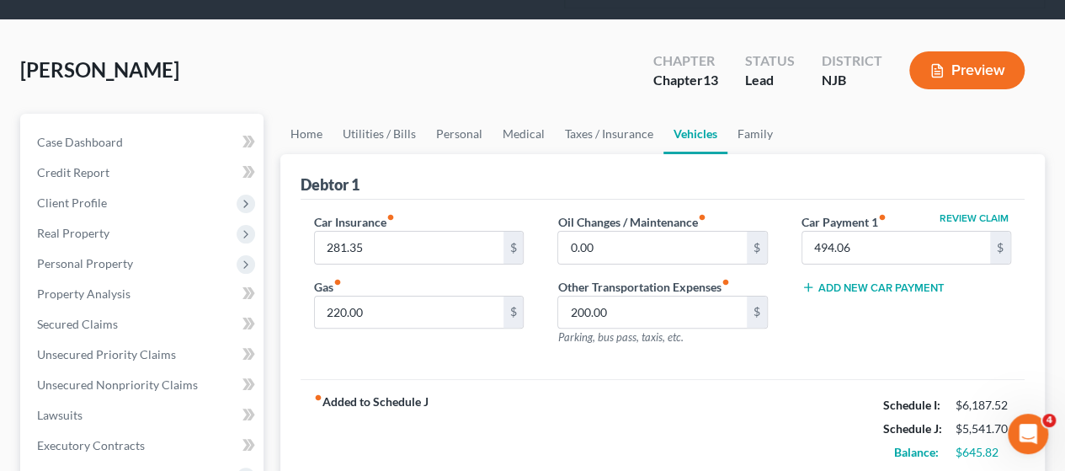
scroll to position [168, 0]
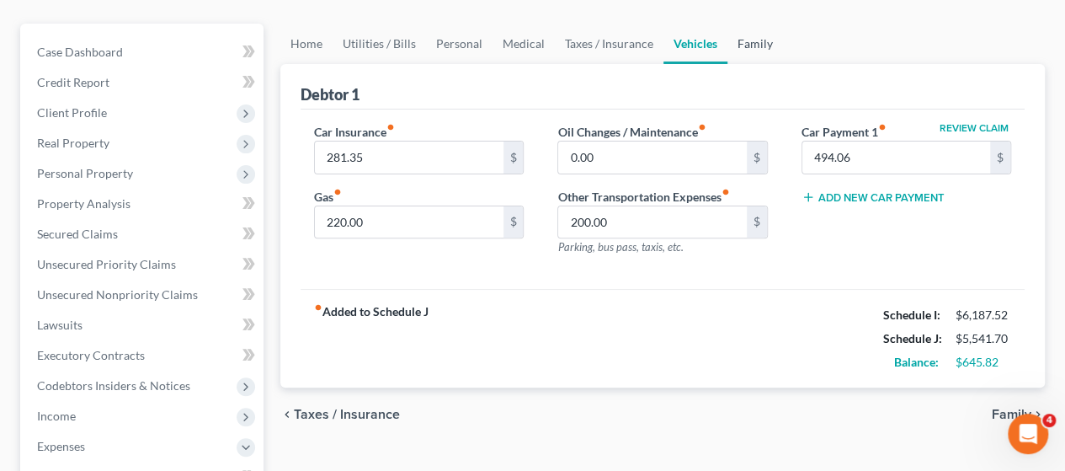
click at [749, 46] on link "Family" at bounding box center [755, 44] width 56 height 40
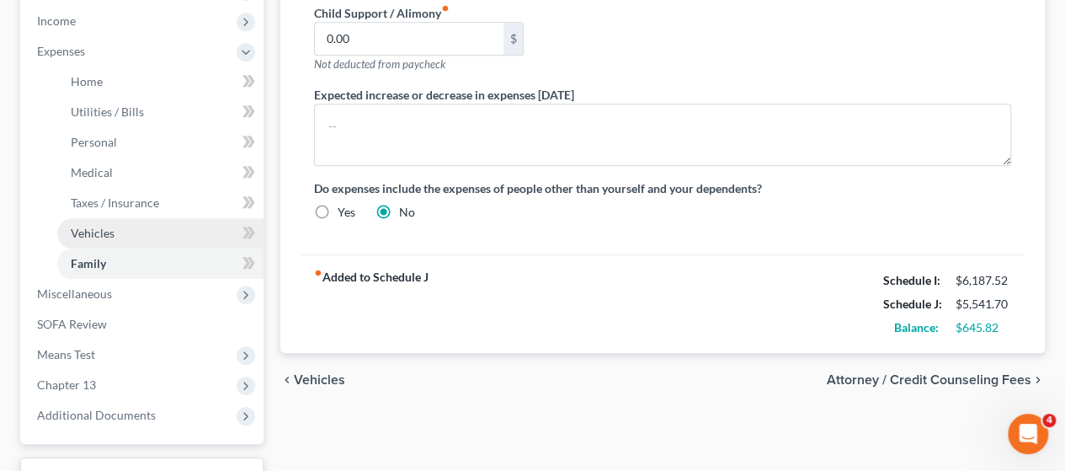
scroll to position [589, 0]
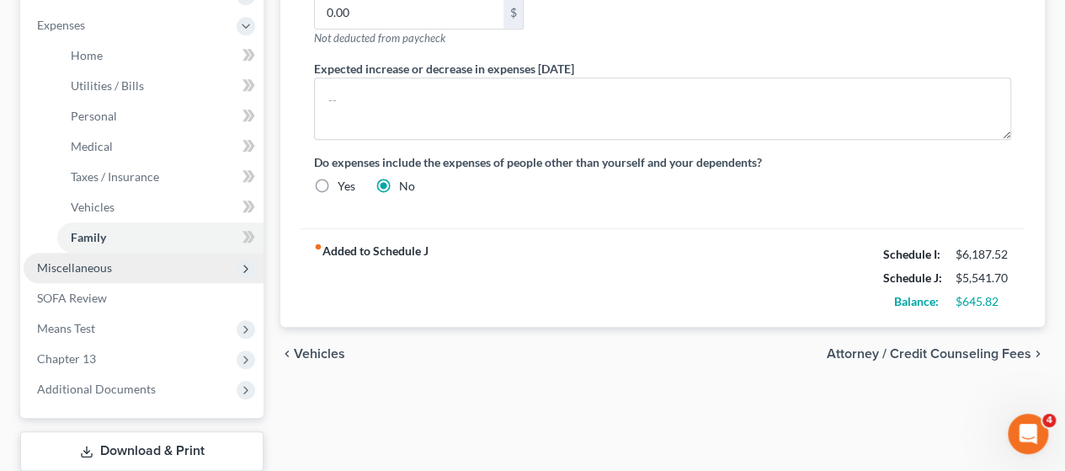
click at [131, 268] on span "Miscellaneous" at bounding box center [144, 268] width 240 height 30
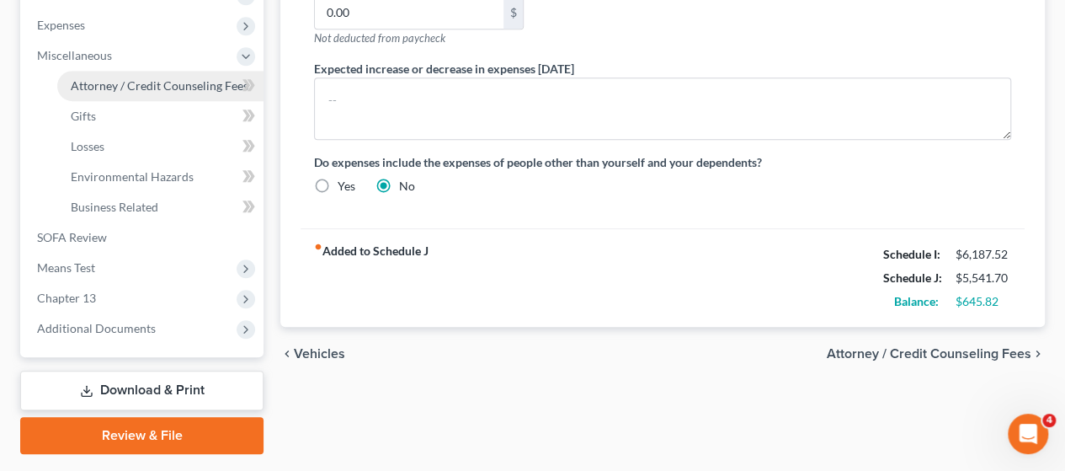
click at [148, 88] on span "Attorney / Credit Counseling Fees" at bounding box center [160, 85] width 178 height 14
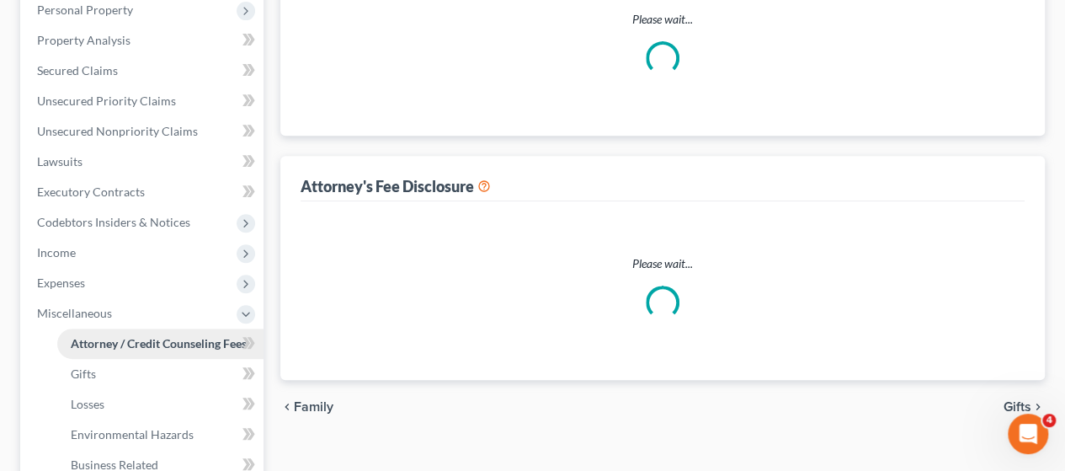
select select "0"
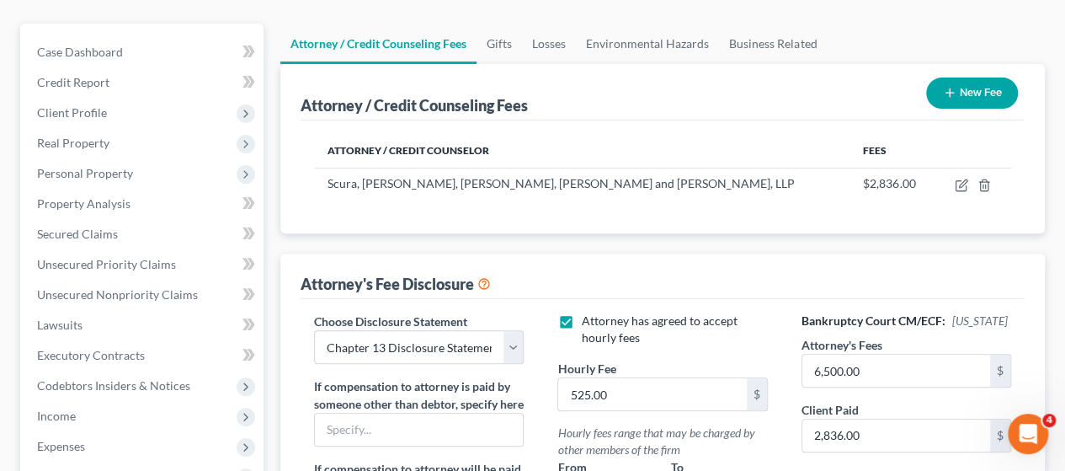
scroll to position [421, 0]
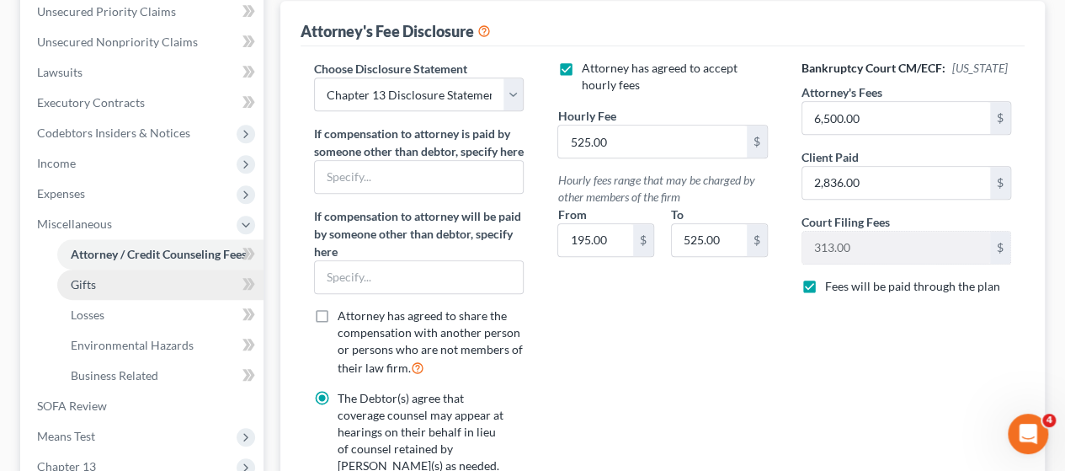
click at [123, 283] on link "Gifts" at bounding box center [160, 284] width 206 height 30
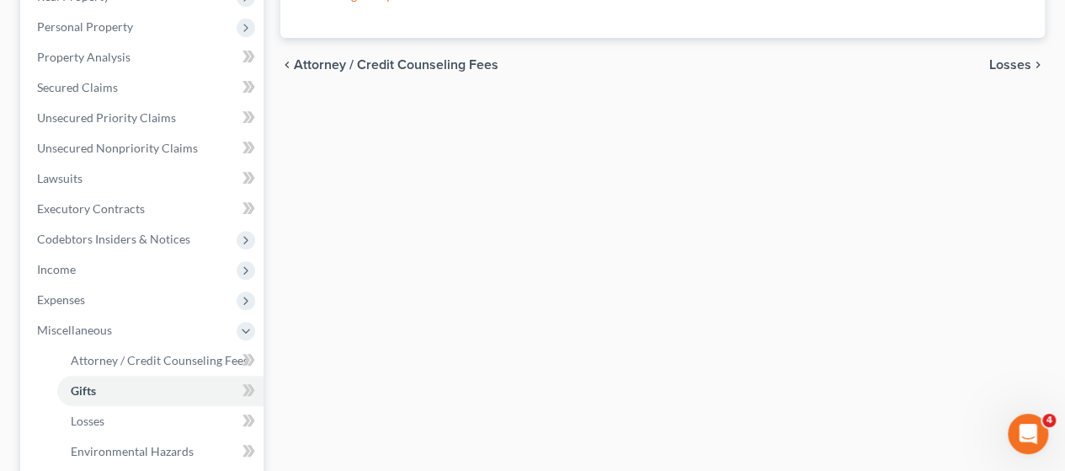
scroll to position [421, 0]
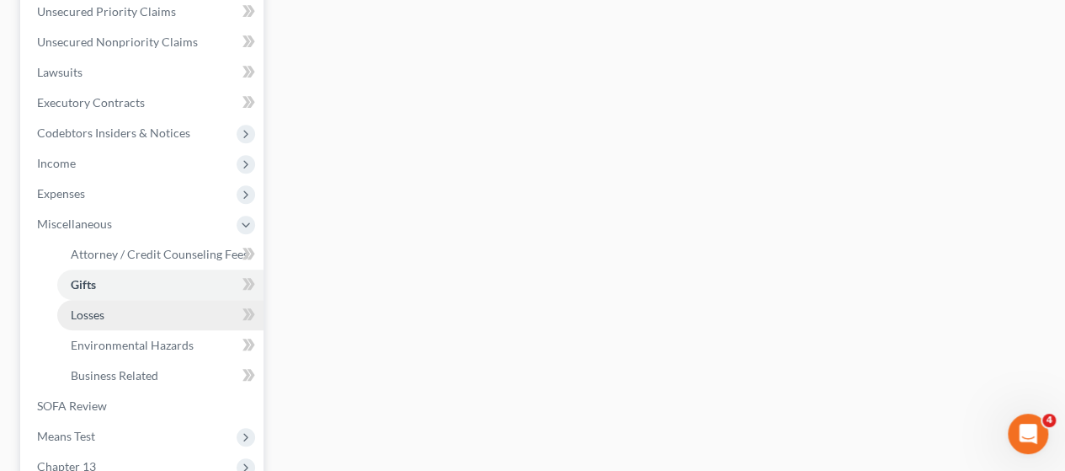
click at [87, 311] on span "Losses" at bounding box center [88, 314] width 34 height 14
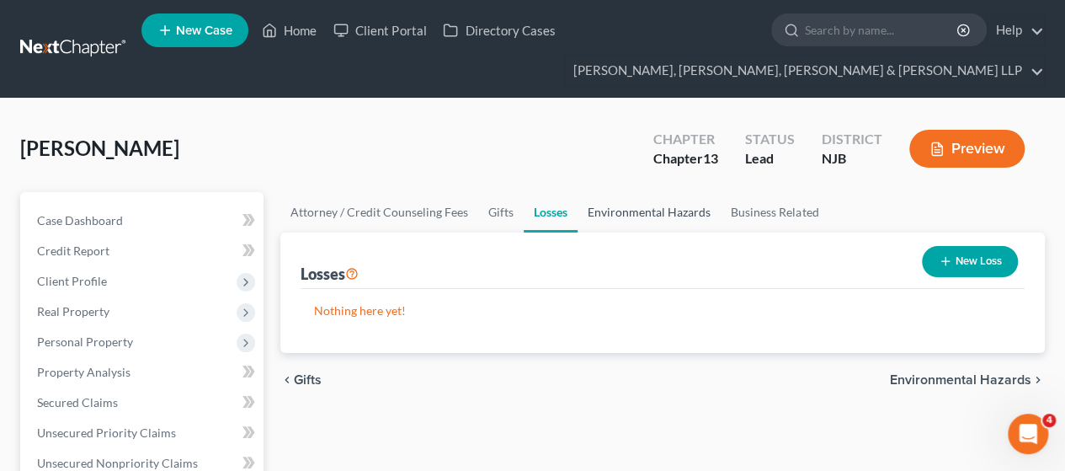
click at [643, 213] on link "Environmental Hazards" at bounding box center [648, 212] width 143 height 40
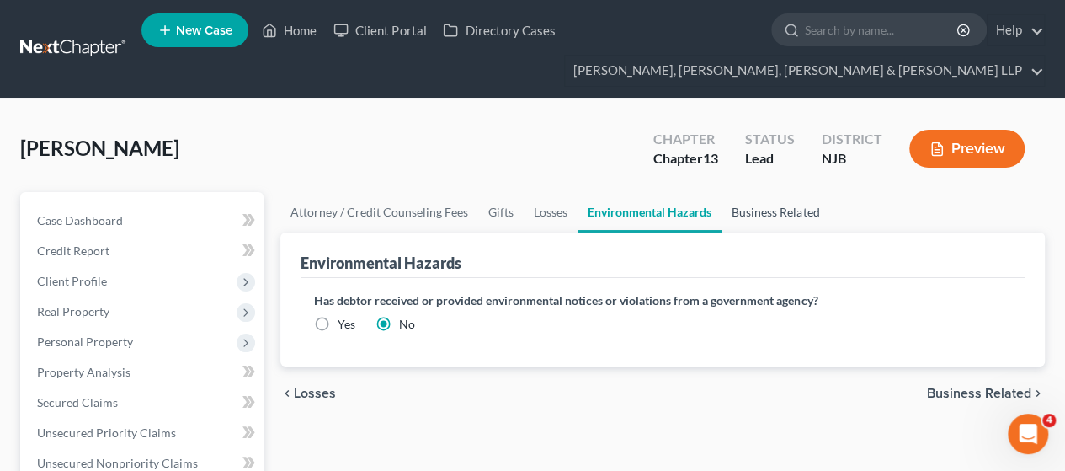
click at [748, 213] on link "Business Related" at bounding box center [775, 212] width 108 height 40
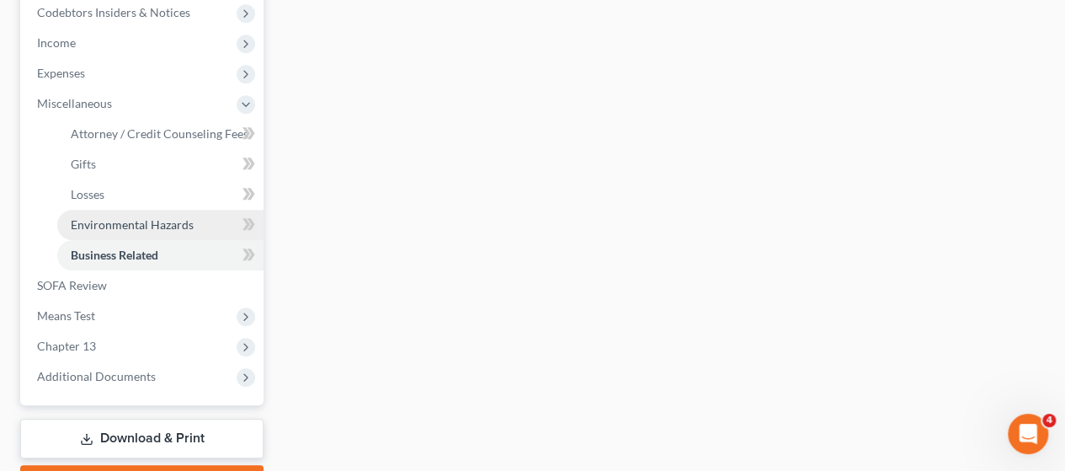
scroll to position [589, 0]
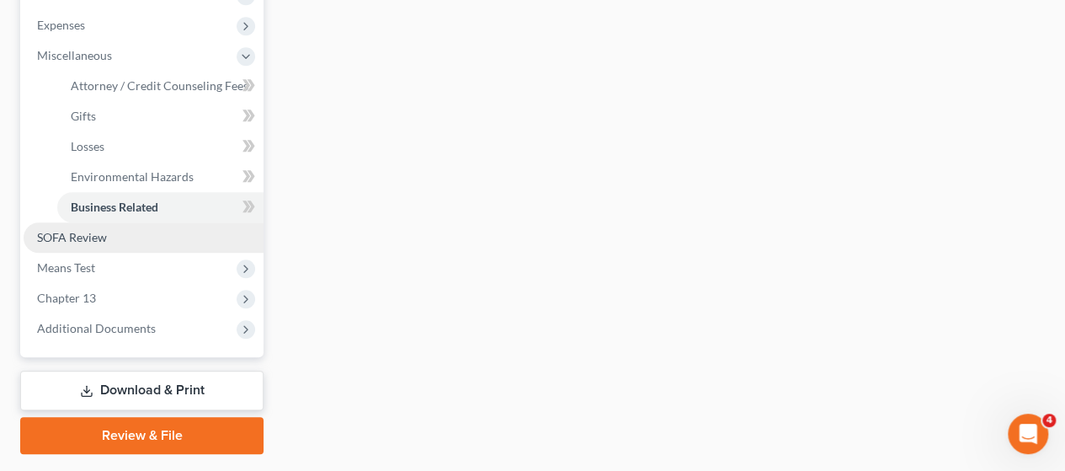
click at [109, 237] on link "SOFA Review" at bounding box center [144, 237] width 240 height 30
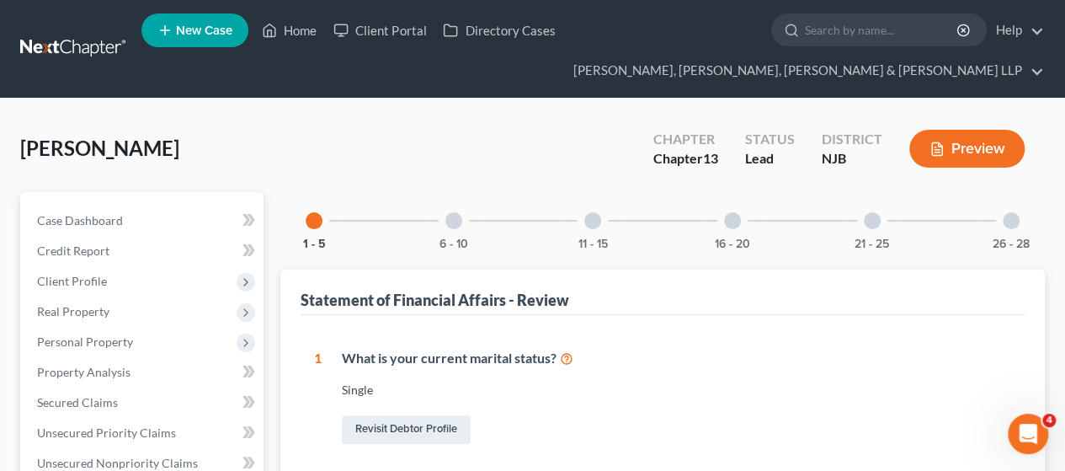
click at [471, 229] on div "6 - 10" at bounding box center [453, 220] width 57 height 57
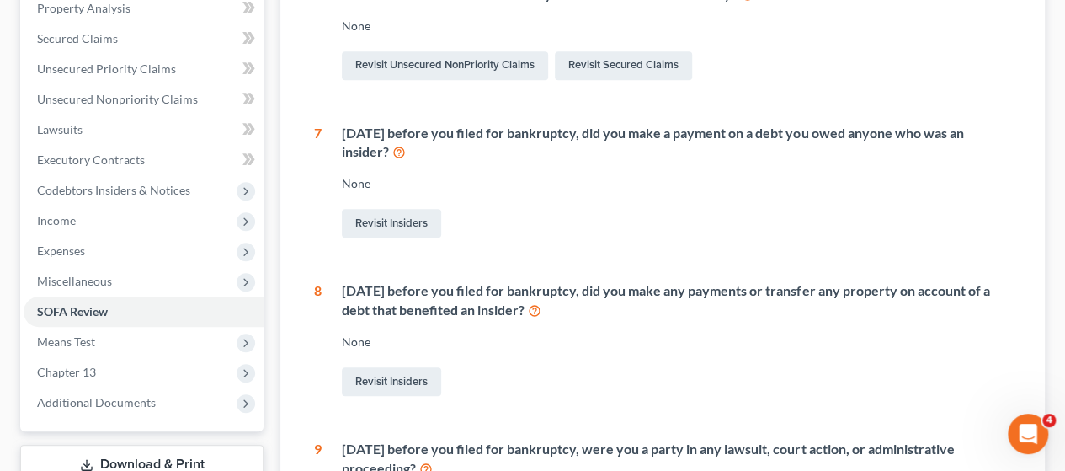
scroll to position [168, 0]
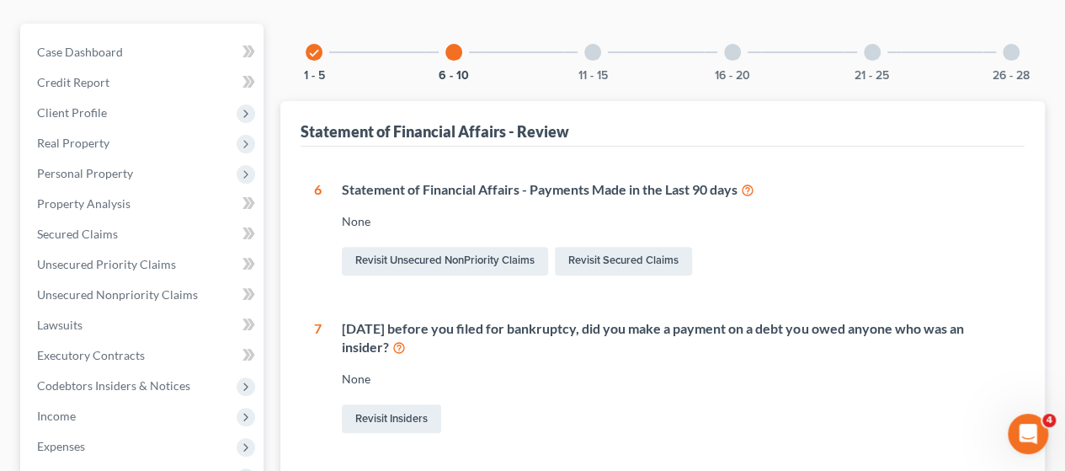
click at [599, 56] on div "11 - 15" at bounding box center [592, 52] width 57 height 57
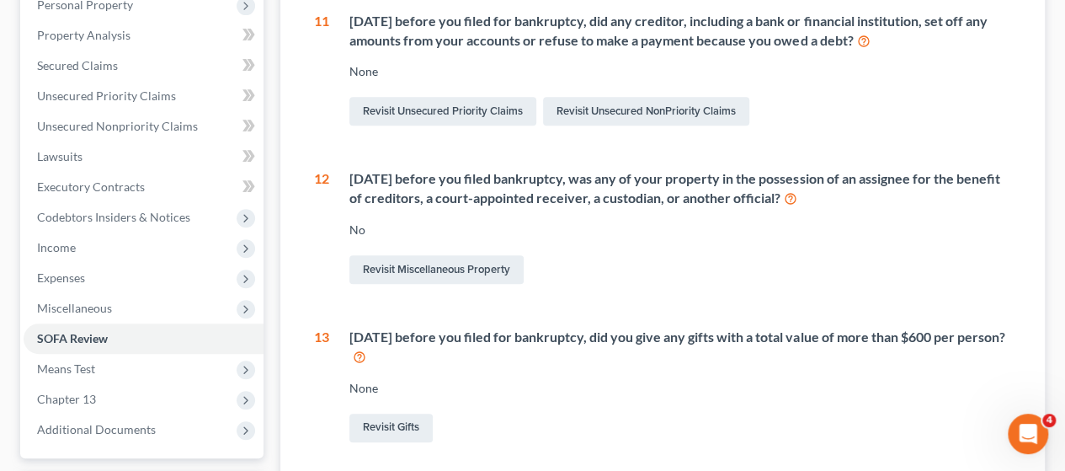
scroll to position [84, 0]
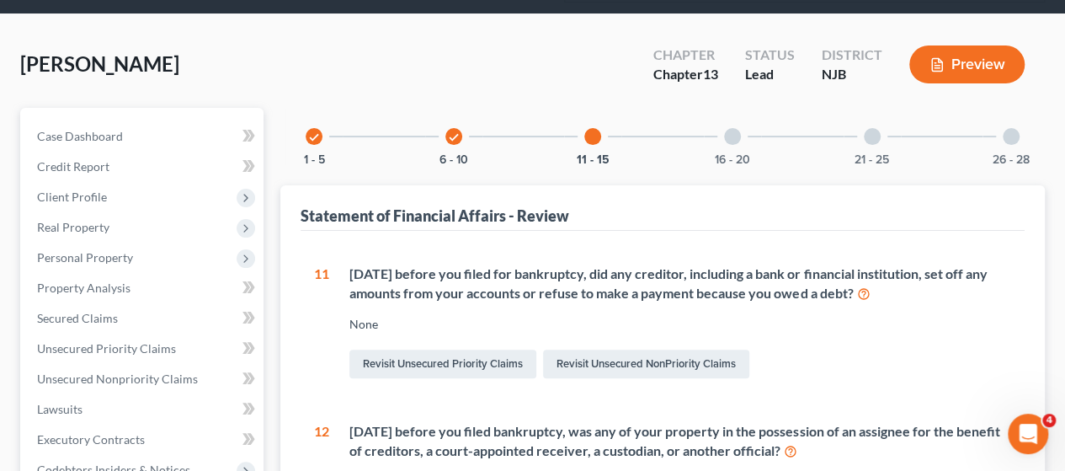
click at [724, 129] on div "16 - 20" at bounding box center [732, 136] width 57 height 57
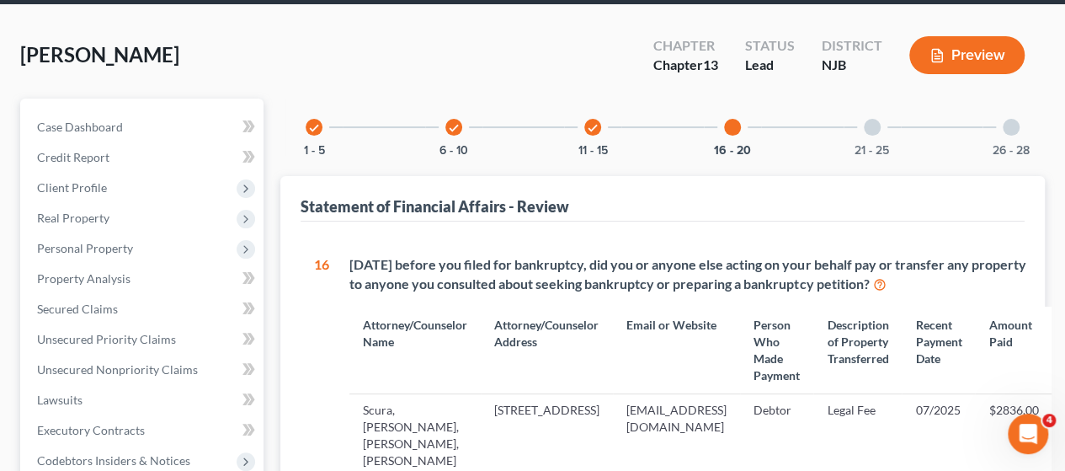
scroll to position [67, 0]
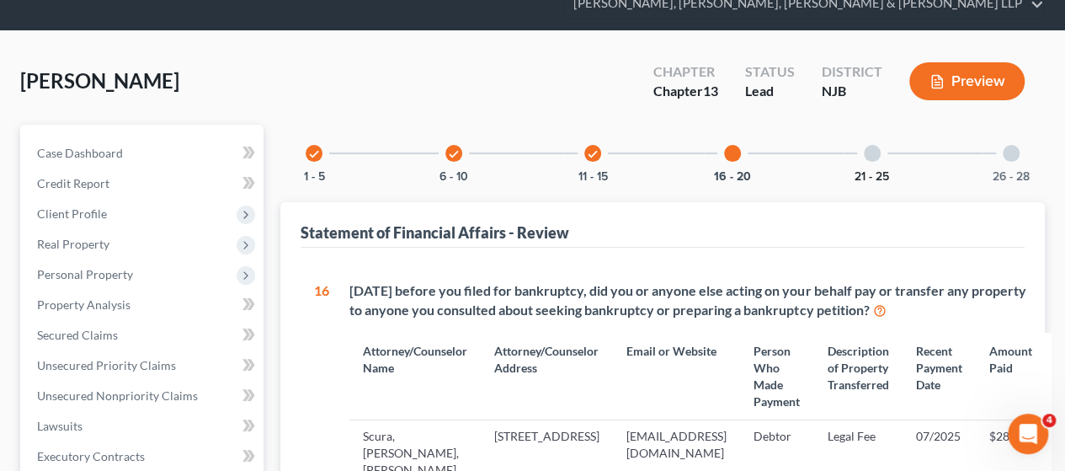
click at [868, 171] on button "21 - 25" at bounding box center [871, 177] width 35 height 12
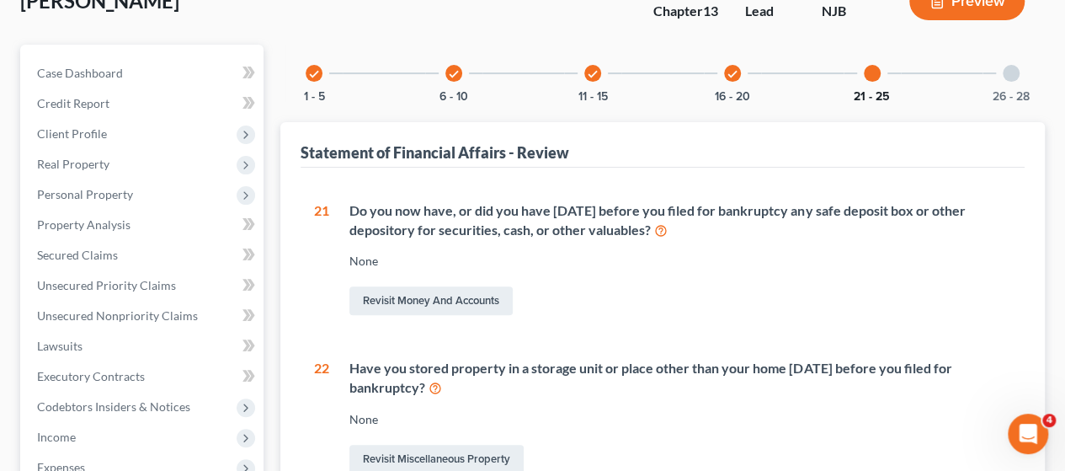
scroll to position [0, 0]
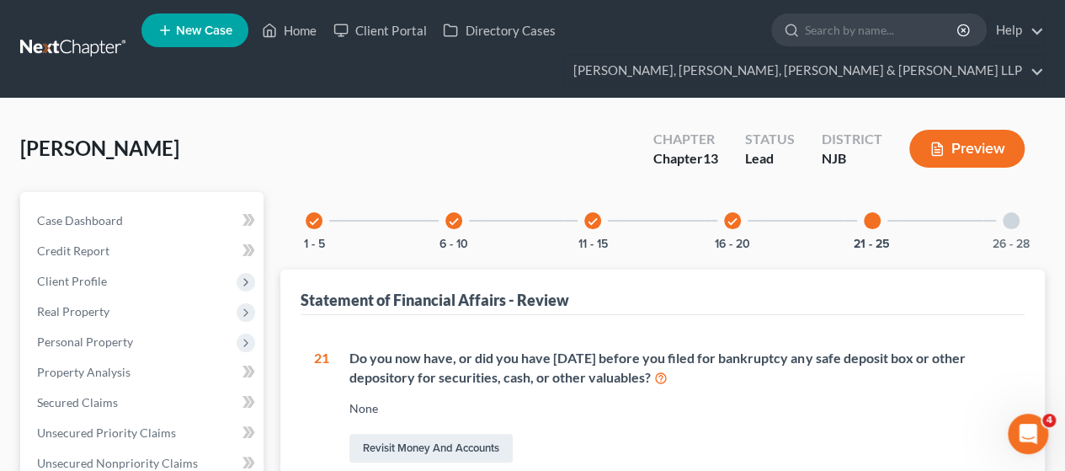
click at [1029, 223] on div "26 - 28" at bounding box center [1010, 220] width 57 height 57
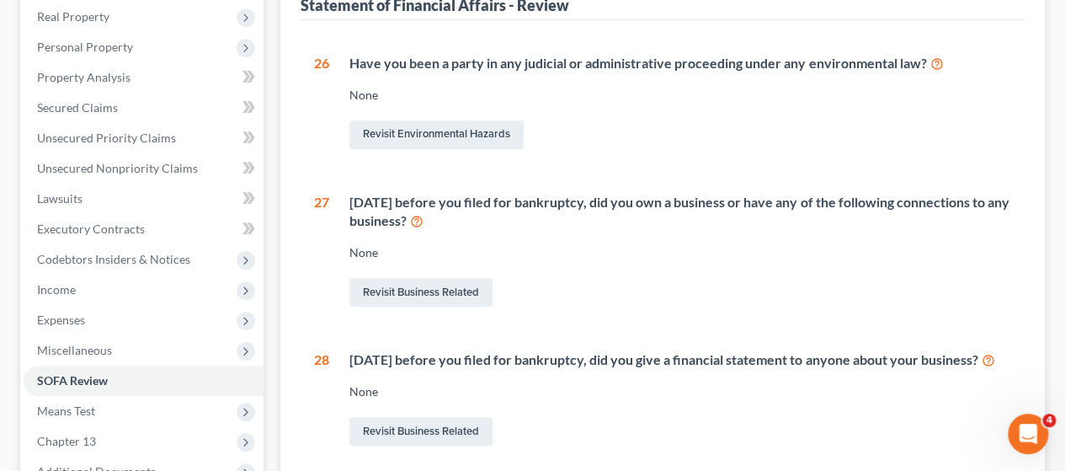
scroll to position [421, 0]
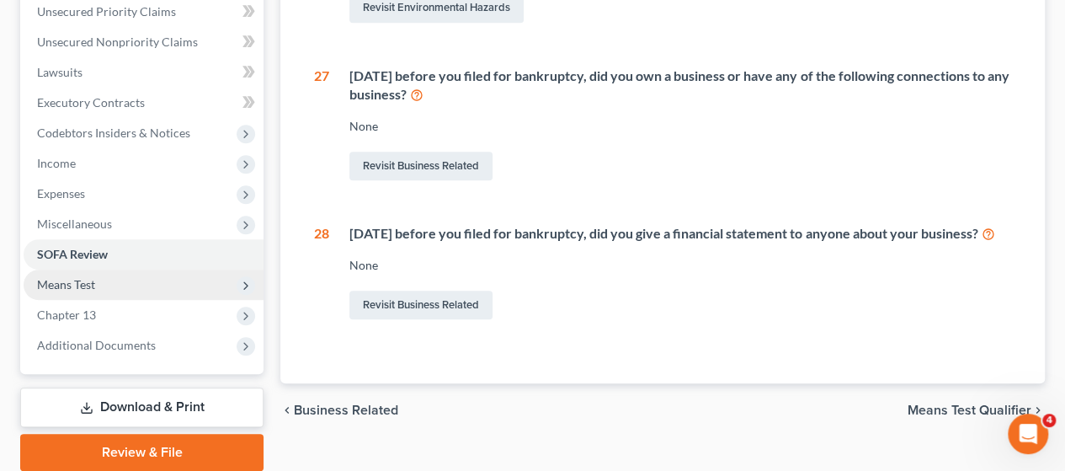
click at [114, 285] on span "Means Test" at bounding box center [144, 284] width 240 height 30
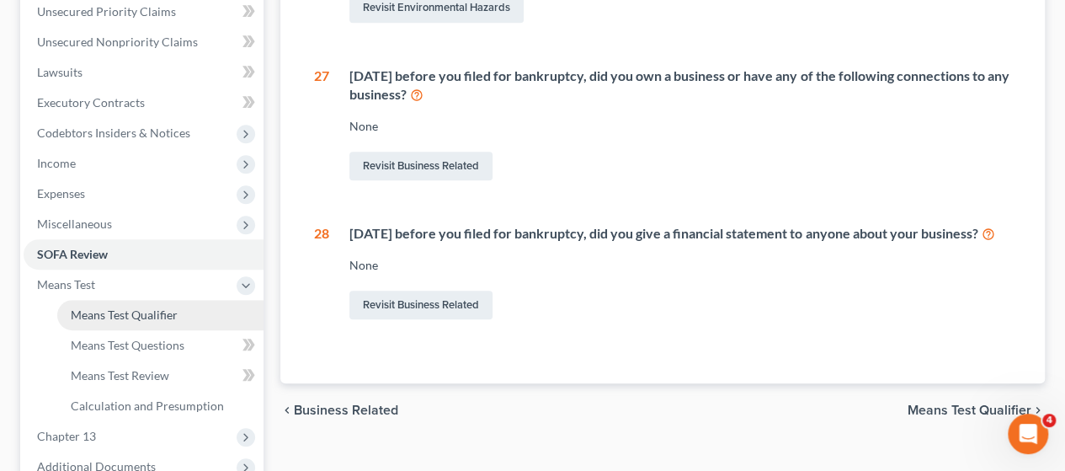
click at [117, 311] on span "Means Test Qualifier" at bounding box center [124, 314] width 107 height 14
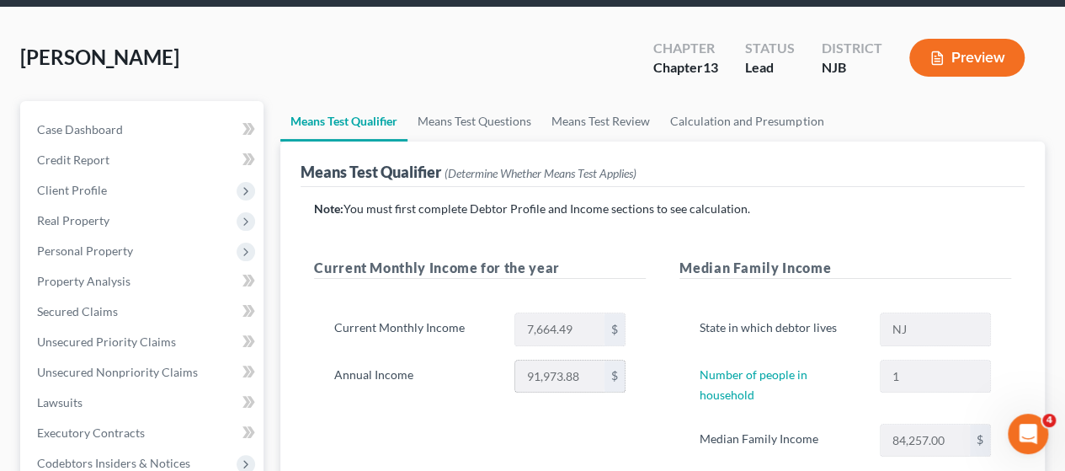
scroll to position [84, 0]
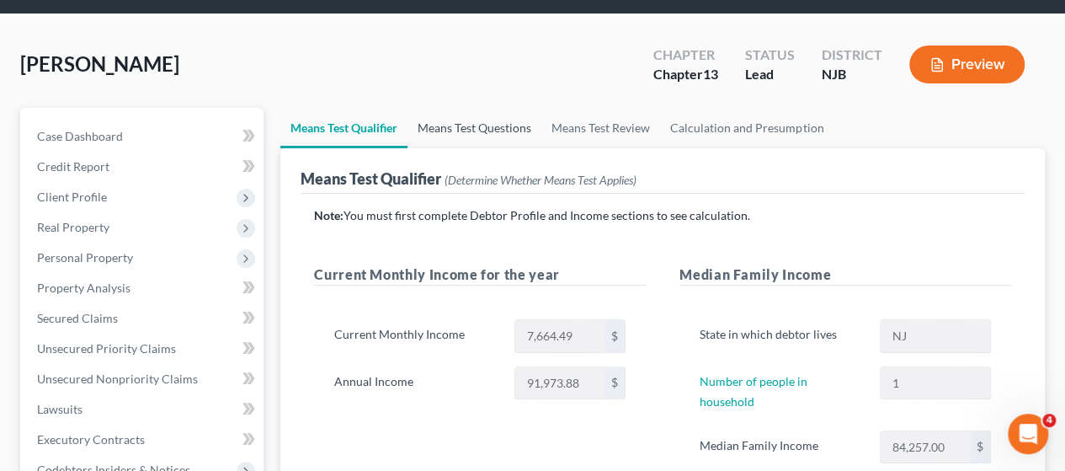
click at [485, 132] on link "Means Test Questions" at bounding box center [474, 128] width 134 height 40
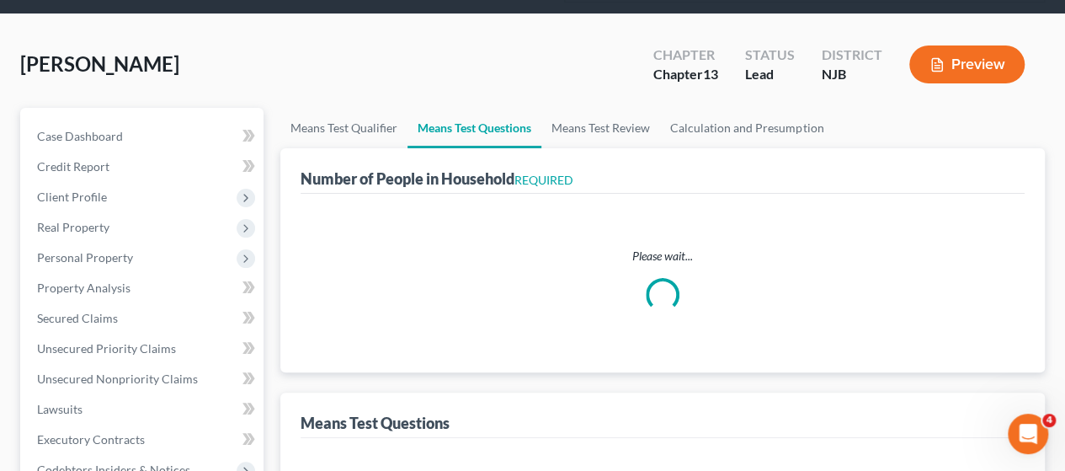
scroll to position [32, 0]
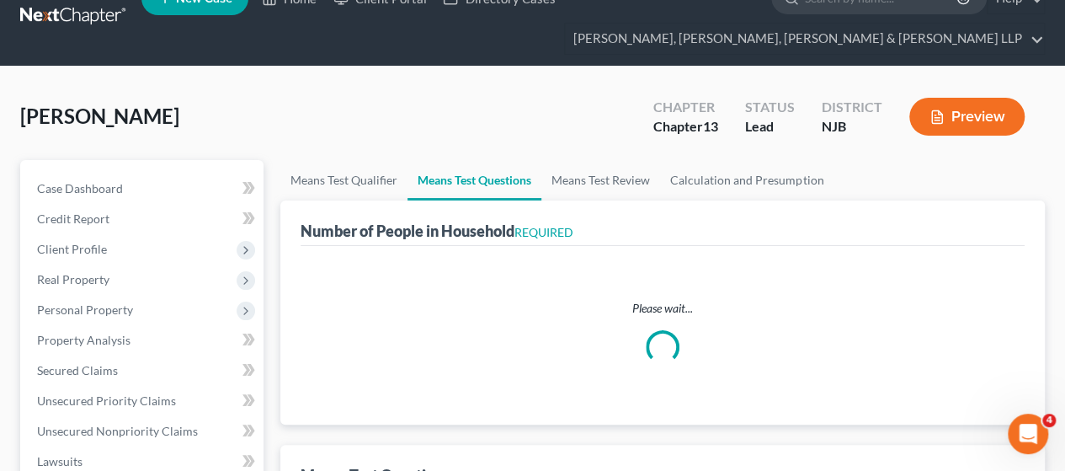
select select "1"
select select "60"
select select "0"
select select "24"
select select "1"
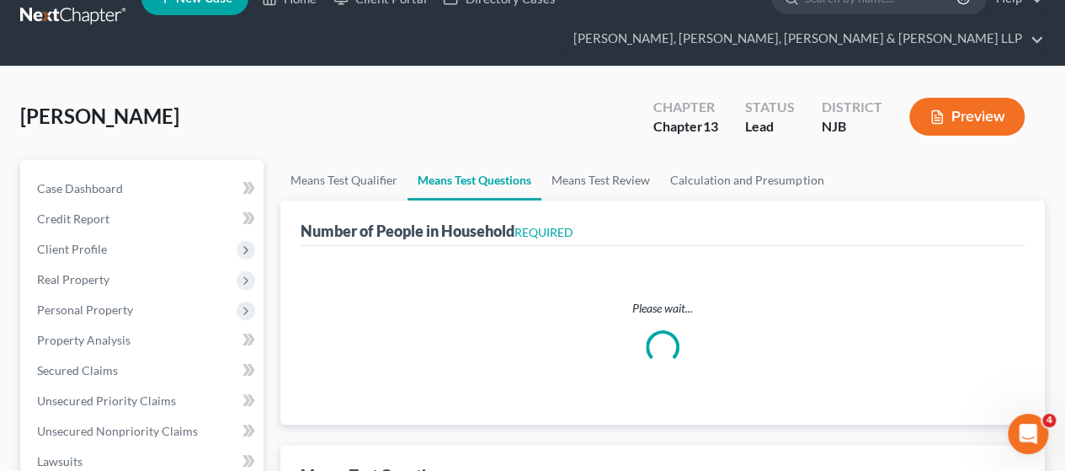
select select "0"
select select "1"
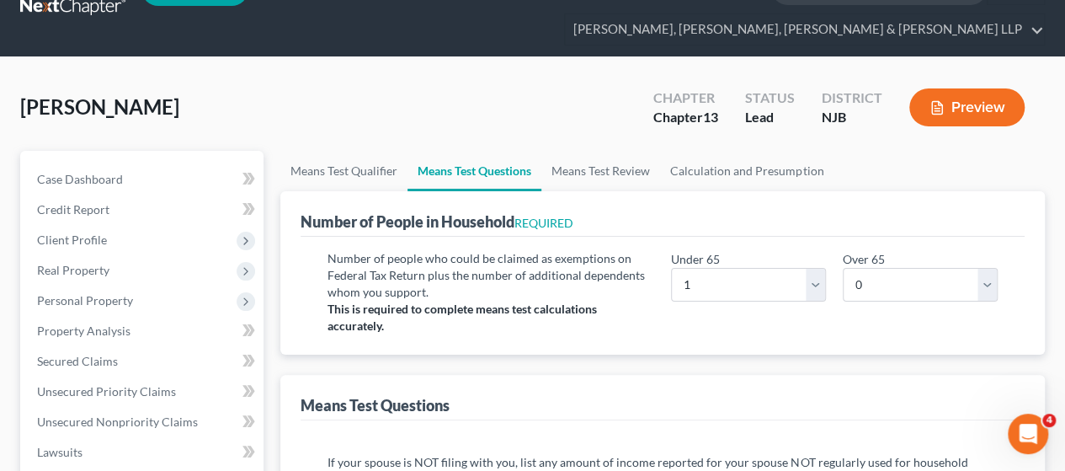
scroll to position [0, 0]
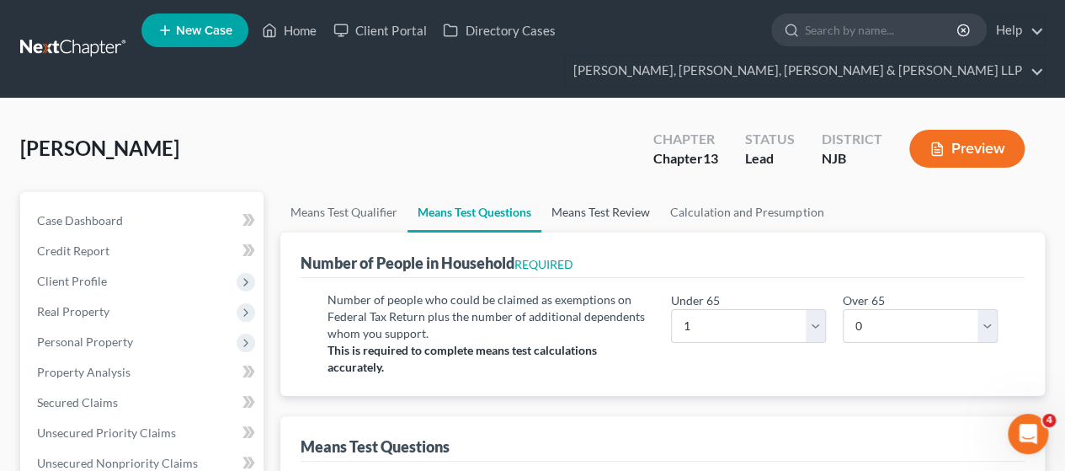
click at [624, 205] on link "Means Test Review" at bounding box center [600, 212] width 119 height 40
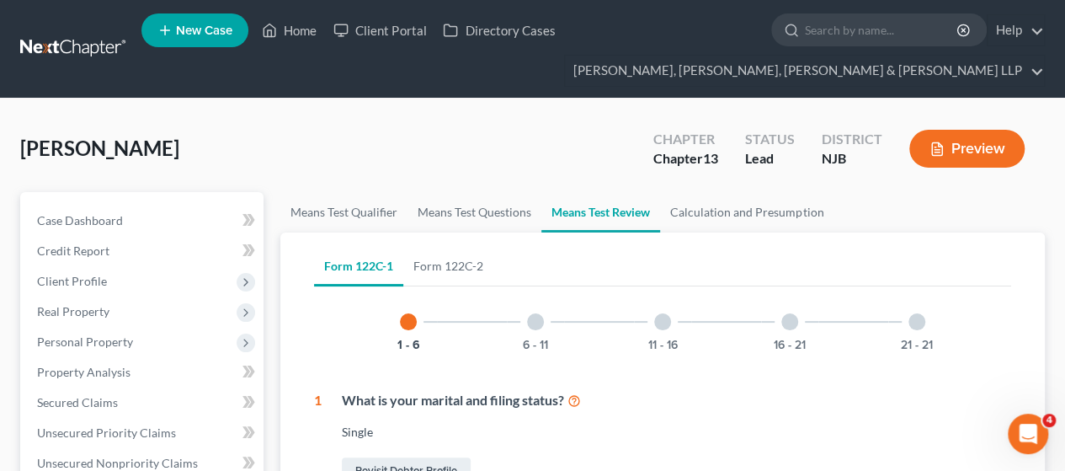
click at [535, 327] on div at bounding box center [535, 321] width 17 height 17
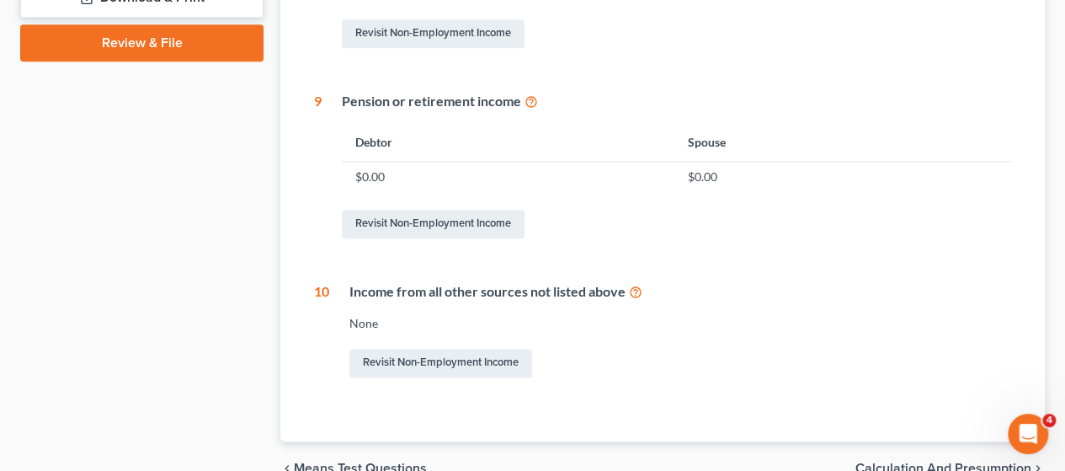
scroll to position [926, 0]
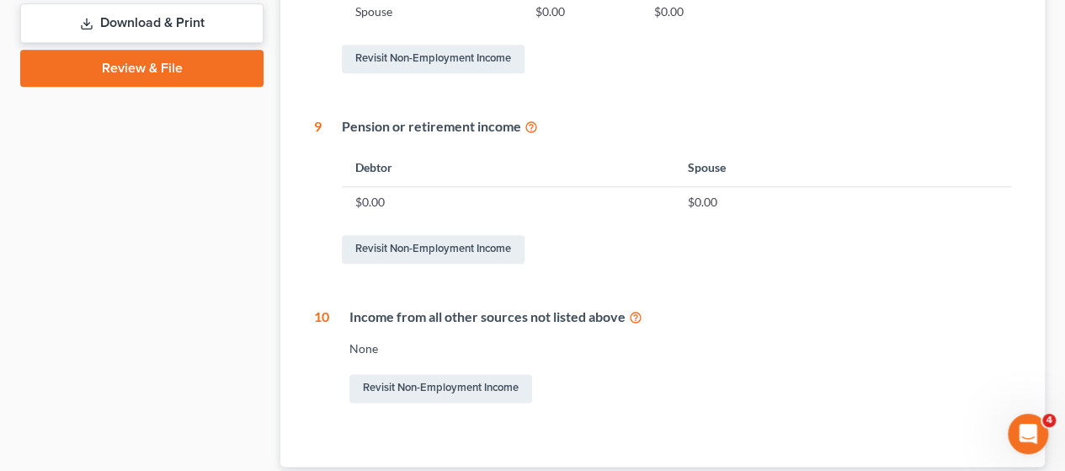
click at [531, 125] on icon at bounding box center [530, 126] width 13 height 16
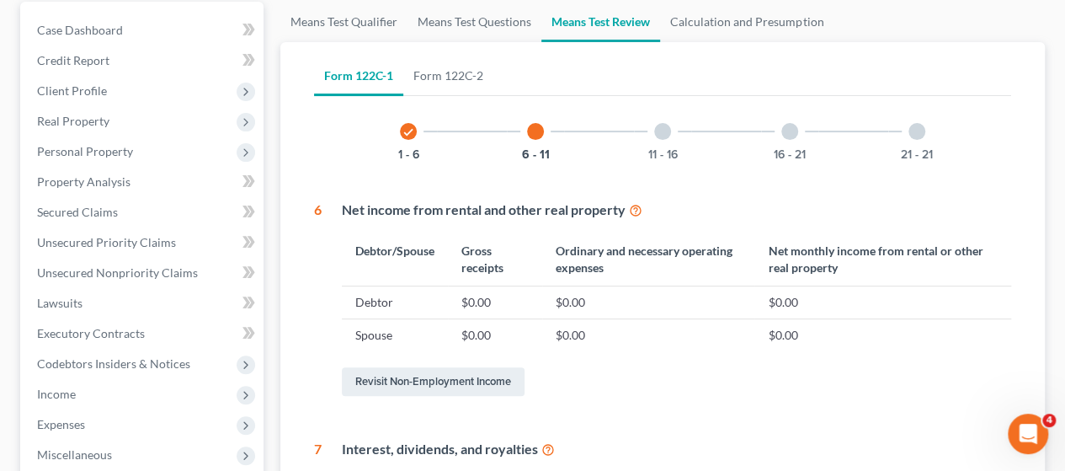
scroll to position [0, 0]
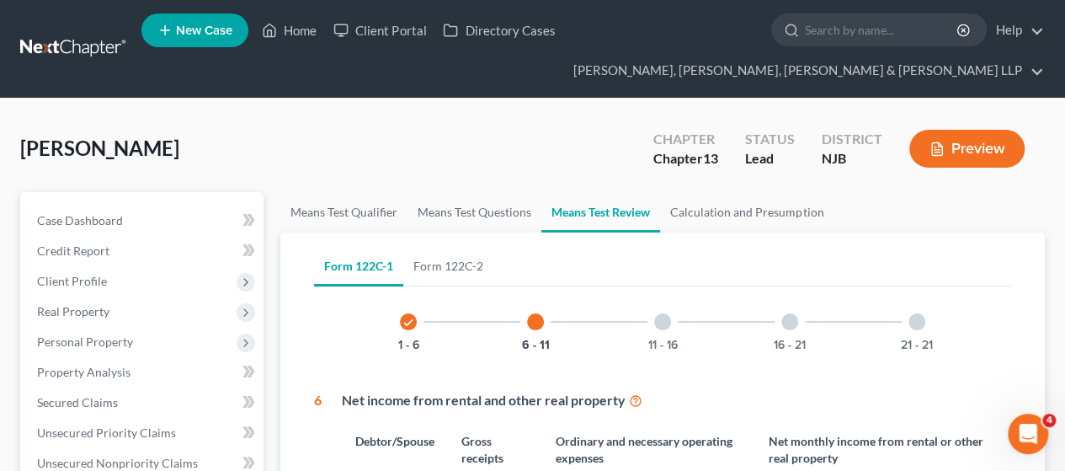
click at [658, 334] on div "11 - 16" at bounding box center [662, 321] width 57 height 57
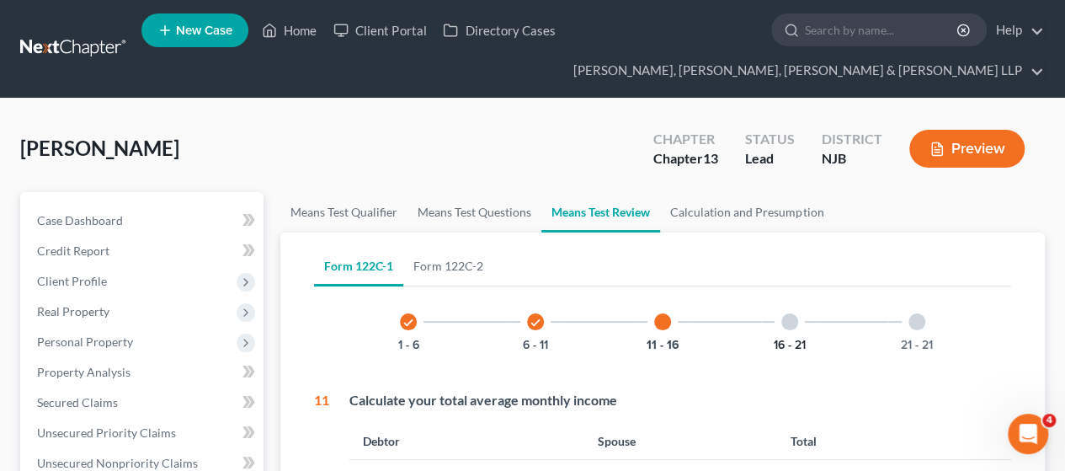
click at [786, 343] on button "16 - 21" at bounding box center [790, 345] width 32 height 12
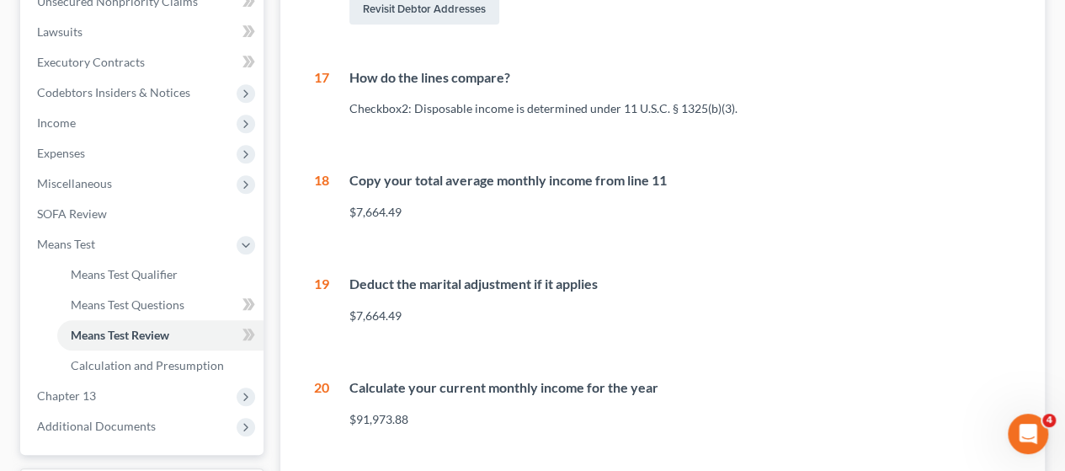
scroll to position [253, 0]
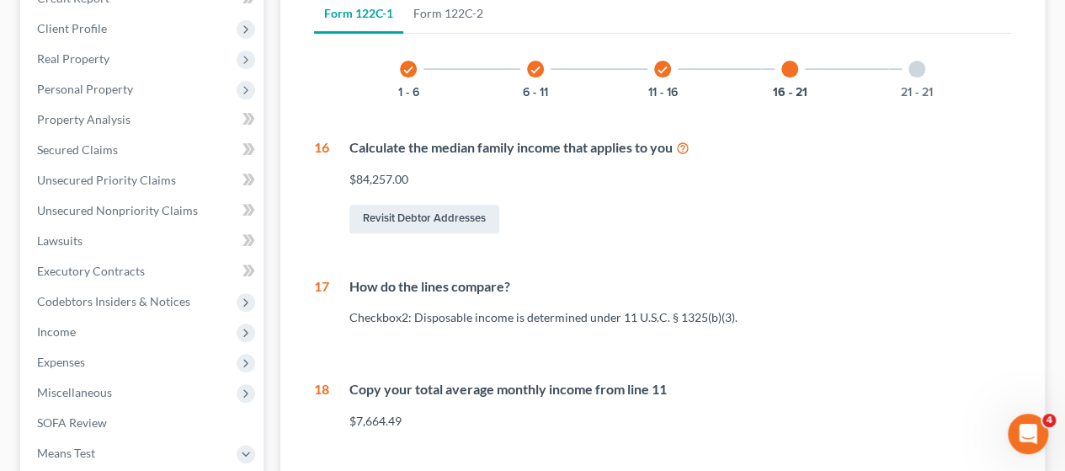
click at [911, 63] on div at bounding box center [916, 69] width 17 height 17
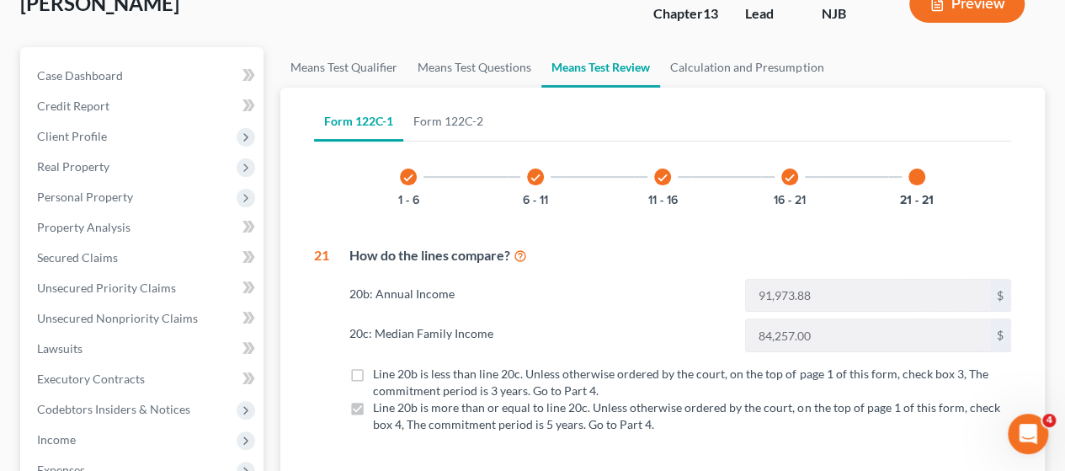
scroll to position [84, 0]
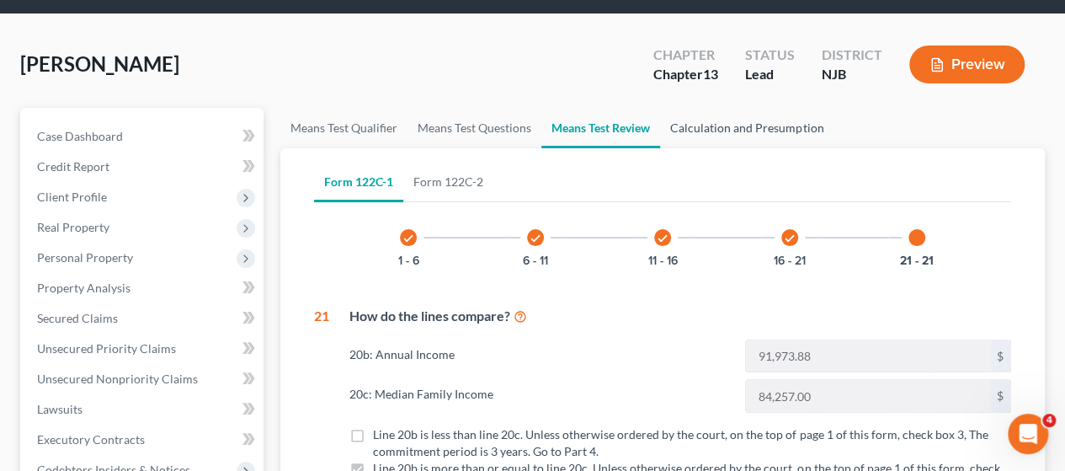
click at [786, 141] on link "Calculation and Presumption" at bounding box center [746, 128] width 173 height 40
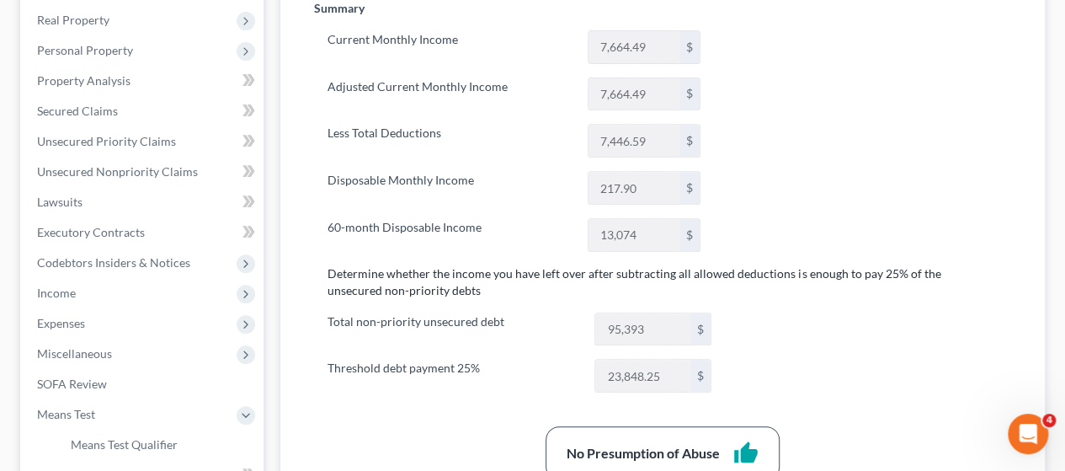
scroll to position [375, 0]
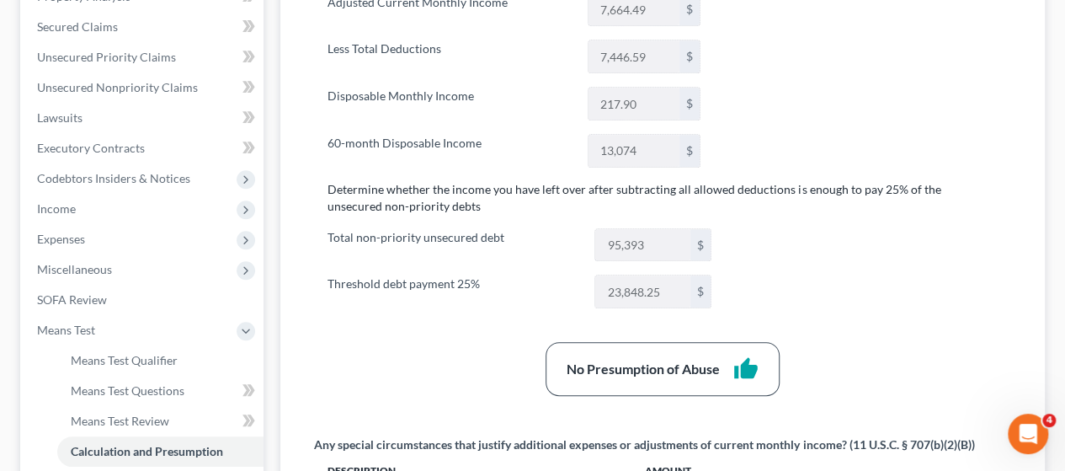
click at [739, 130] on div "Summary Current Monthly Income 7,664.49 $ Adjusted Current Monthly Income 7,664…" at bounding box center [663, 338] width 714 height 845
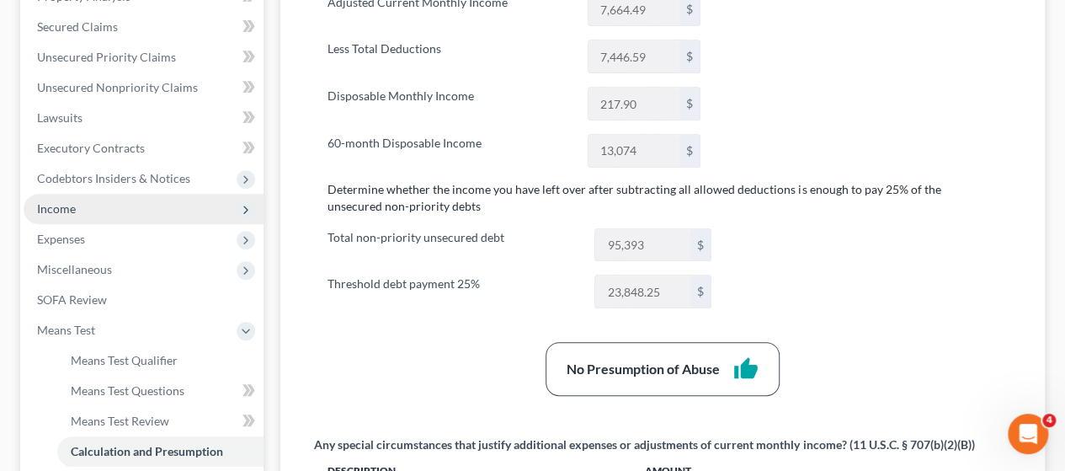
click at [135, 201] on span "Income" at bounding box center [144, 209] width 240 height 30
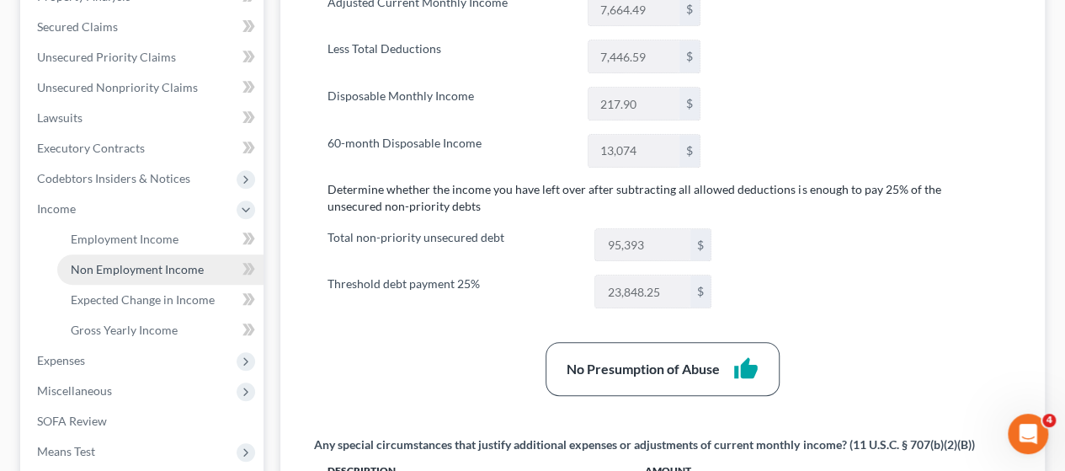
click at [155, 265] on span "Non Employment Income" at bounding box center [137, 269] width 133 height 14
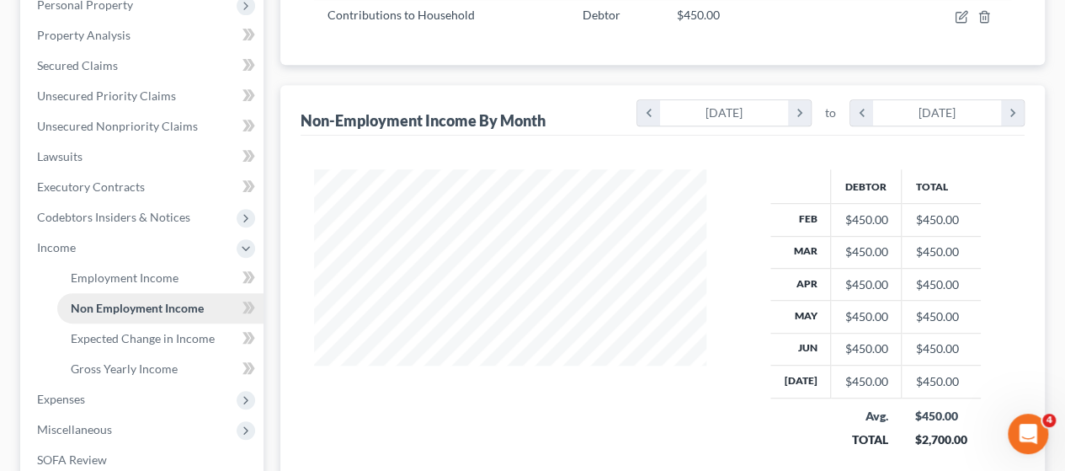
scroll to position [421, 0]
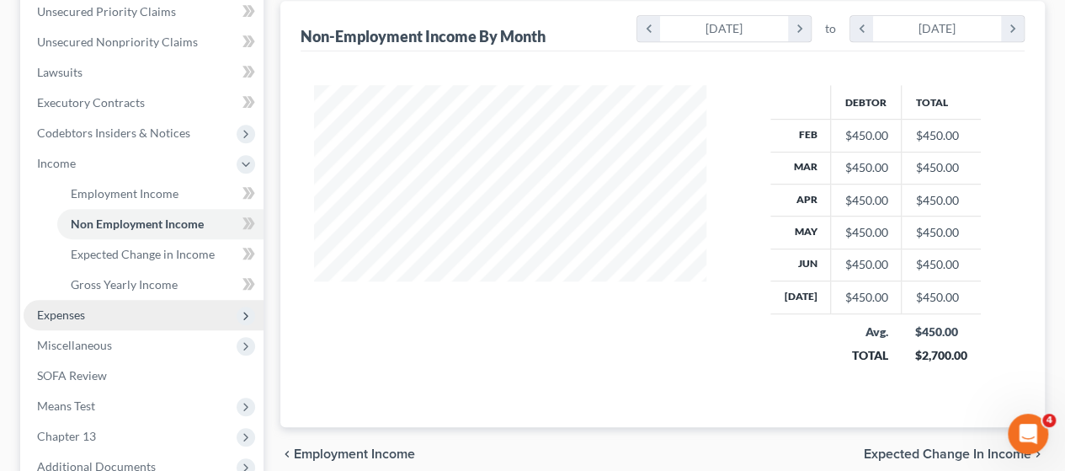
click at [98, 318] on span "Expenses" at bounding box center [144, 315] width 240 height 30
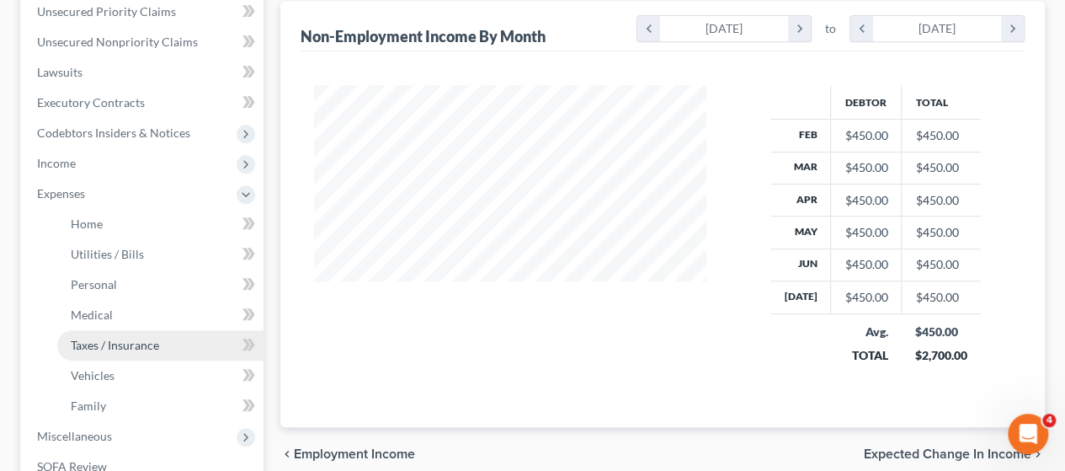
click at [165, 336] on link "Taxes / Insurance" at bounding box center [160, 345] width 206 height 30
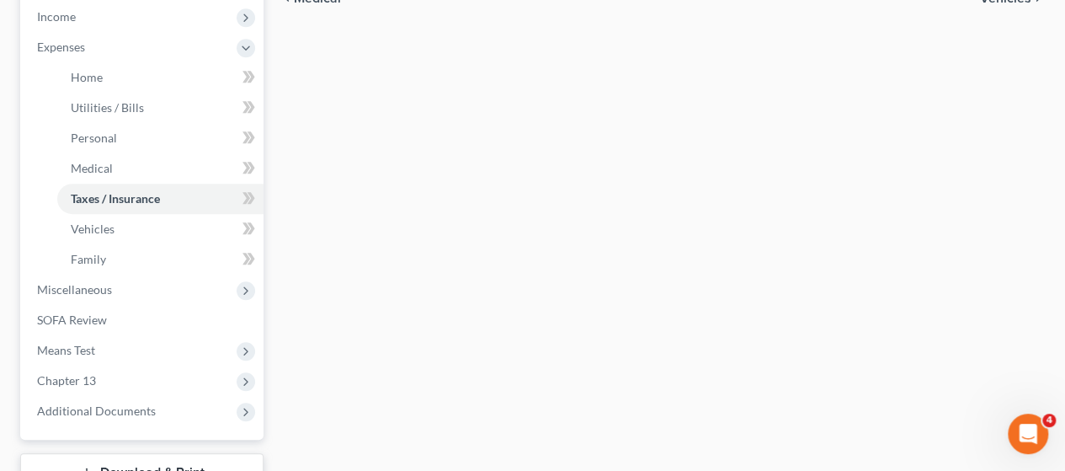
type input "0.00"
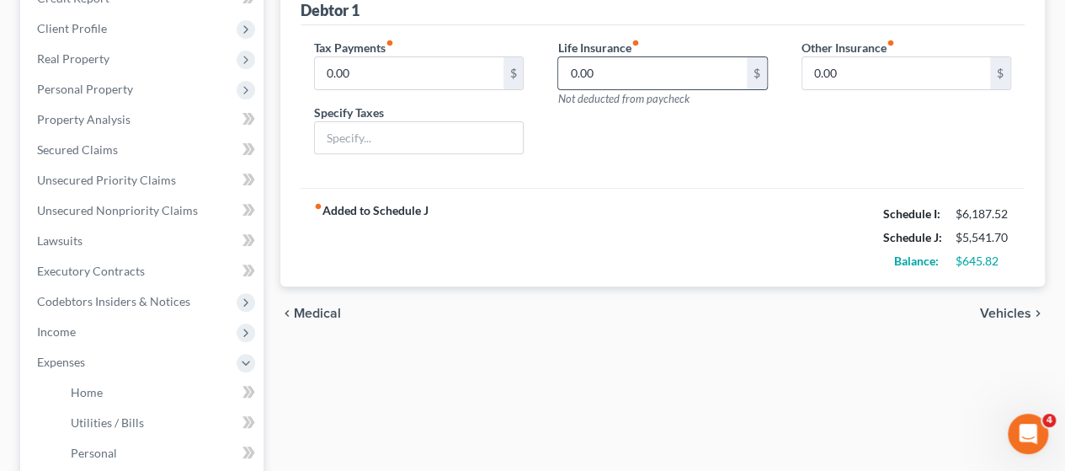
scroll to position [168, 0]
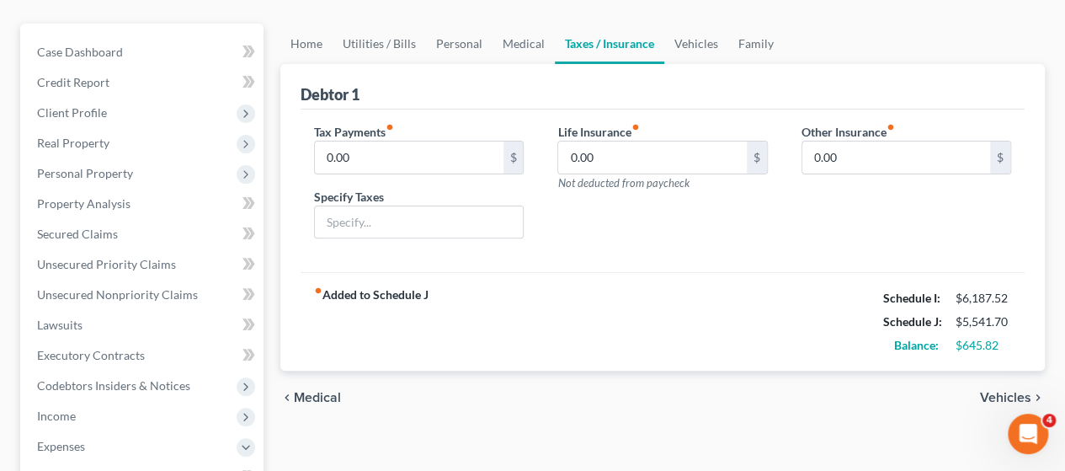
click at [649, 310] on div "fiber_manual_record Added to Schedule J Schedule I: $6,187.52 Schedule J: $5,54…" at bounding box center [663, 321] width 724 height 98
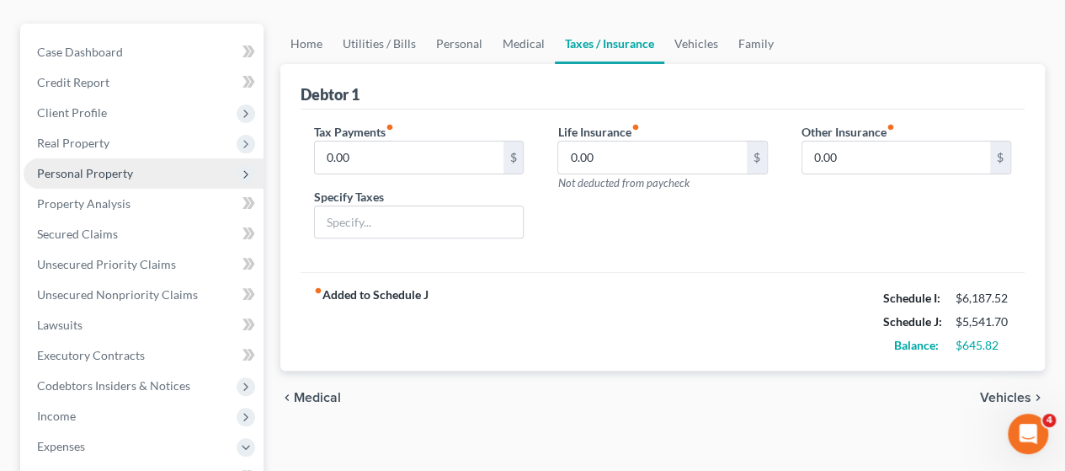
click at [109, 168] on span "Personal Property" at bounding box center [85, 173] width 96 height 14
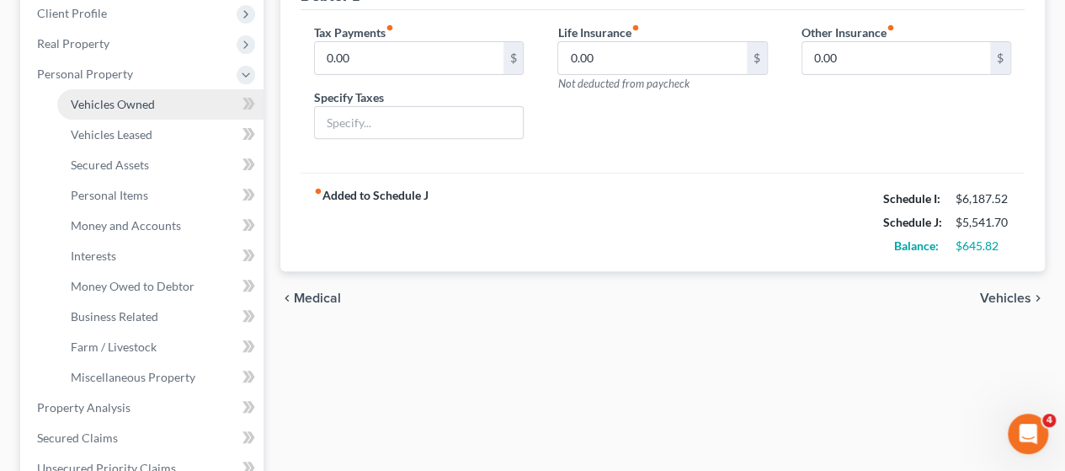
scroll to position [337, 0]
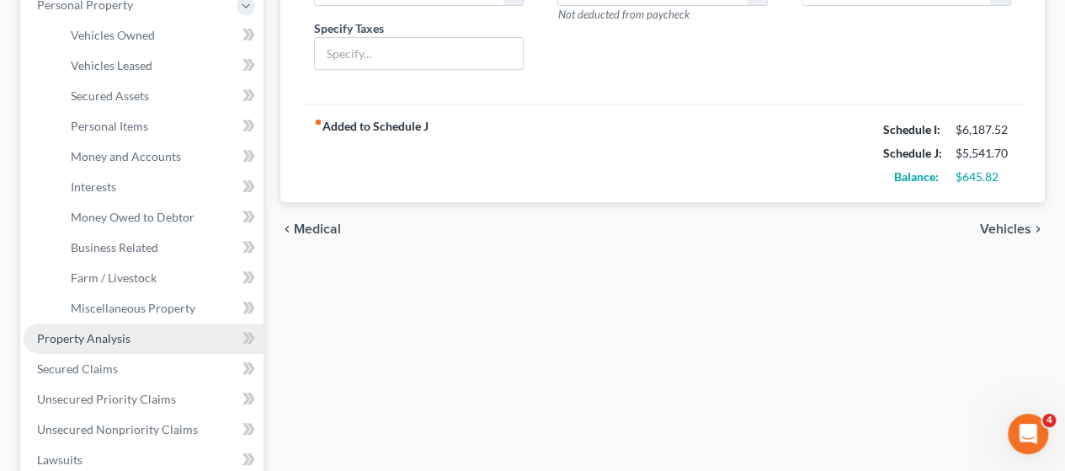
click at [129, 347] on link "Property Analysis" at bounding box center [144, 338] width 240 height 30
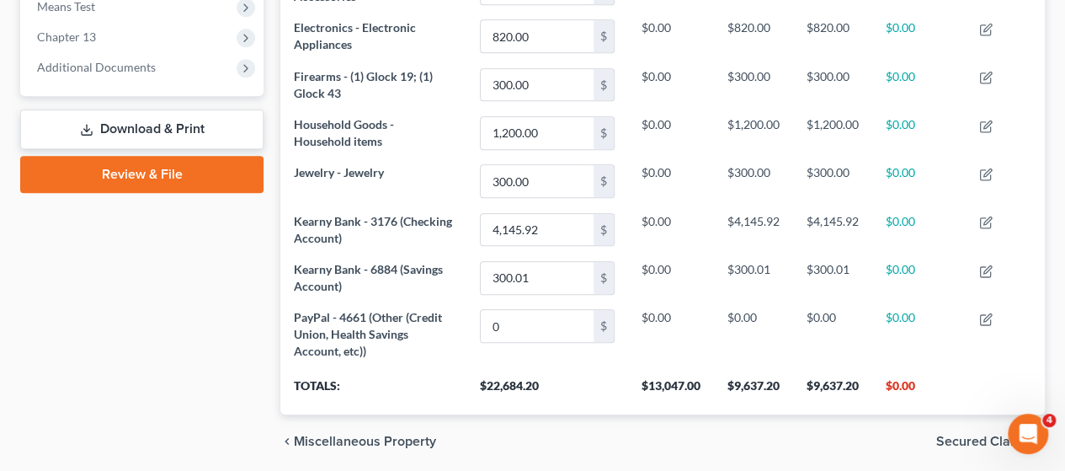
scroll to position [740, 0]
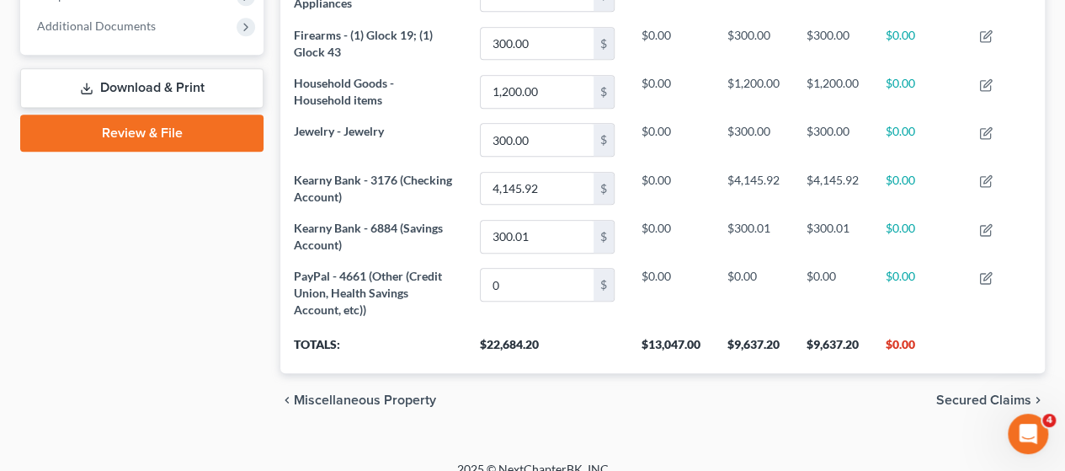
click at [631, 401] on div "chevron_left Miscellaneous Property Secured Claims chevron_right" at bounding box center [662, 400] width 764 height 54
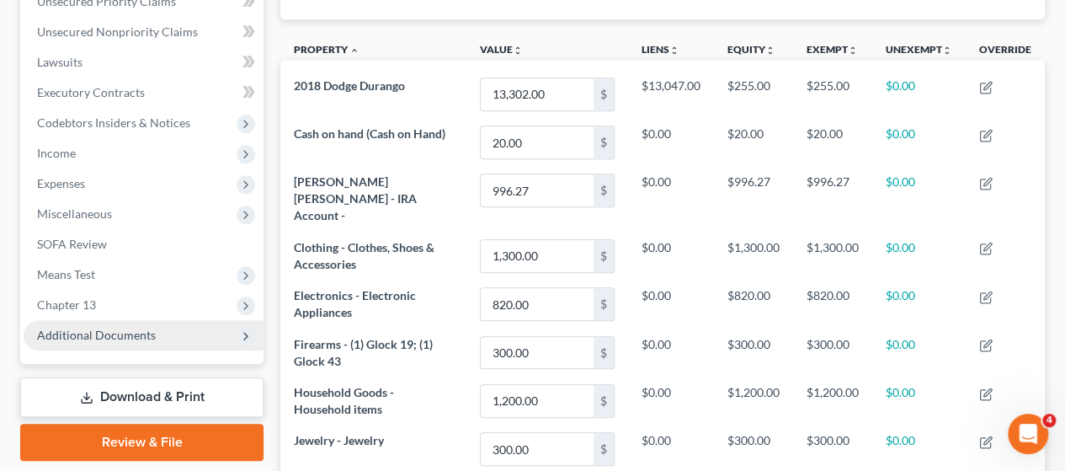
scroll to position [505, 0]
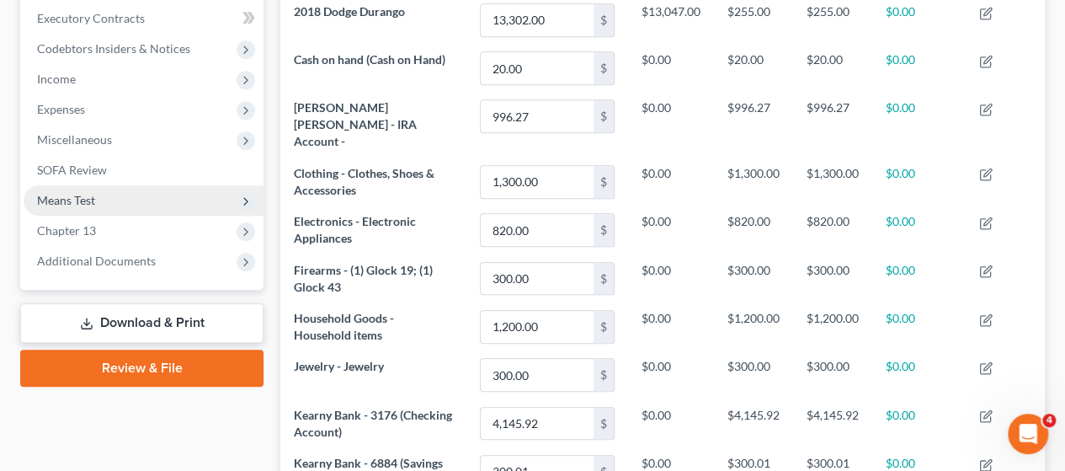
click at [103, 203] on span "Means Test" at bounding box center [144, 200] width 240 height 30
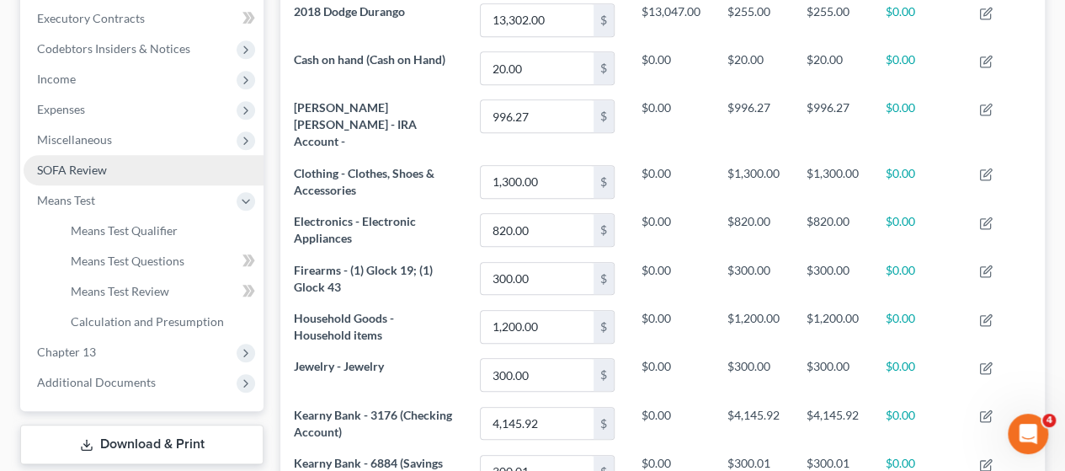
click at [108, 173] on link "SOFA Review" at bounding box center [144, 170] width 240 height 30
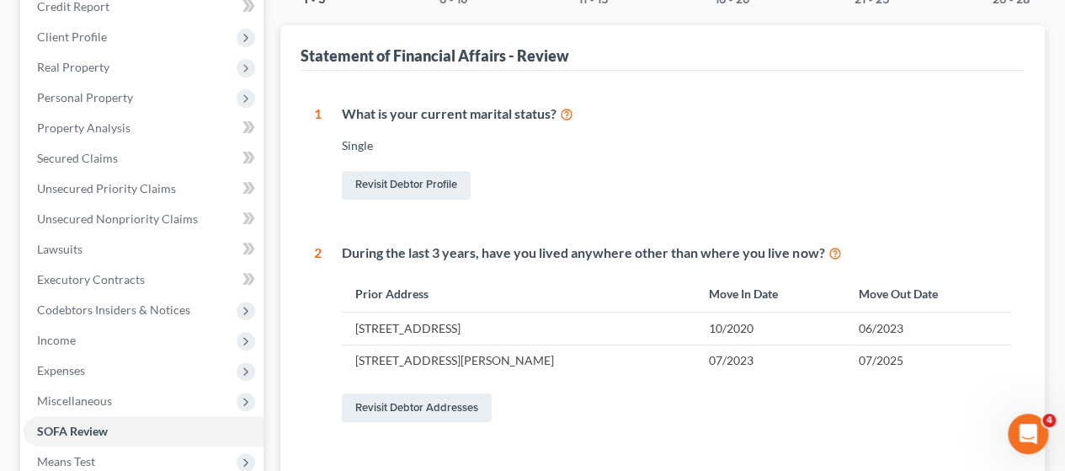
scroll to position [355, 0]
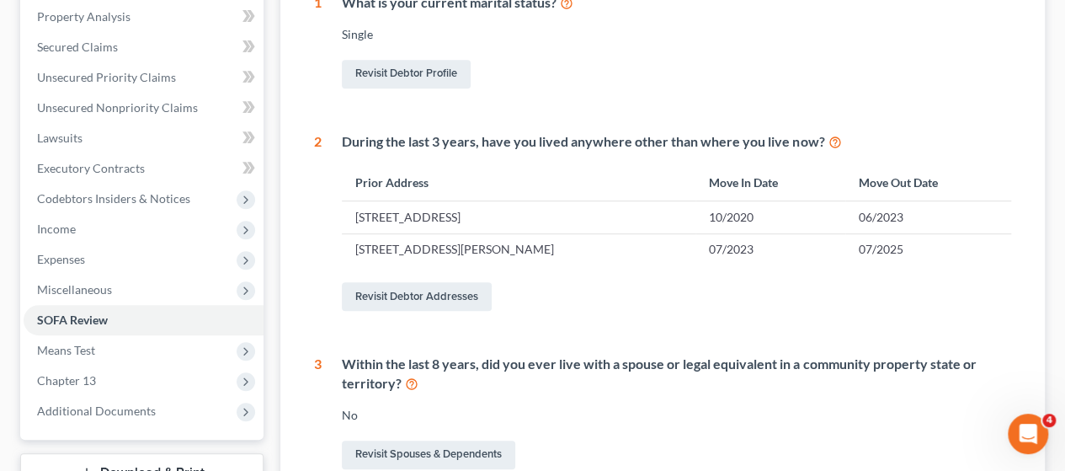
drag, startPoint x: 359, startPoint y: 247, endPoint x: 609, endPoint y: 236, distance: 250.3
click at [594, 236] on td "[STREET_ADDRESS][PERSON_NAME]" at bounding box center [518, 249] width 353 height 32
drag, startPoint x: 653, startPoint y: 244, endPoint x: 343, endPoint y: 247, distance: 309.8
click at [343, 247] on td "[STREET_ADDRESS][PERSON_NAME]" at bounding box center [518, 249] width 353 height 32
copy td "[STREET_ADDRESS][PERSON_NAME]"
